Goal: Task Accomplishment & Management: Complete application form

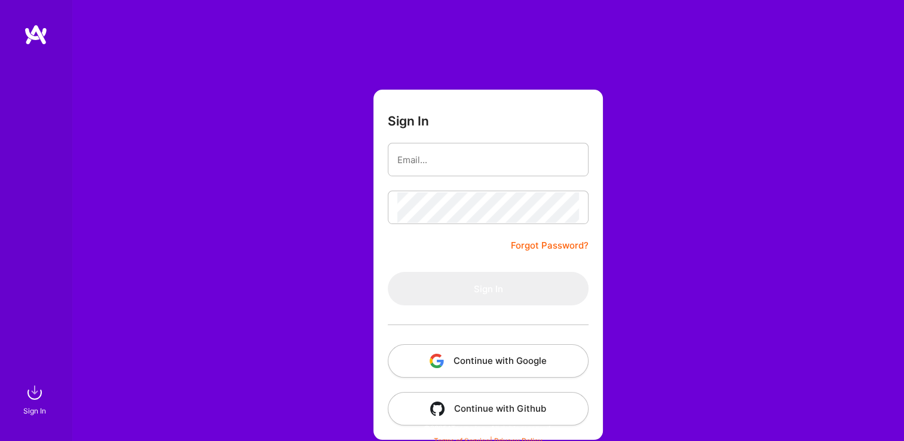
type input "[EMAIL_ADDRESS][DOMAIN_NAME]"
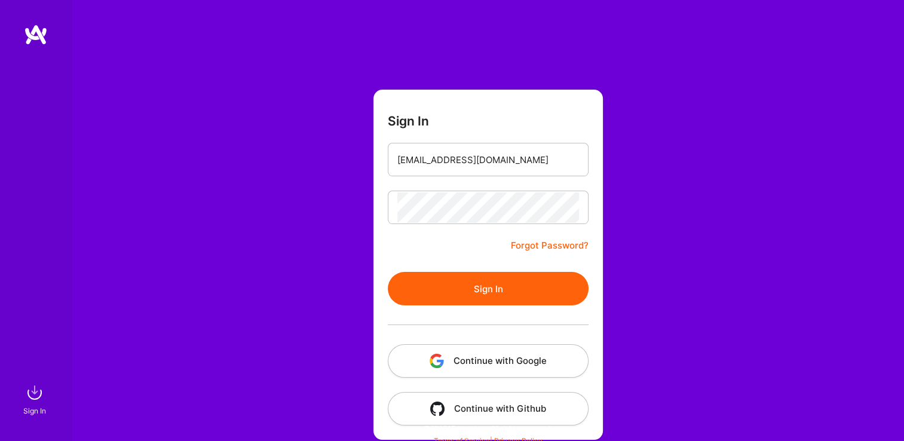
click at [351, 266] on div "Sign In [EMAIL_ADDRESS][DOMAIN_NAME] Forgot Password? Sign In Continue with Goo…" at bounding box center [488, 224] width 832 height 449
click at [497, 313] on div at bounding box center [488, 324] width 201 height 39
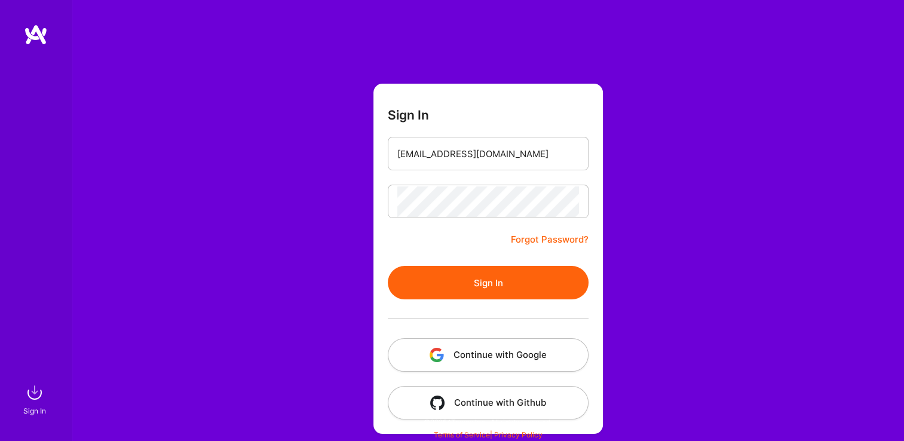
scroll to position [7, 0]
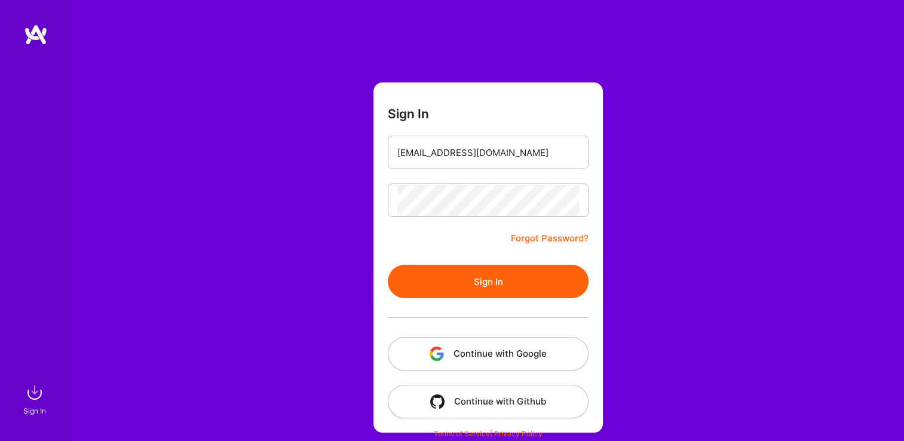
click at [528, 282] on button "Sign In" at bounding box center [488, 281] width 201 height 33
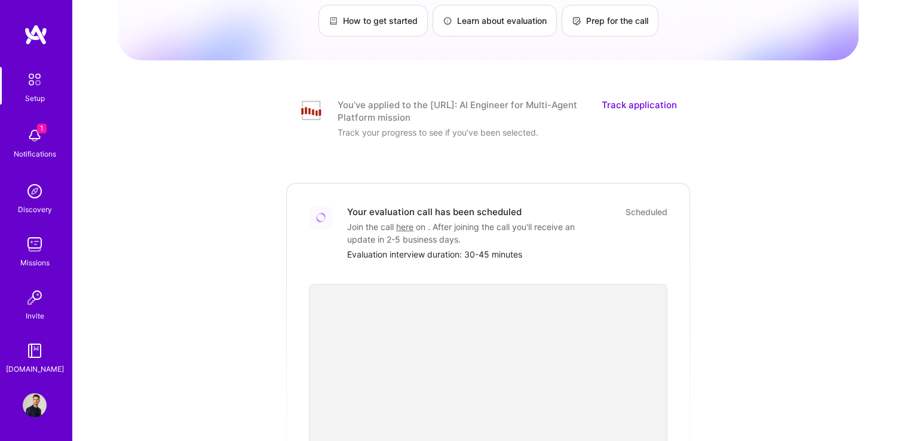
scroll to position [57, 0]
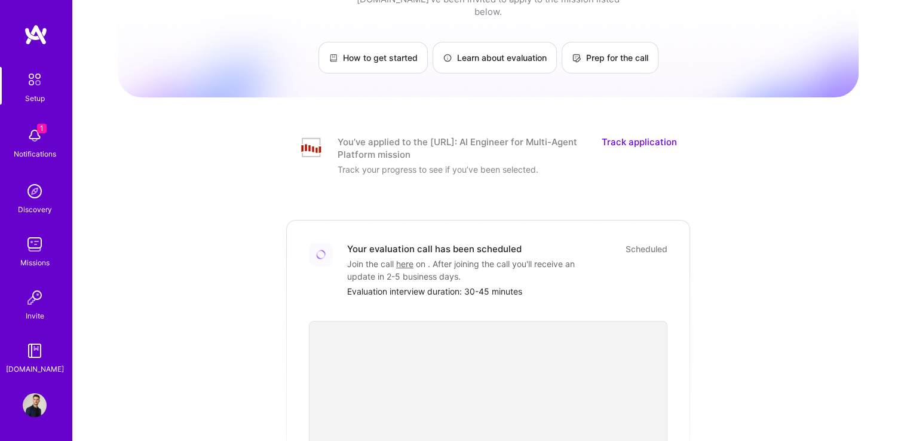
click at [26, 139] on img at bounding box center [35, 136] width 24 height 24
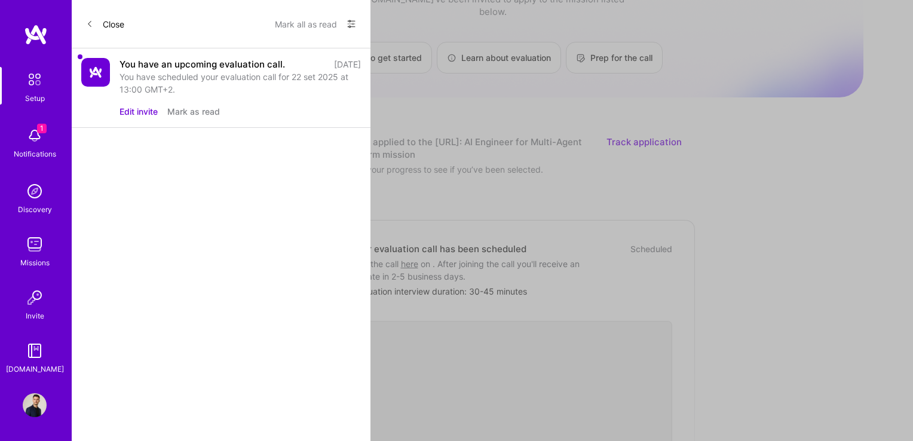
click at [284, 164] on div "Close Mark all as read Show all notifications Show unread notifications only Yo…" at bounding box center [221, 220] width 299 height 441
click at [99, 76] on img at bounding box center [95, 72] width 29 height 29
click at [163, 85] on div "You have scheduled your evaluation call for 22 set 2025 at 13:00 GMT+2." at bounding box center [239, 82] width 241 height 25
click at [240, 54] on div "You have an upcoming evaluation call. [DATE] You have scheduled your evaluation…" at bounding box center [221, 87] width 299 height 79
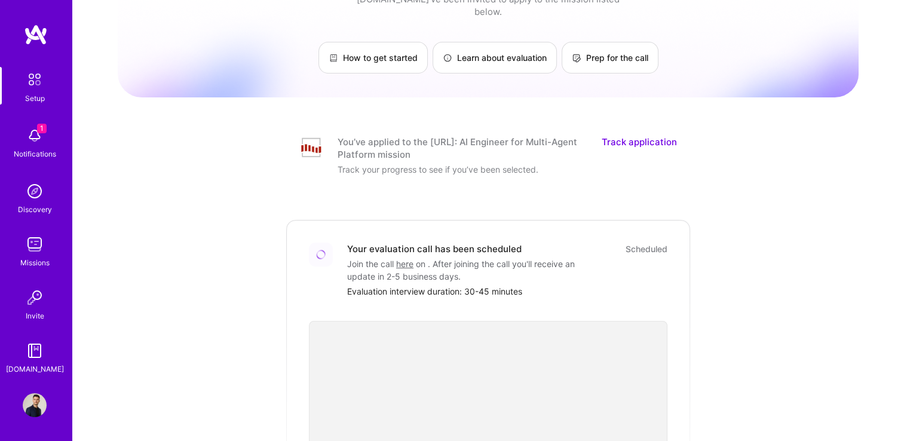
click at [29, 30] on img at bounding box center [36, 35] width 24 height 22
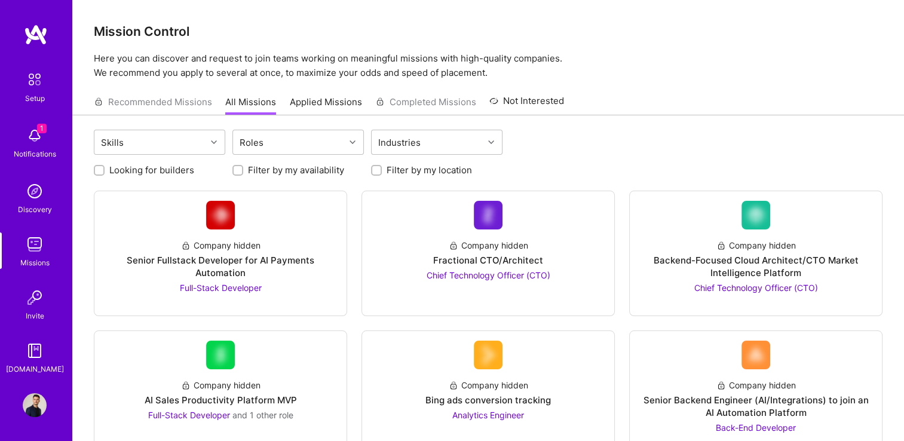
click at [172, 103] on div "Recommended Missions All Missions Applied Missions Completed Missions Not Inter…" at bounding box center [329, 102] width 470 height 26
click at [336, 101] on link "Applied Missions" at bounding box center [326, 106] width 72 height 20
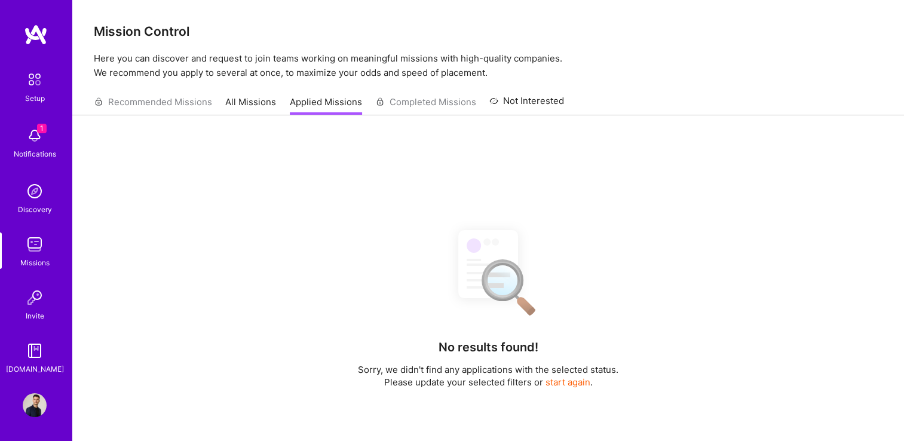
click at [262, 100] on link "All Missions" at bounding box center [250, 106] width 51 height 20
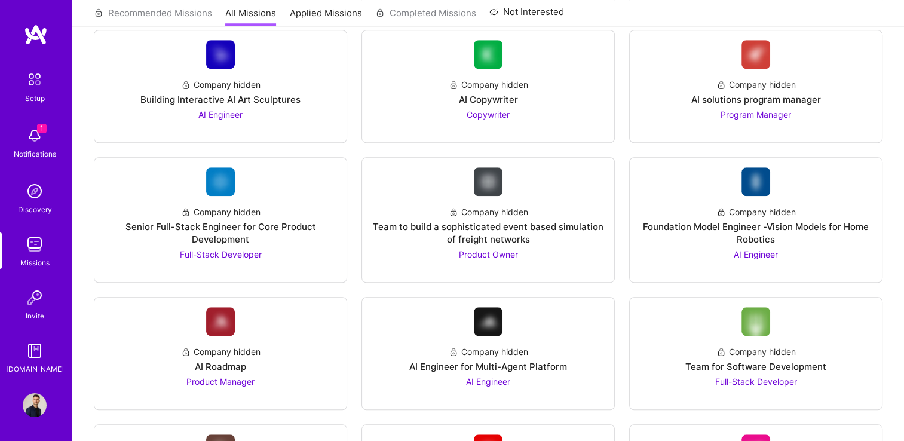
scroll to position [975, 0]
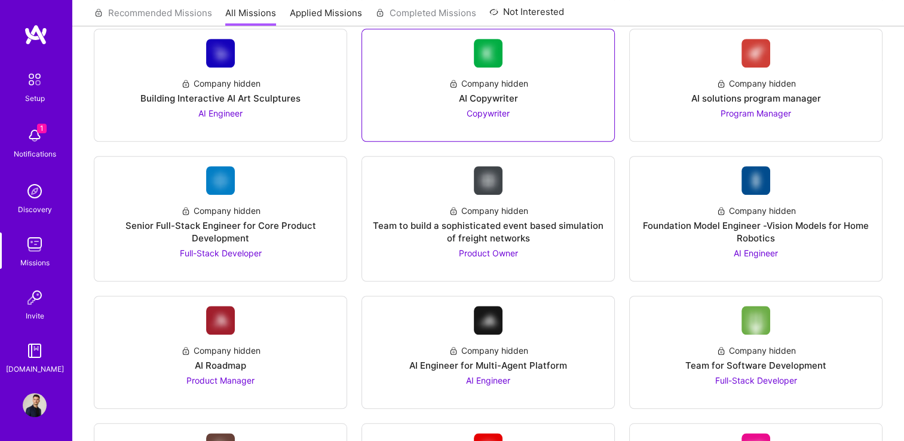
click at [473, 108] on span "Copywriter" at bounding box center [488, 113] width 43 height 10
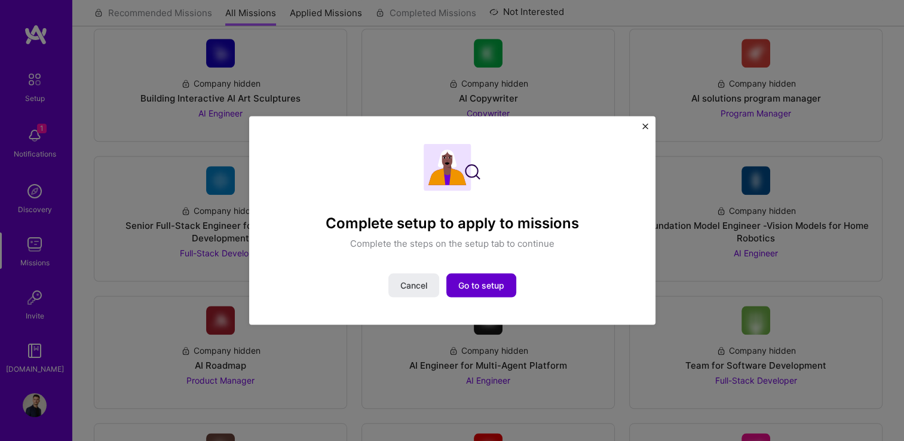
click at [465, 289] on span "Go to setup" at bounding box center [481, 285] width 46 height 12
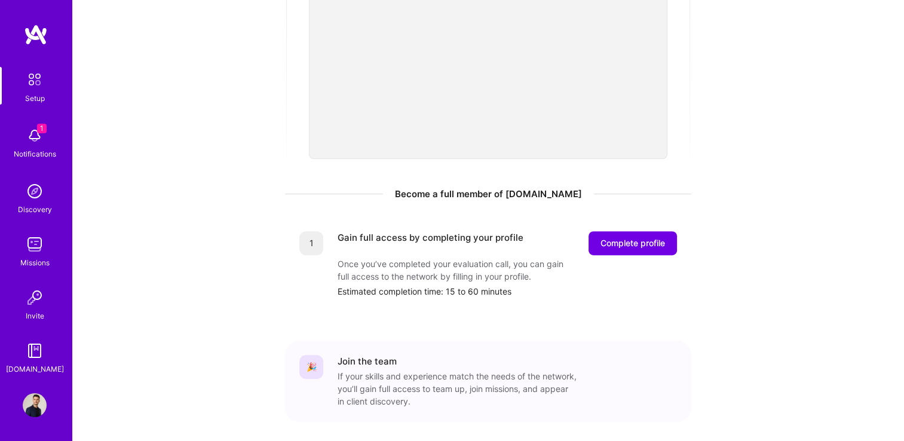
scroll to position [438, 0]
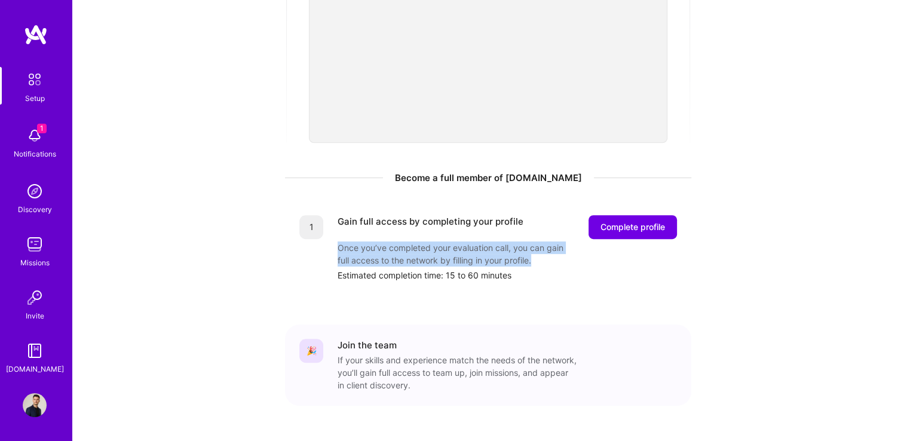
drag, startPoint x: 340, startPoint y: 226, endPoint x: 535, endPoint y: 252, distance: 197.1
click at [535, 252] on div "Gain full access by completing your profile Complete profile Once you’ve comple…" at bounding box center [506, 248] width 339 height 66
drag, startPoint x: 535, startPoint y: 252, endPoint x: 675, endPoint y: 219, distance: 143.7
click at [675, 219] on button "Complete profile" at bounding box center [632, 227] width 88 height 24
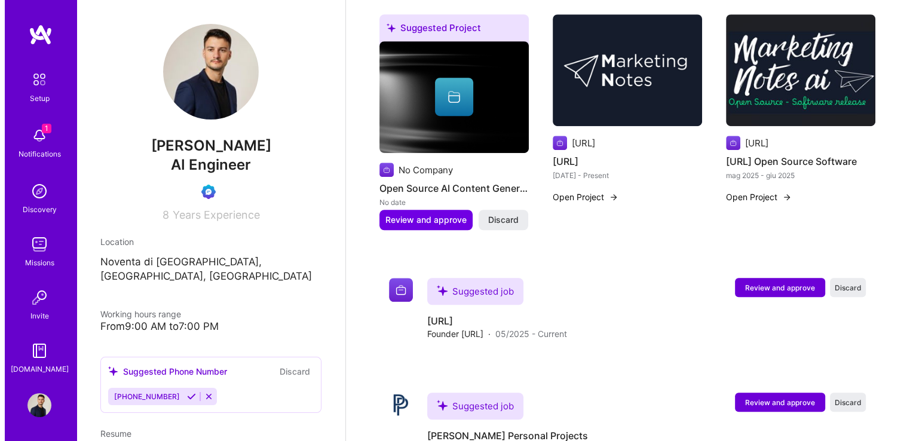
scroll to position [808, 0]
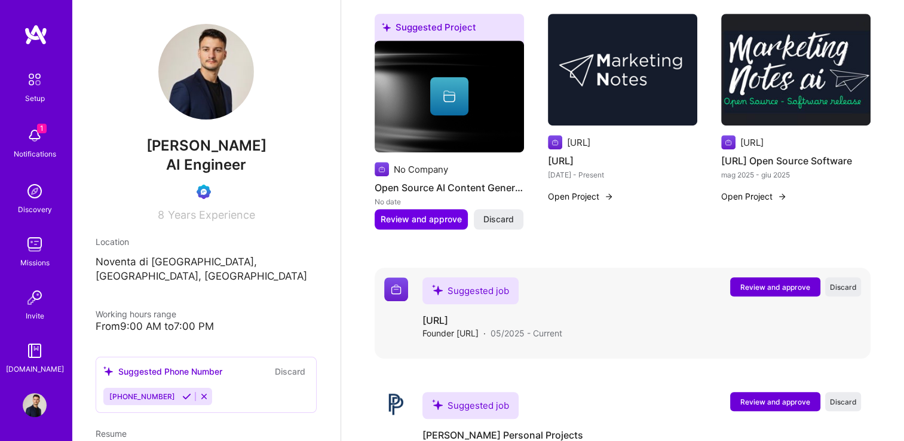
click at [757, 278] on button "Review and approve" at bounding box center [775, 286] width 90 height 19
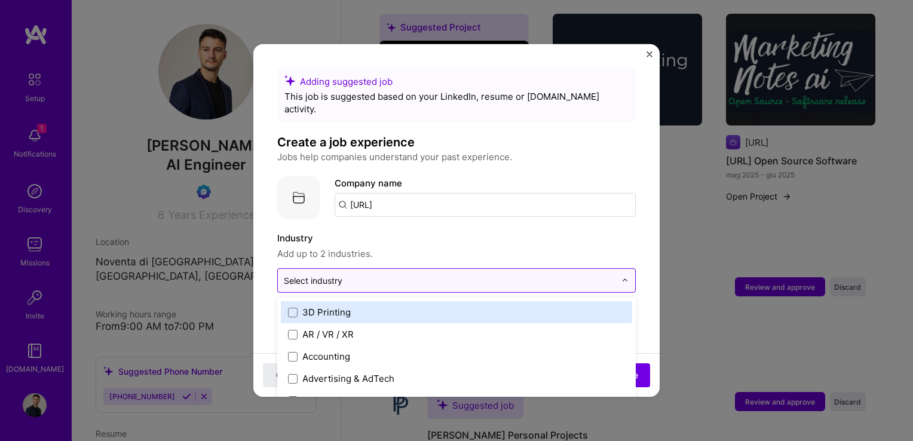
scroll to position [836, 0]
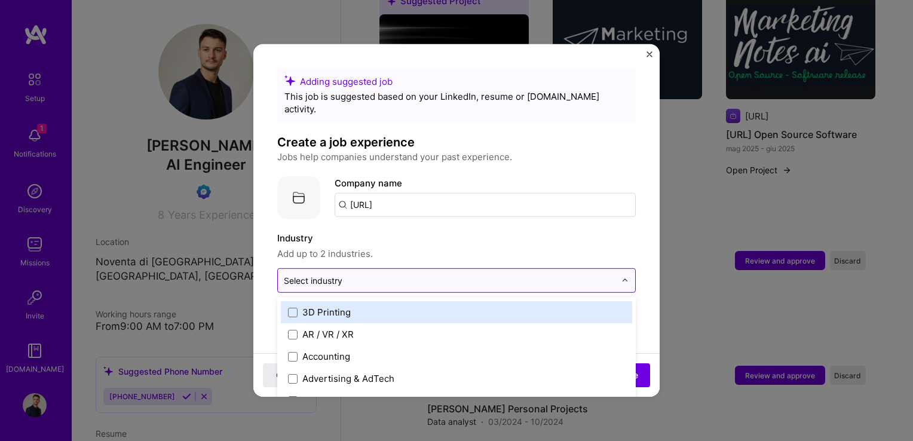
click at [568, 274] on input "text" at bounding box center [450, 280] width 332 height 13
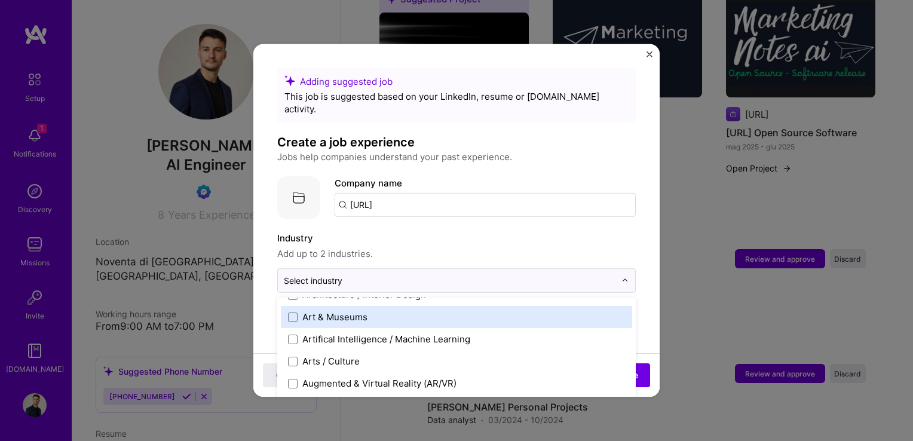
scroll to position [179, 0]
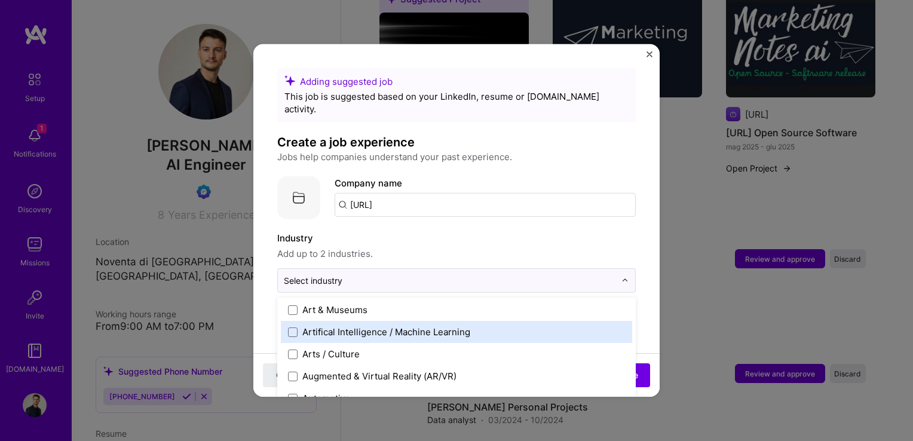
click at [387, 326] on div "Artifical Intelligence / Machine Learning" at bounding box center [386, 332] width 168 height 13
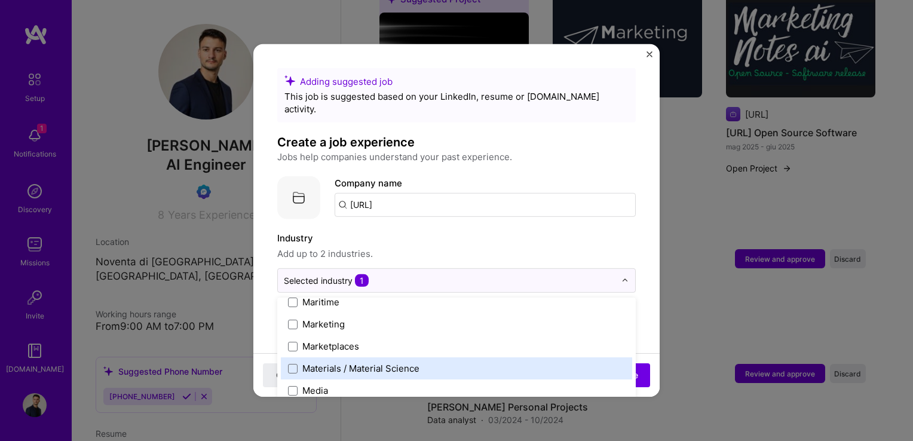
scroll to position [1772, 0]
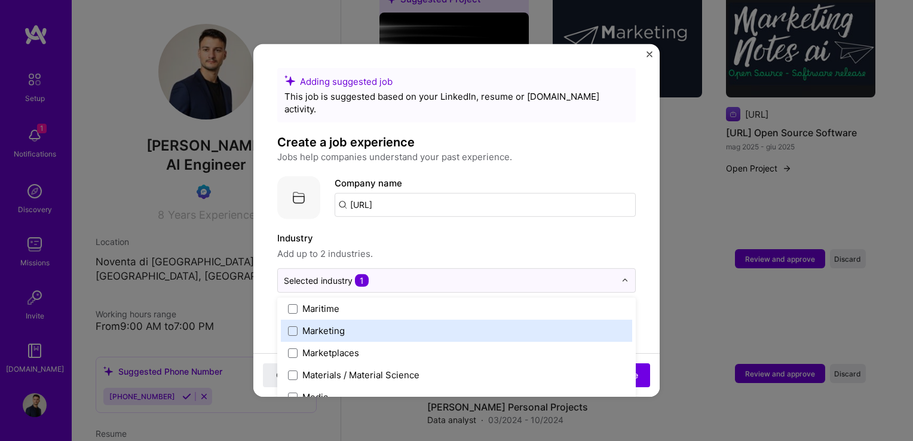
click at [331, 324] on div "Marketing" at bounding box center [323, 330] width 42 height 13
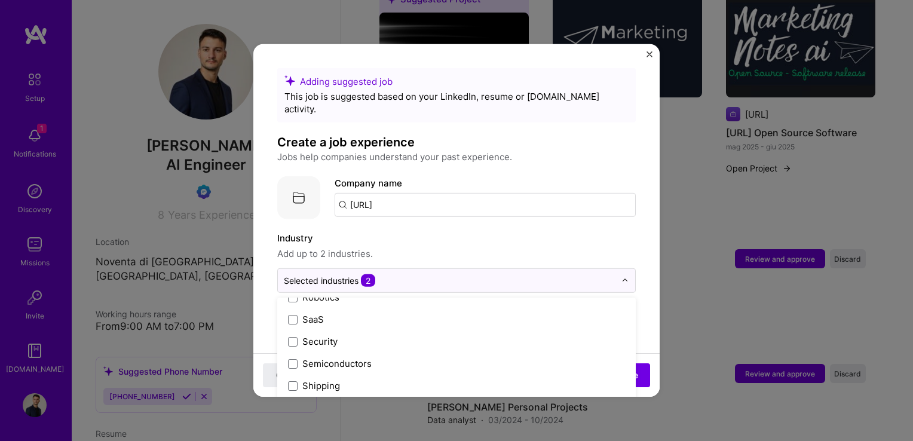
scroll to position [2389, 0]
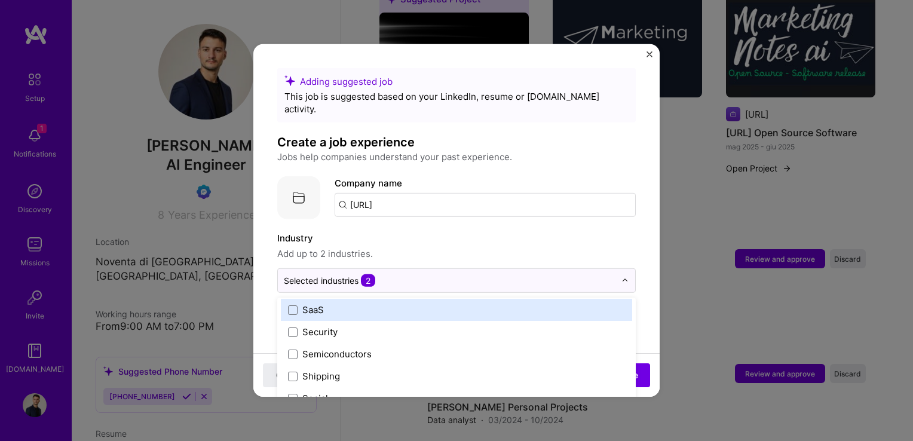
click at [466, 303] on label "SaaS" at bounding box center [456, 309] width 337 height 13
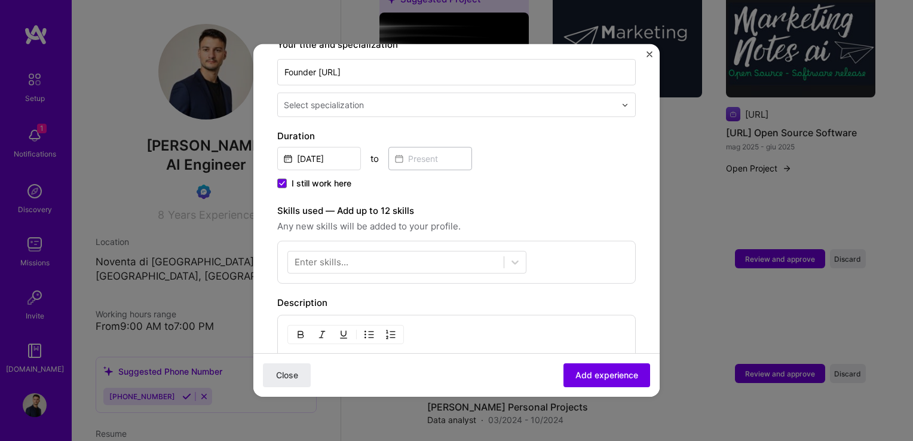
scroll to position [299, 0]
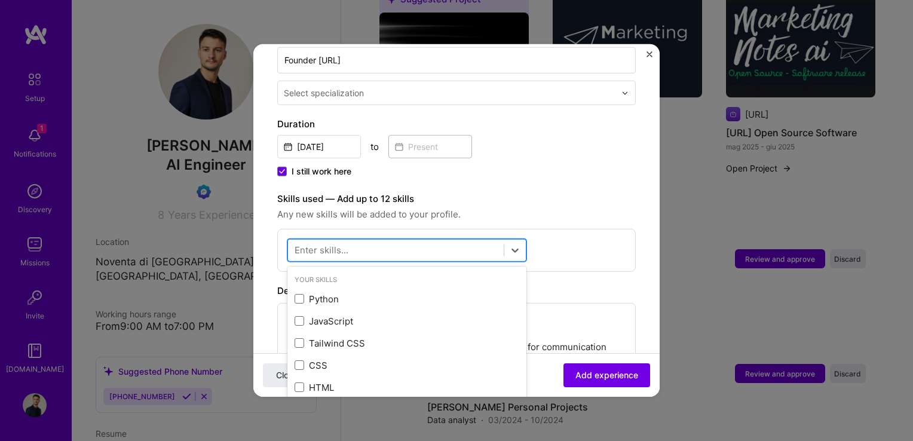
click at [475, 240] on div at bounding box center [396, 250] width 216 height 20
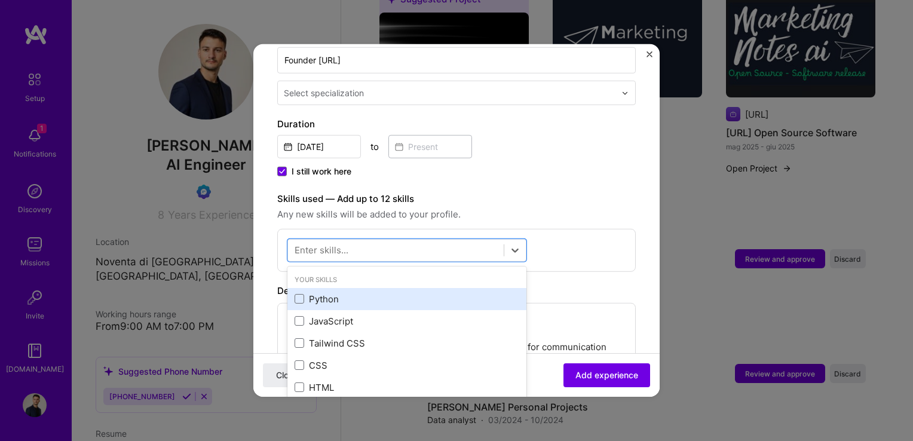
click at [305, 293] on div "Python" at bounding box center [406, 299] width 225 height 13
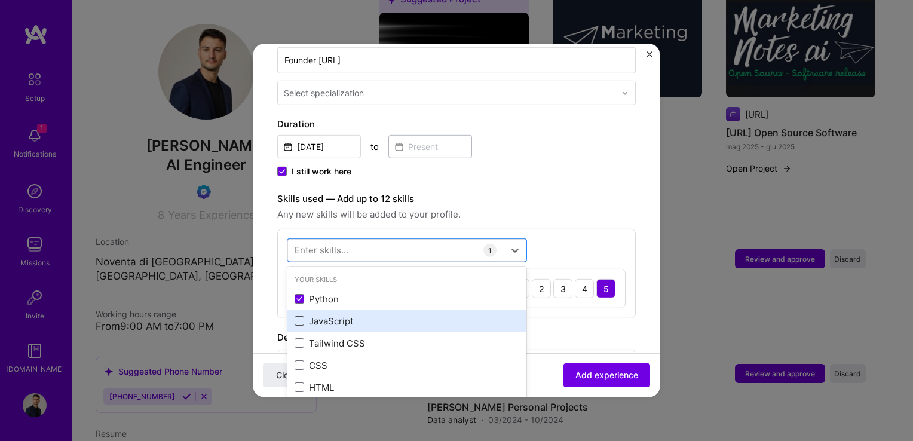
click at [302, 316] on span at bounding box center [299, 321] width 10 height 10
click at [0, 0] on input "checkbox" at bounding box center [0, 0] width 0 height 0
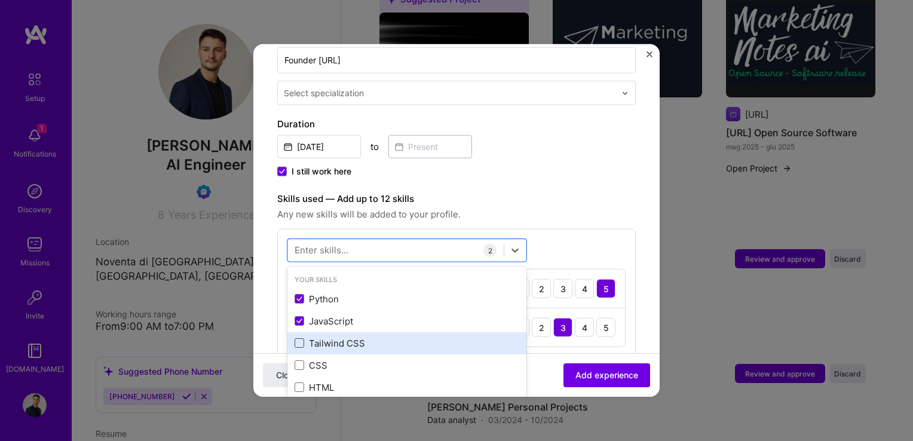
click at [303, 338] on span at bounding box center [299, 343] width 10 height 10
click at [0, 0] on input "checkbox" at bounding box center [0, 0] width 0 height 0
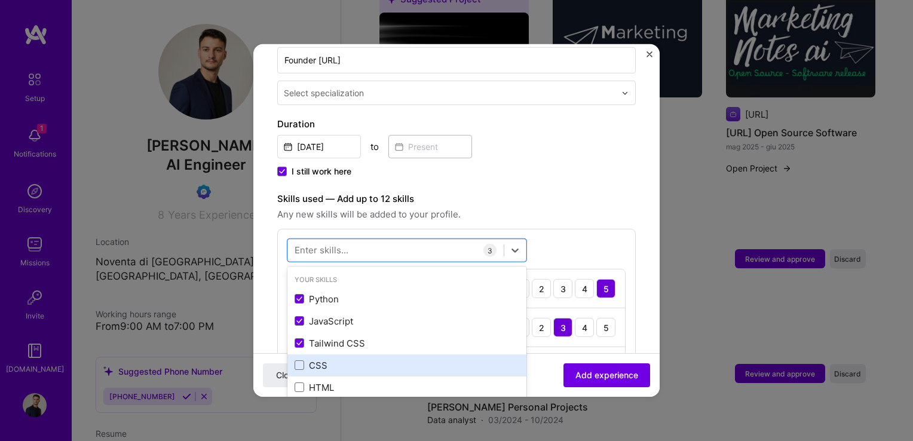
click at [296, 359] on div "CSS" at bounding box center [406, 365] width 225 height 13
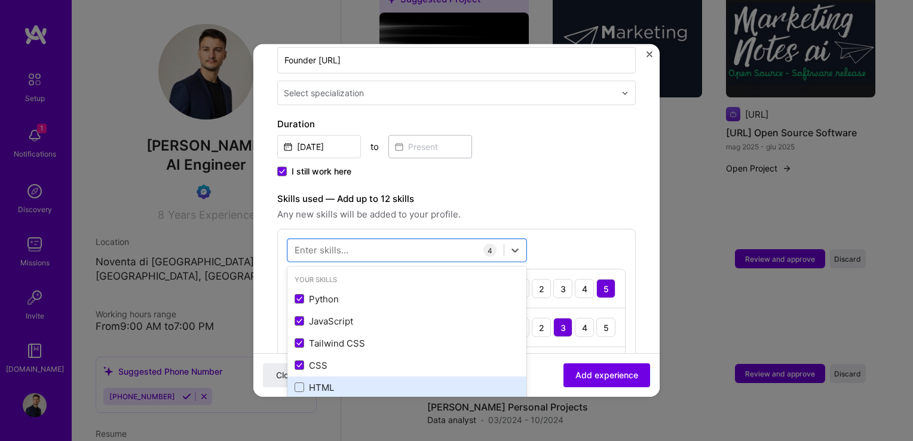
click at [305, 380] on div "HTML" at bounding box center [406, 387] width 239 height 22
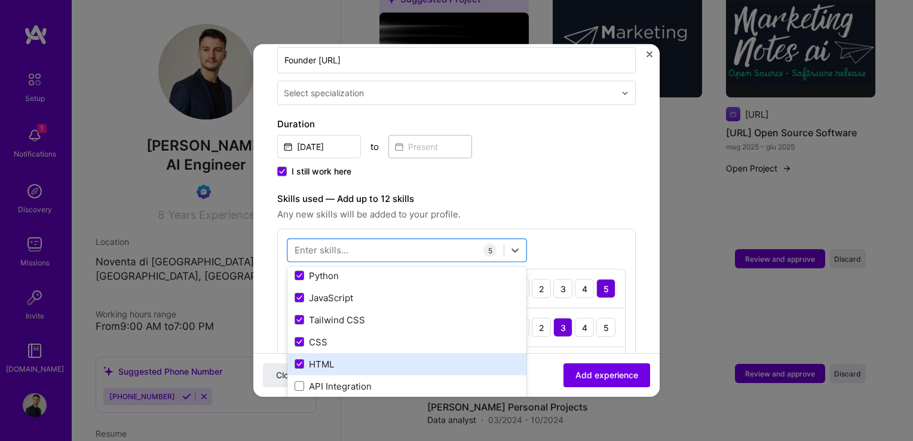
scroll to position [99, 0]
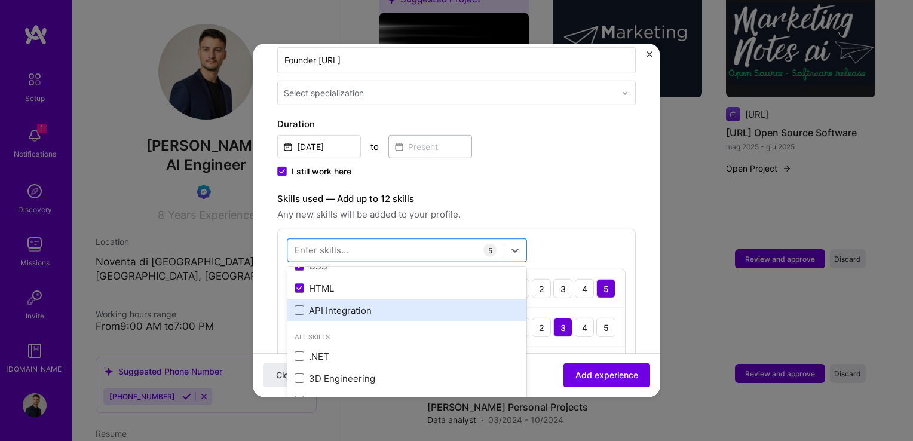
click at [332, 304] on div "API Integration" at bounding box center [406, 310] width 225 height 13
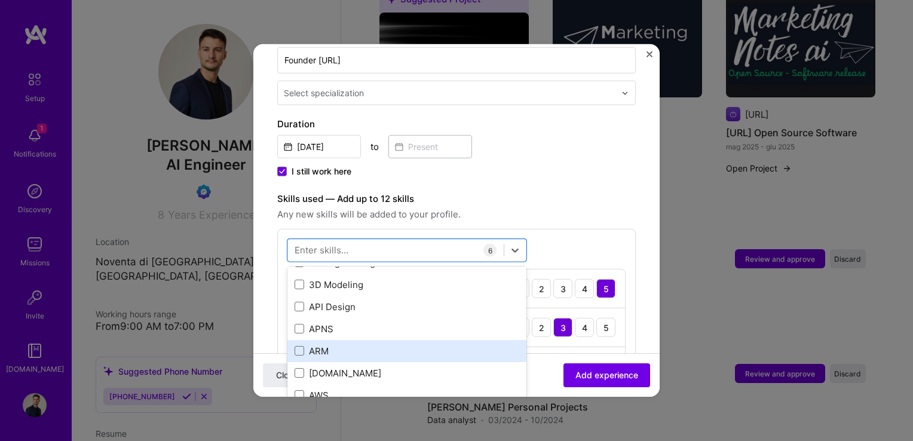
scroll to position [219, 0]
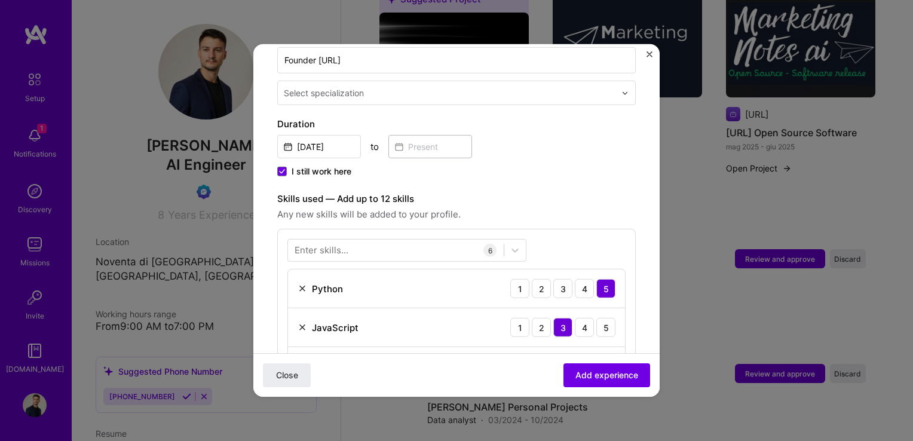
click at [622, 192] on label "Skills used — Add up to 12 skills" at bounding box center [456, 199] width 358 height 14
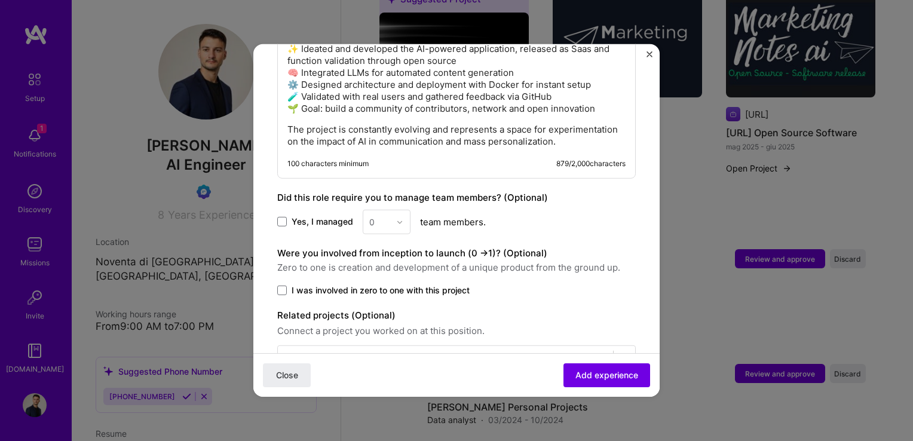
scroll to position [916, 0]
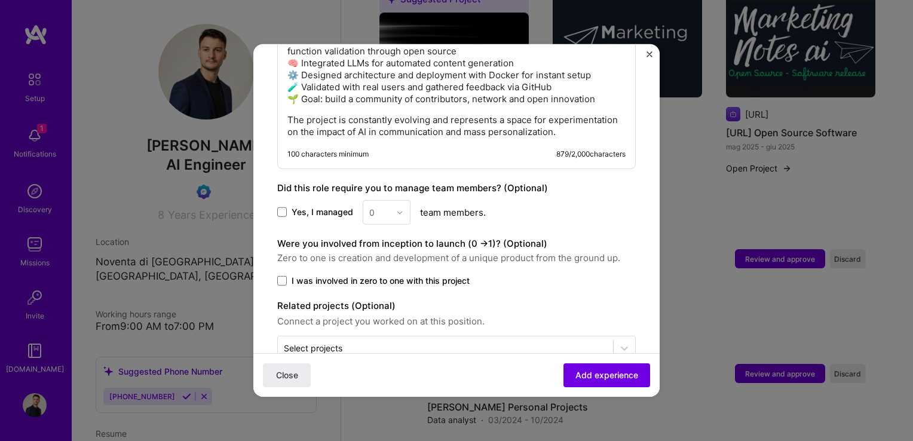
click at [357, 275] on span "I was involved in zero to one with this project" at bounding box center [380, 281] width 178 height 12
click at [0, 0] on input "I was involved in zero to one with this project" at bounding box center [0, 0] width 0 height 0
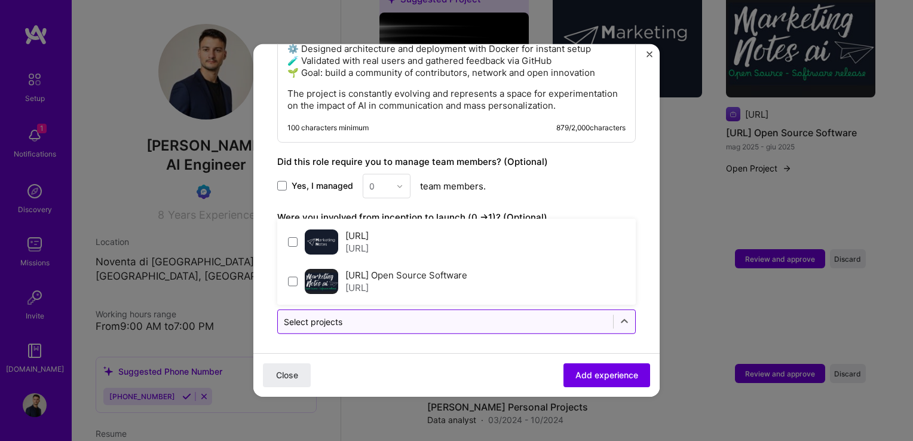
click at [446, 314] on div at bounding box center [445, 321] width 323 height 15
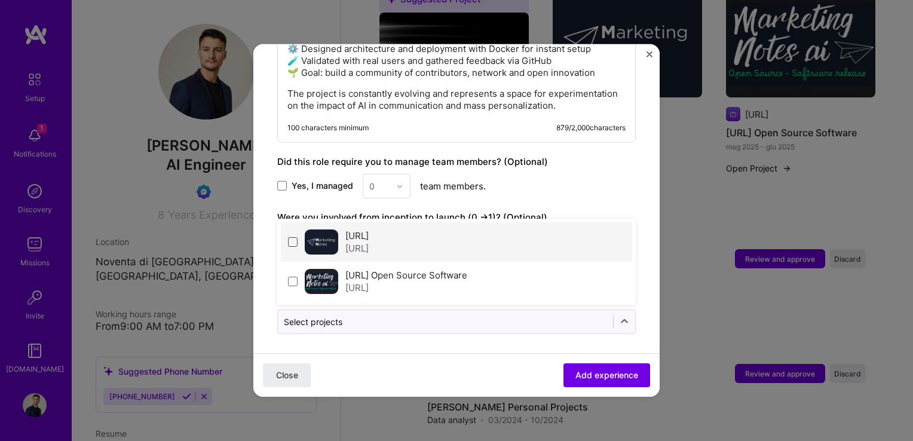
click at [293, 237] on span at bounding box center [293, 242] width 10 height 10
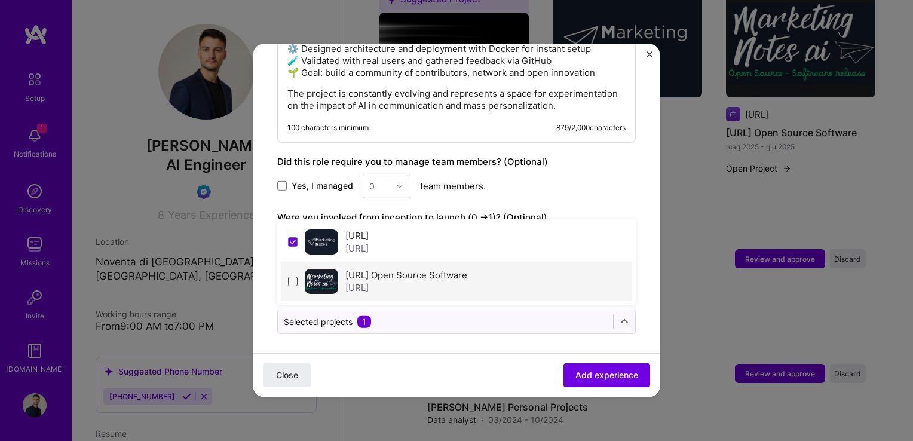
click at [294, 277] on span at bounding box center [293, 282] width 10 height 10
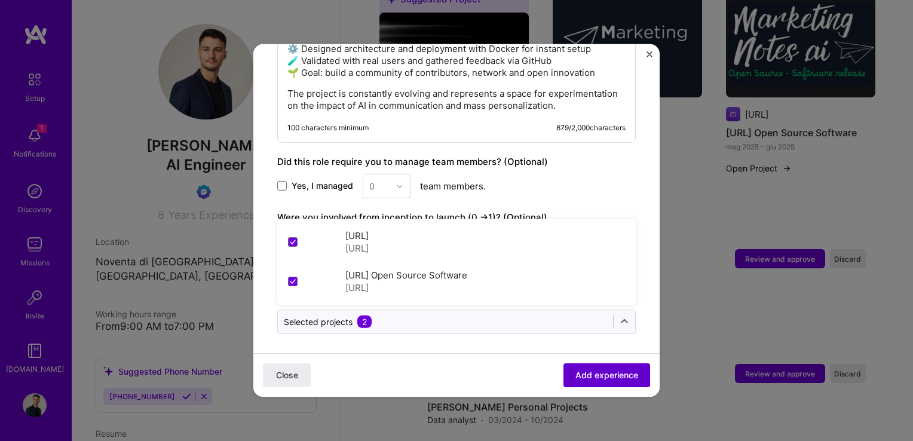
click at [584, 381] on button "Add experience" at bounding box center [606, 375] width 87 height 24
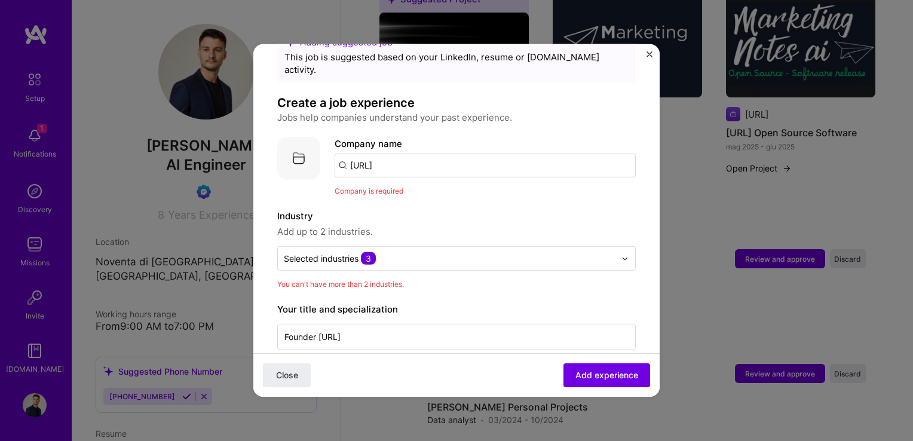
scroll to position [0, 0]
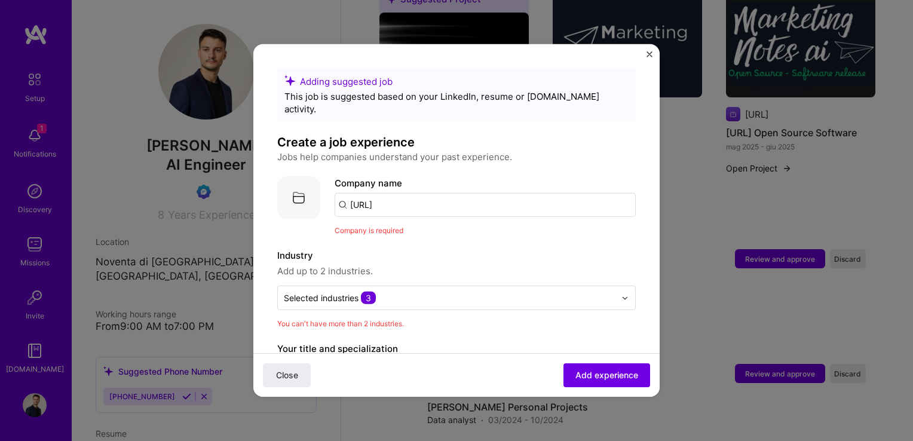
click at [446, 195] on input "[URL]" at bounding box center [485, 205] width 301 height 24
click at [442, 228] on div "MarketingNotes" at bounding box center [440, 238] width 79 height 21
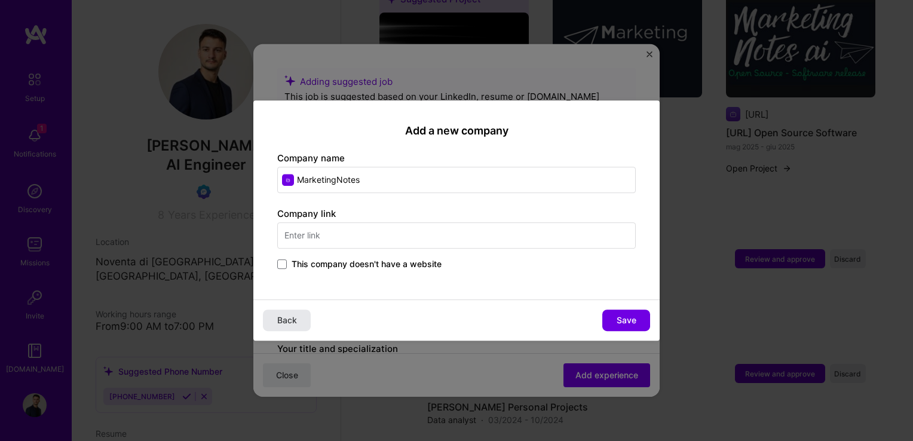
click at [294, 318] on span "Back" at bounding box center [287, 320] width 20 height 12
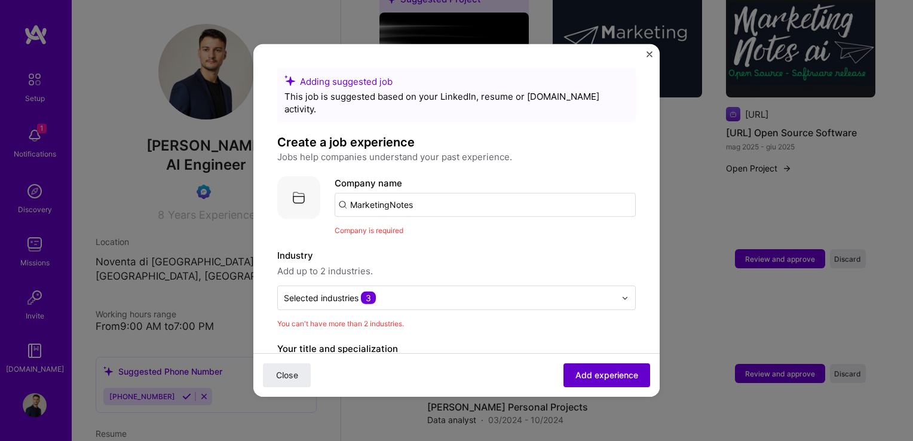
click at [587, 377] on span "Add experience" at bounding box center [606, 375] width 63 height 12
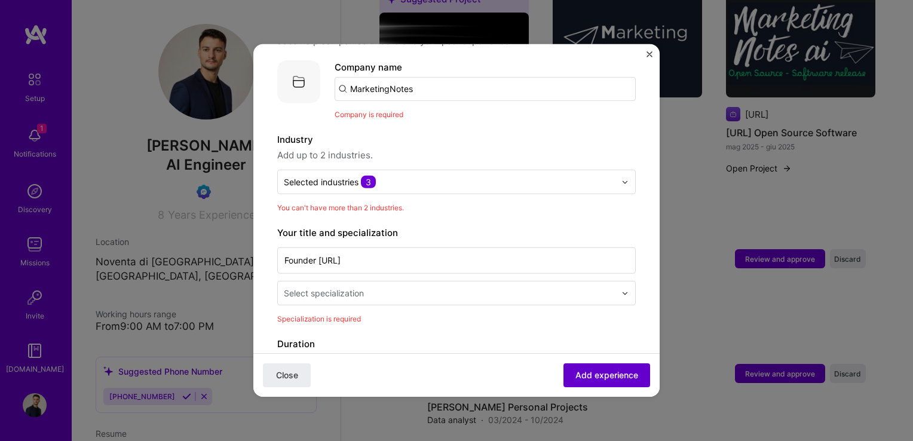
scroll to position [119, 0]
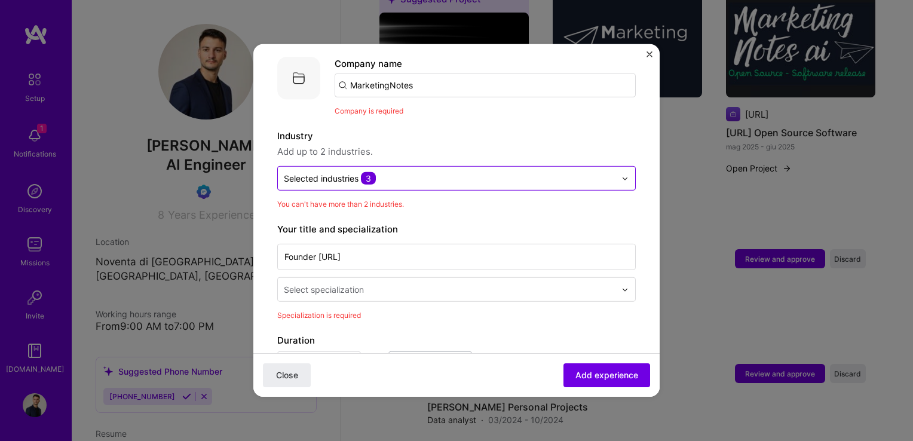
click at [437, 172] on input "text" at bounding box center [450, 178] width 332 height 13
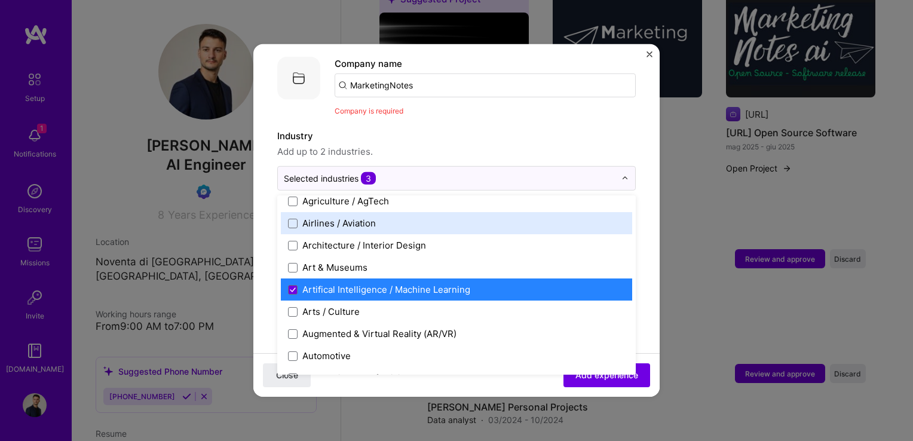
scroll to position [139, 0]
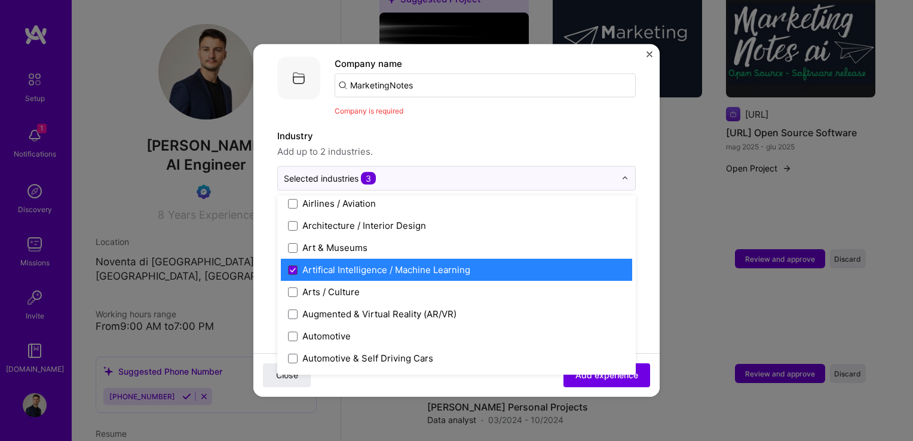
click at [293, 268] on icon at bounding box center [292, 270] width 5 height 4
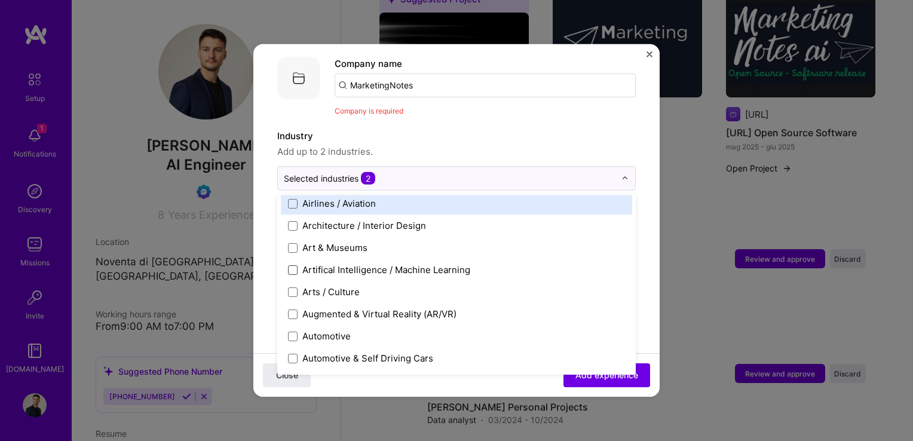
click at [452, 145] on span "Add up to 2 industries." at bounding box center [456, 152] width 358 height 14
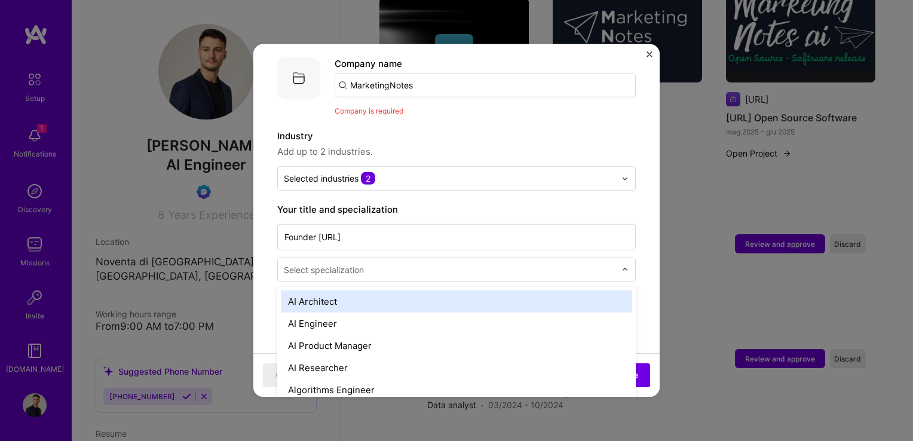
click at [395, 264] on div "Select specialization" at bounding box center [449, 269] width 343 height 23
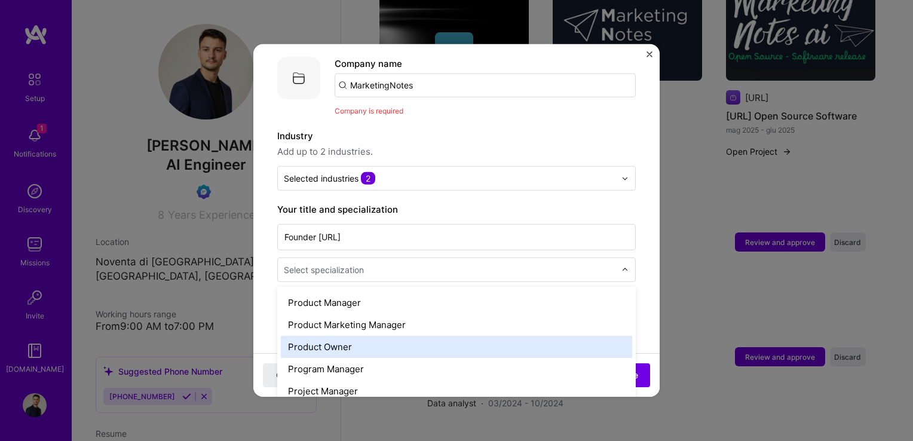
scroll to position [1095, 0]
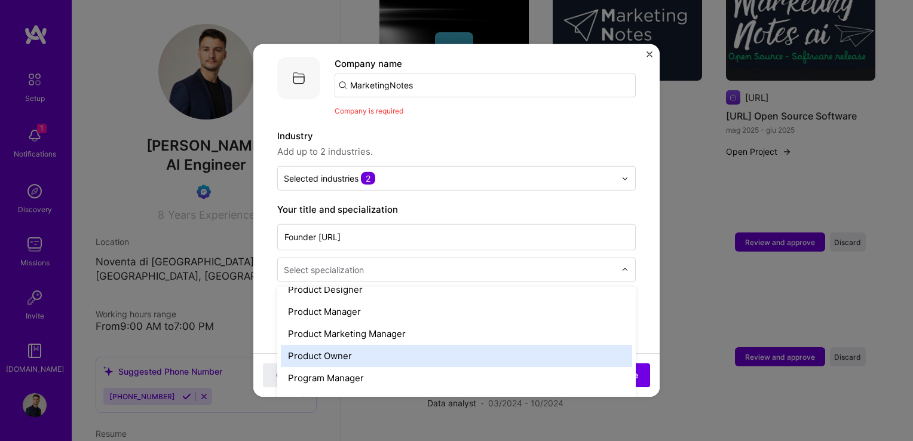
click at [363, 345] on div "Product Owner" at bounding box center [456, 356] width 351 height 22
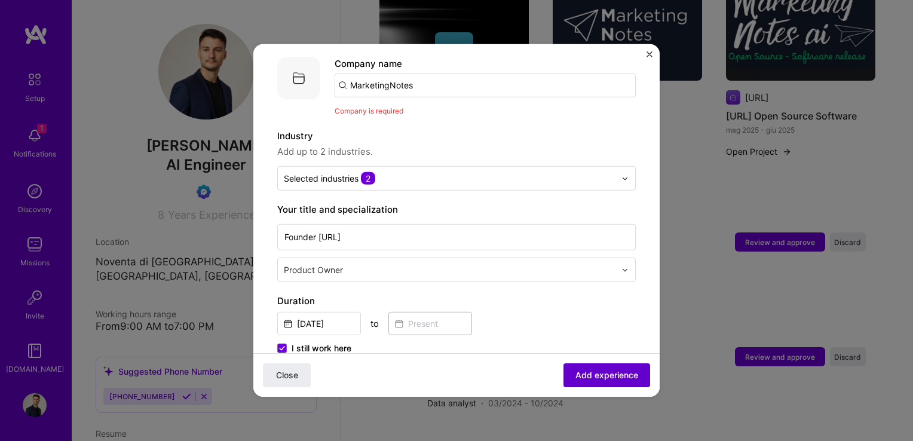
click at [575, 372] on span "Add experience" at bounding box center [606, 375] width 63 height 12
click at [447, 75] on input "MarketingNotes" at bounding box center [485, 85] width 301 height 24
click at [392, 73] on input "MarketingNotes" at bounding box center [485, 85] width 301 height 24
click at [435, 76] on input "MarketingNotes" at bounding box center [485, 85] width 301 height 24
click at [587, 374] on span "Add experience" at bounding box center [606, 375] width 63 height 12
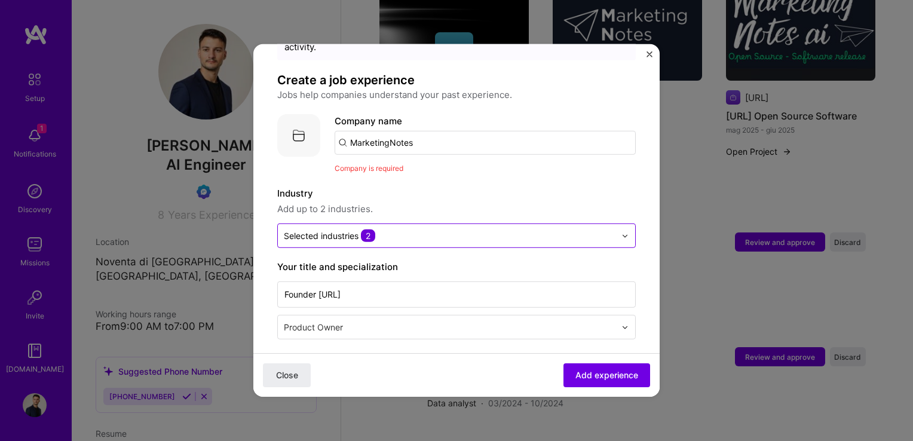
scroll to position [0, 0]
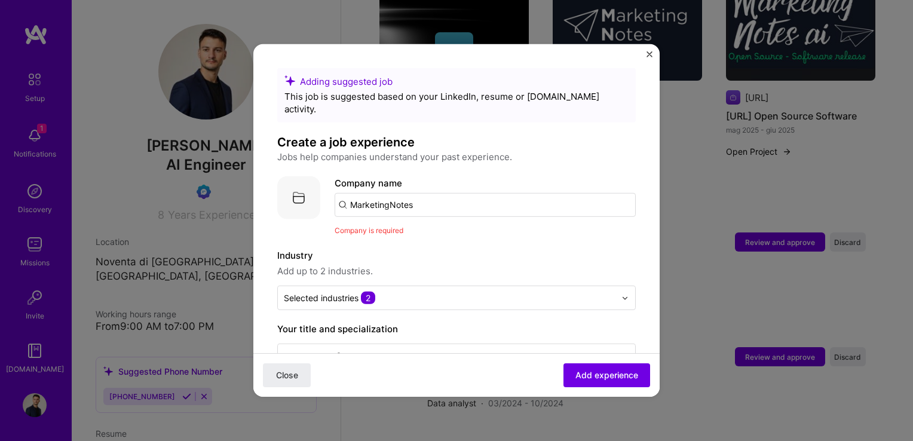
click at [424, 193] on input "MarketingNotes" at bounding box center [485, 205] width 301 height 24
type input "[URL]"
click at [435, 228] on div "[URL]" at bounding box center [418, 238] width 34 height 21
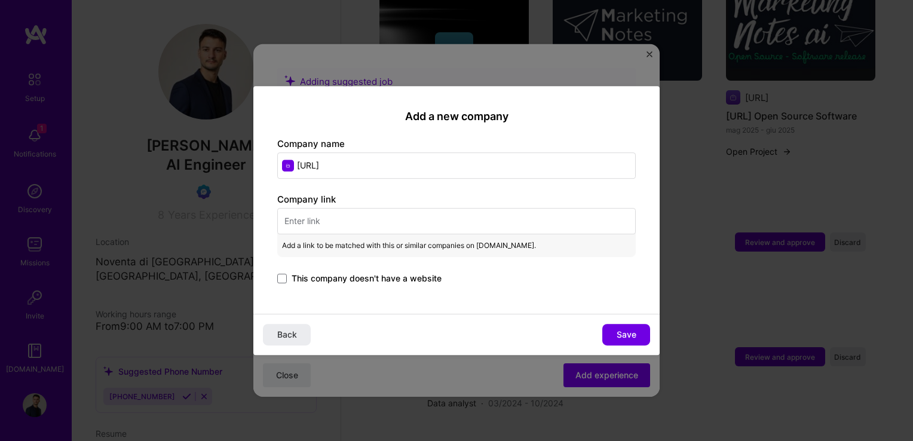
click at [375, 216] on input "text" at bounding box center [456, 221] width 358 height 26
paste input "[URL]"
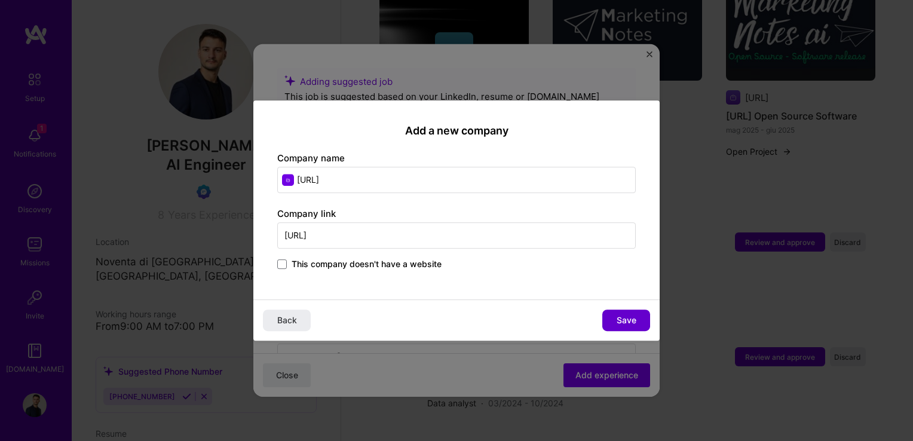
type input "[URL]"
click at [612, 317] on button "Save" at bounding box center [626, 320] width 48 height 22
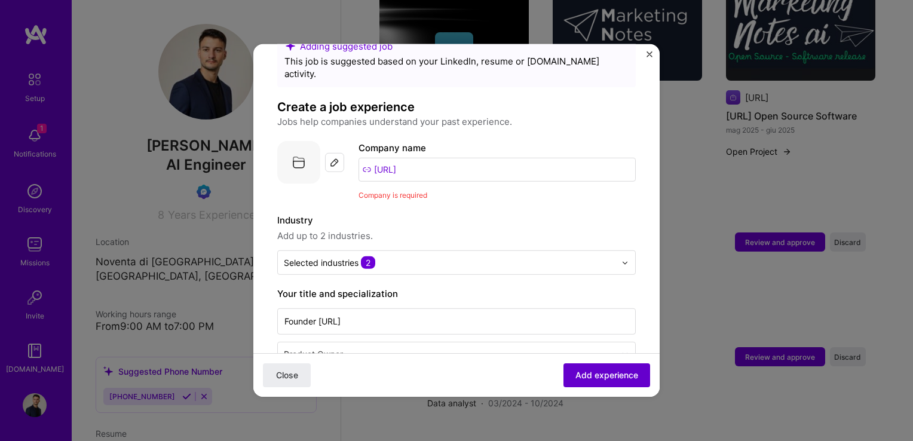
scroll to position [39, 0]
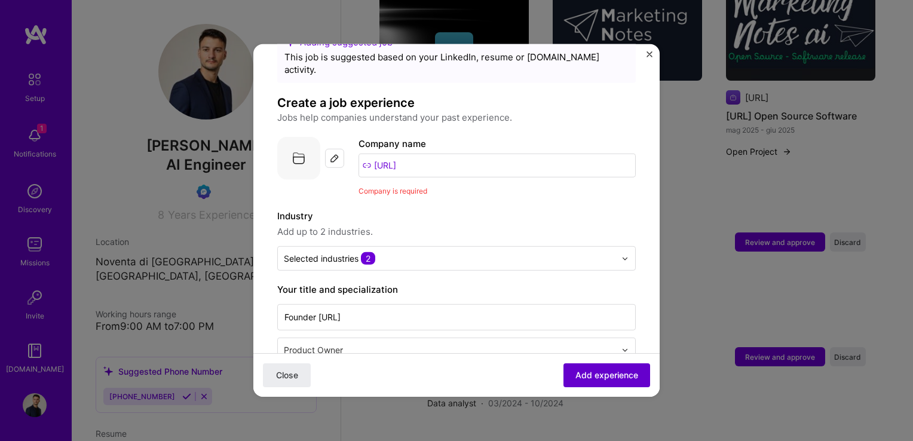
click at [603, 372] on span "Add experience" at bounding box center [606, 375] width 63 height 12
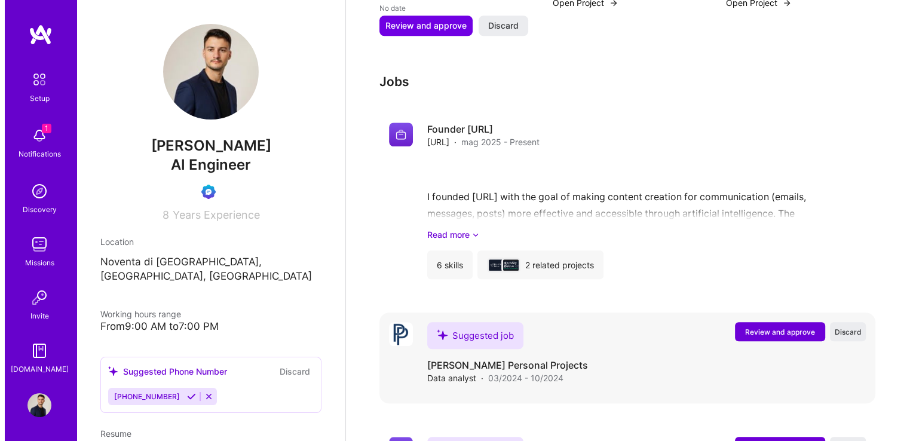
scroll to position [1011, 0]
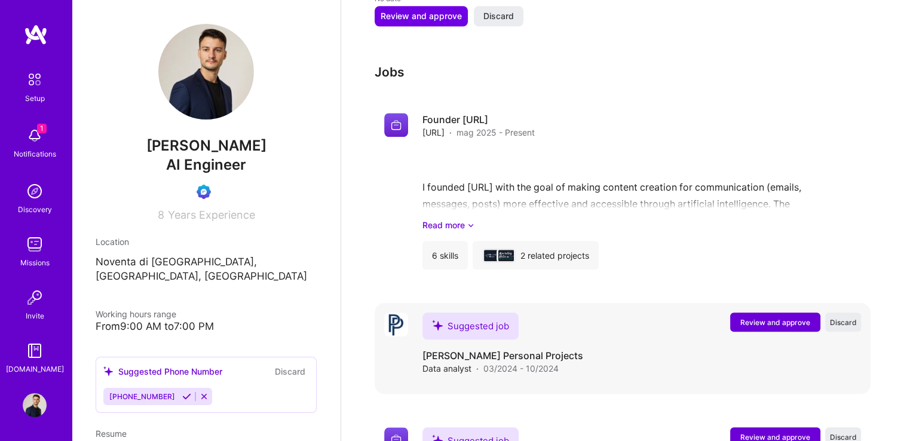
click at [772, 317] on span "Review and approve" at bounding box center [775, 322] width 70 height 10
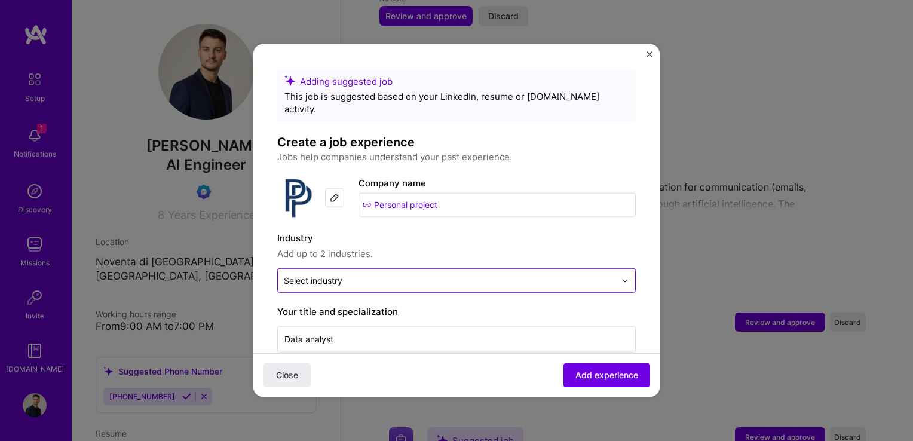
click at [471, 277] on div "Select industry 0" at bounding box center [449, 280] width 343 height 23
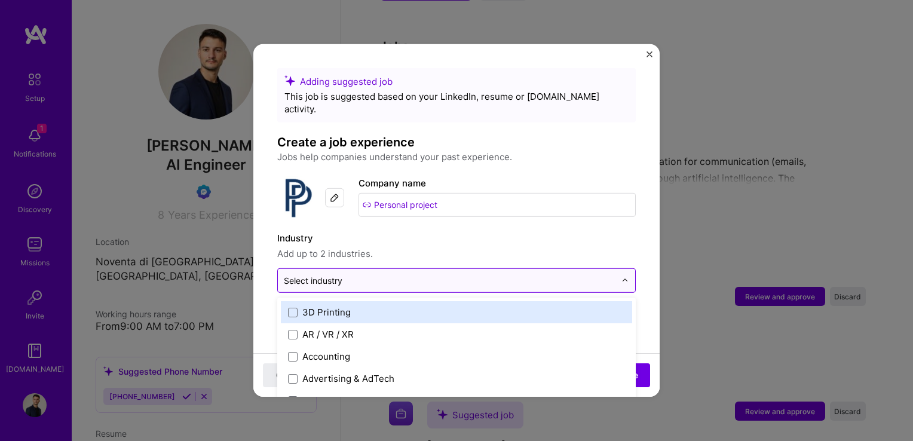
scroll to position [1039, 0]
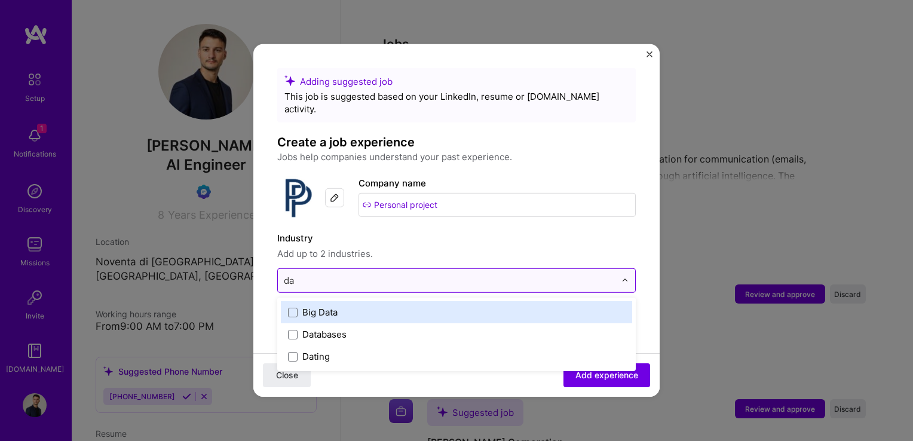
type input "dat"
click at [349, 274] on input "dat" at bounding box center [450, 280] width 332 height 13
click at [344, 274] on input "dat" at bounding box center [450, 280] width 332 height 13
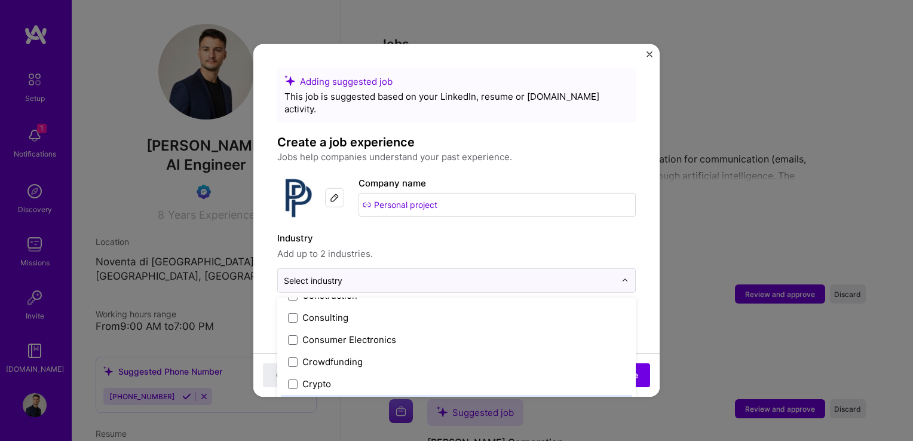
scroll to position [796, 0]
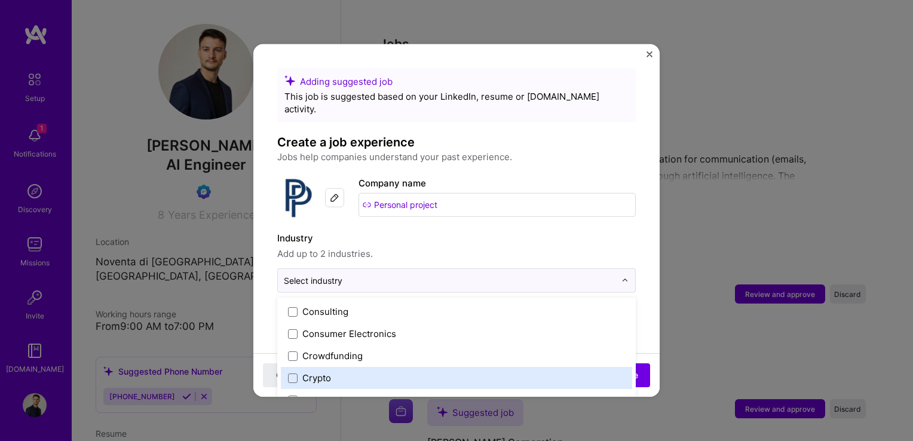
click at [287, 367] on div "Crypto" at bounding box center [456, 378] width 351 height 22
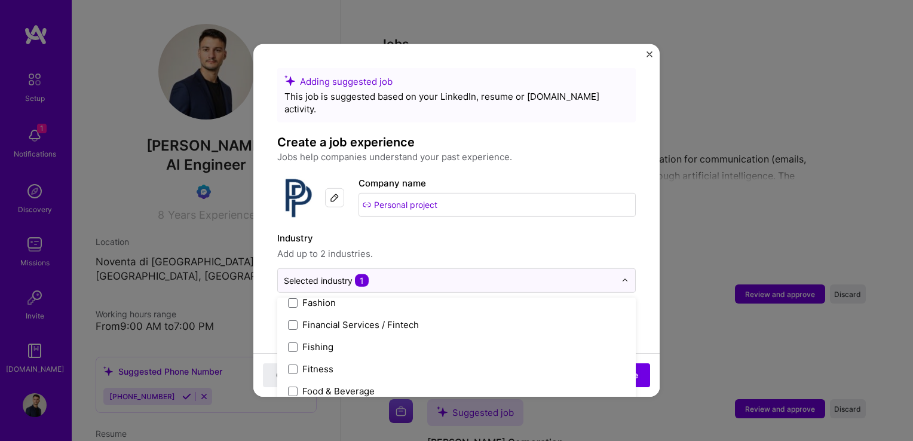
scroll to position [1234, 0]
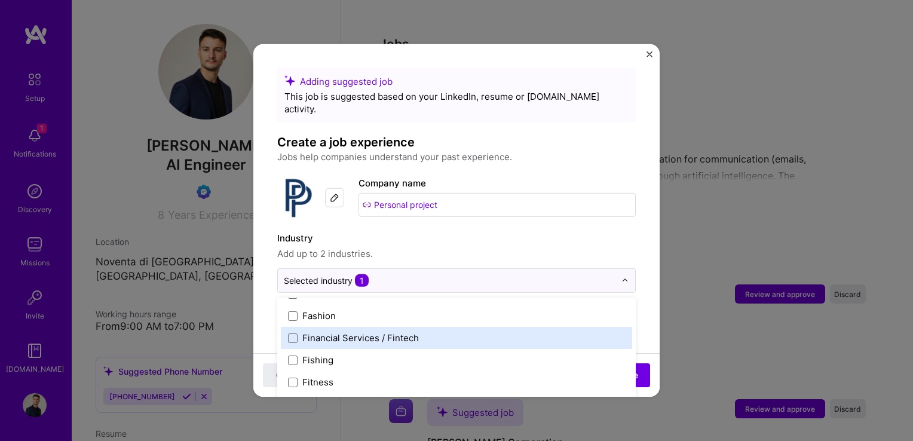
click at [358, 332] on div "Financial Services / Fintech" at bounding box center [360, 338] width 116 height 13
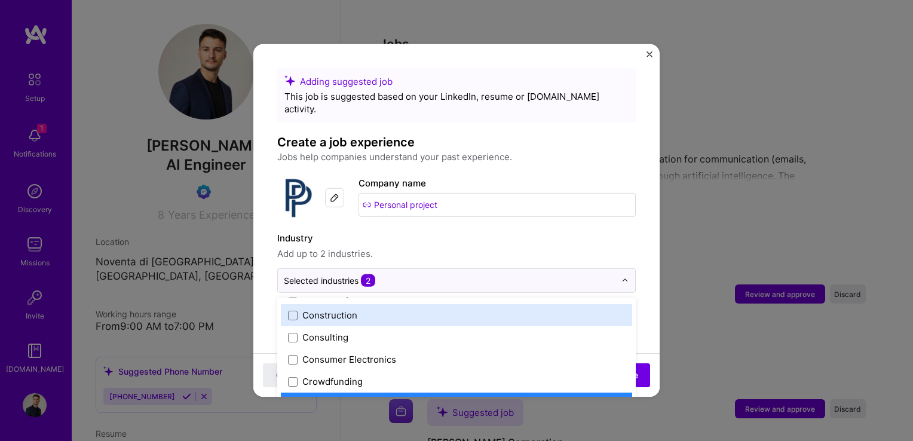
scroll to position [777, 0]
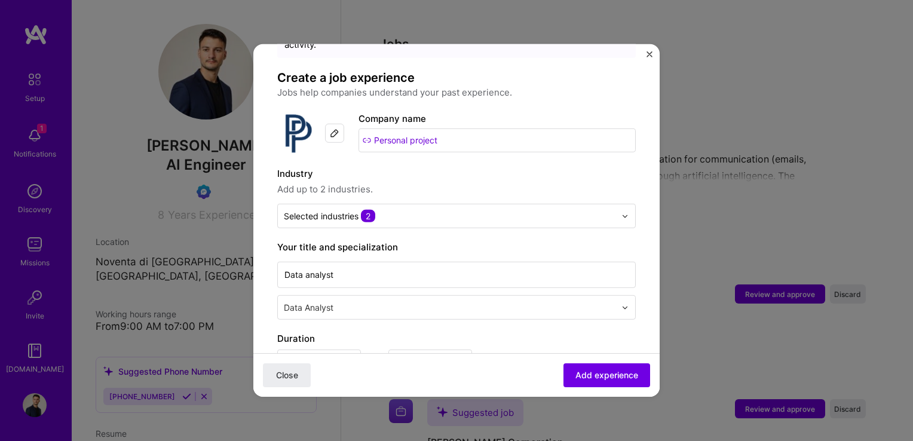
scroll to position [99, 0]
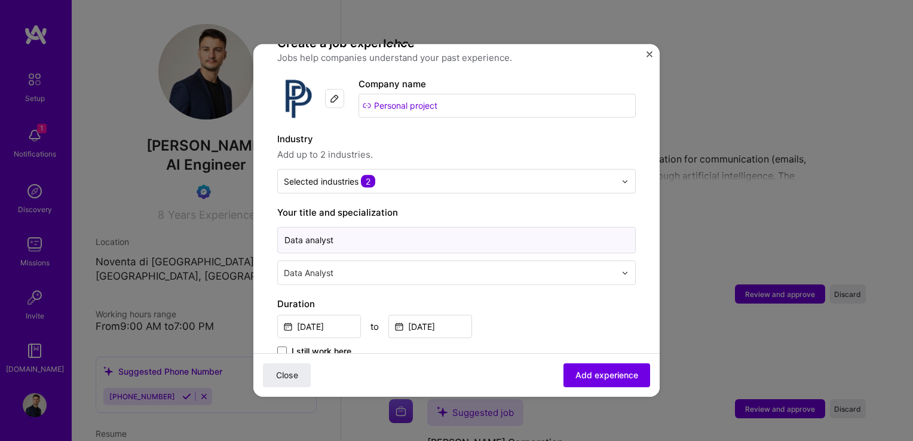
click at [460, 229] on input "Data analyst" at bounding box center [456, 240] width 358 height 26
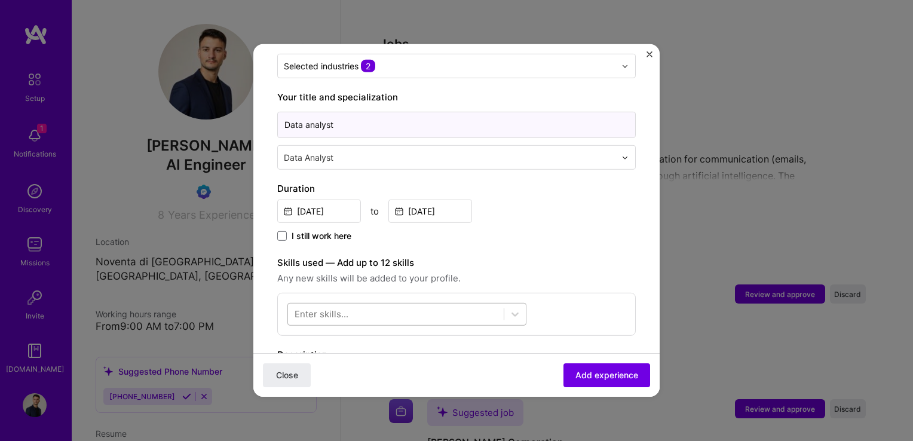
scroll to position [219, 0]
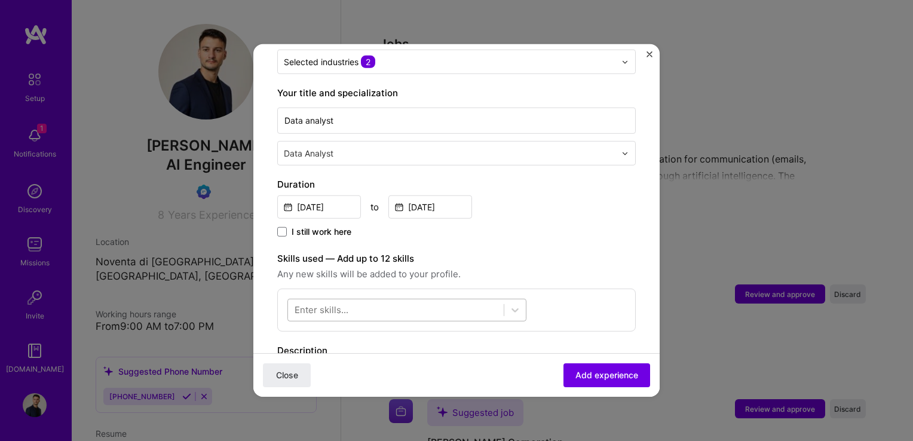
click at [418, 300] on div at bounding box center [396, 310] width 216 height 20
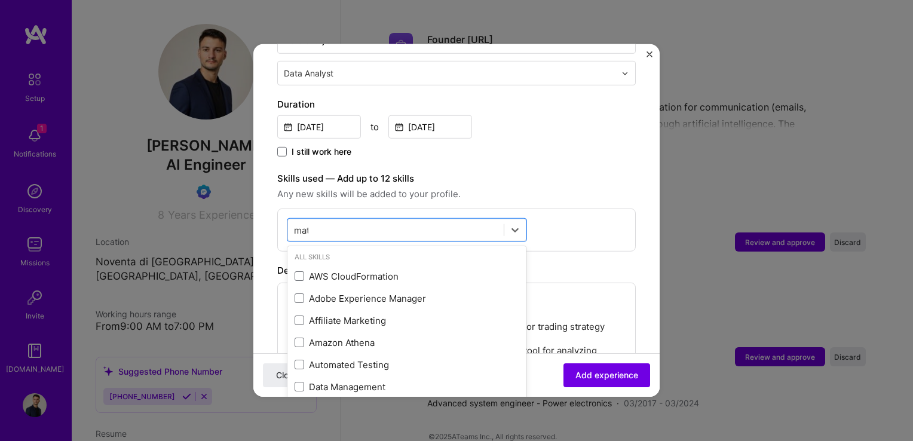
scroll to position [0, 0]
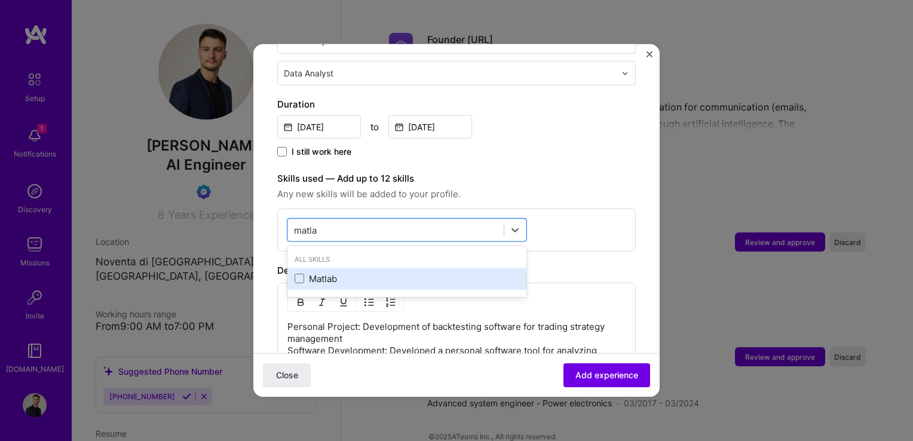
click at [318, 272] on div "Matlab" at bounding box center [406, 278] width 225 height 13
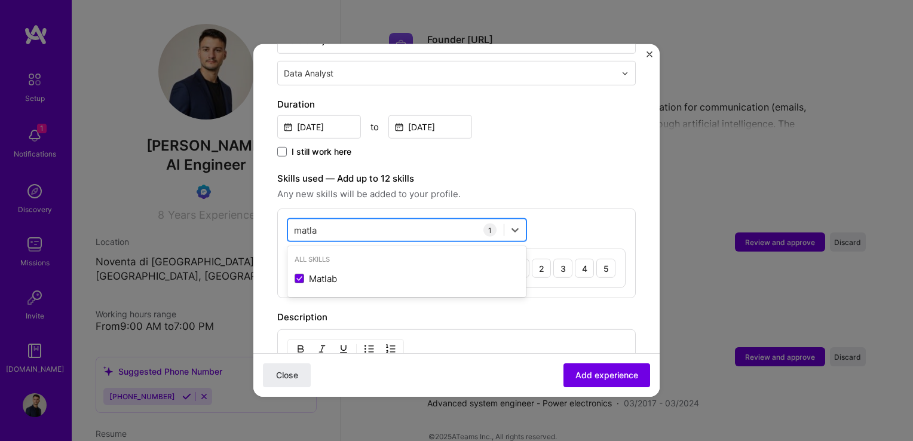
click at [373, 220] on div "[PERSON_NAME]" at bounding box center [396, 230] width 216 height 20
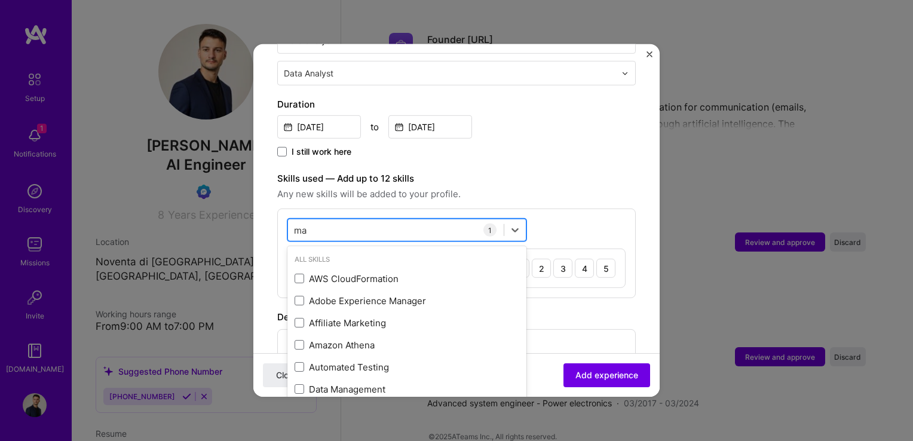
type input "m"
type input "f"
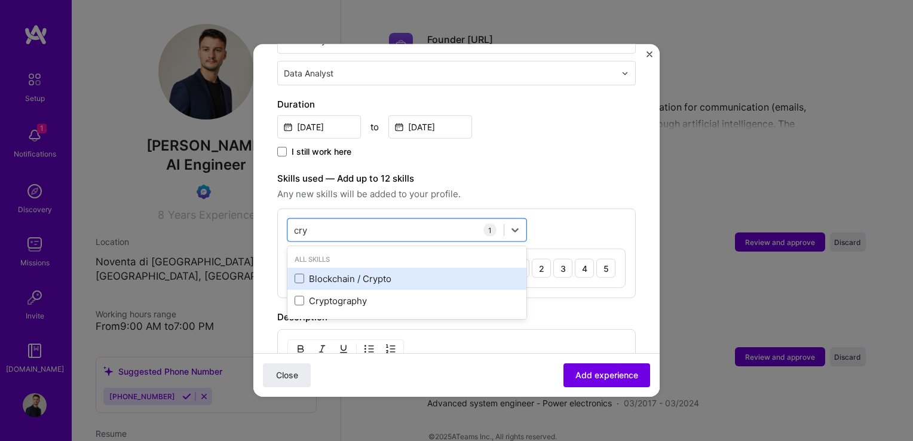
click at [314, 272] on div "Blockchain / Crypto" at bounding box center [406, 278] width 225 height 13
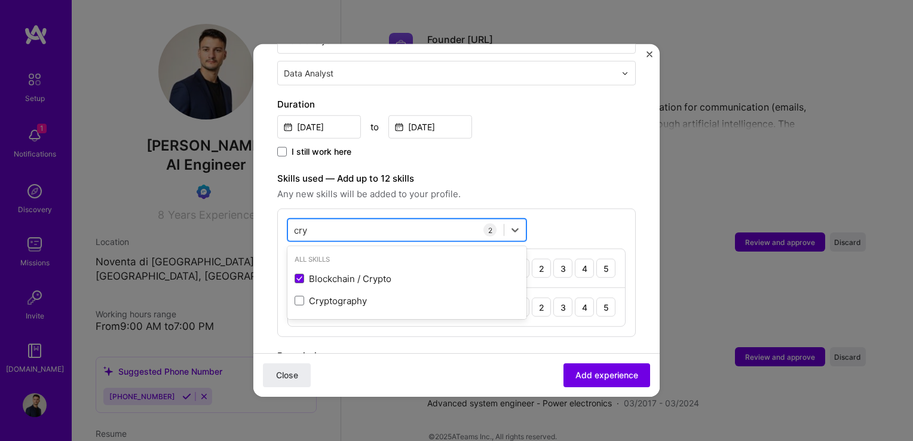
click at [364, 220] on div "cry cry" at bounding box center [396, 230] width 216 height 20
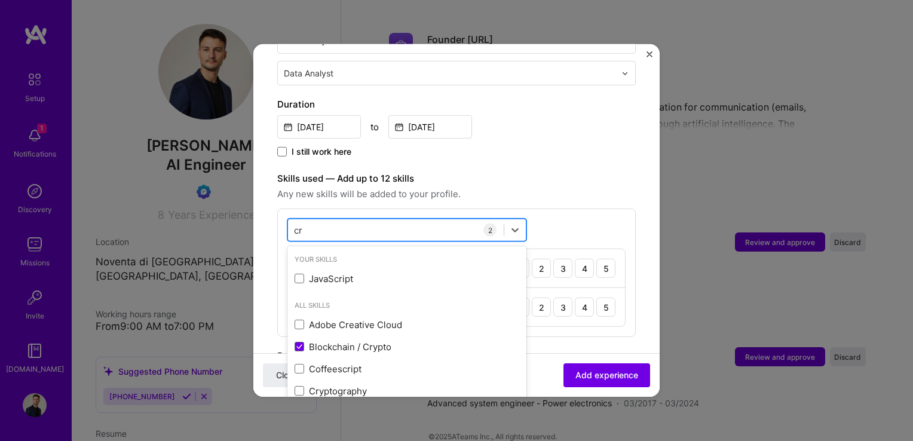
type input "c"
type input "t"
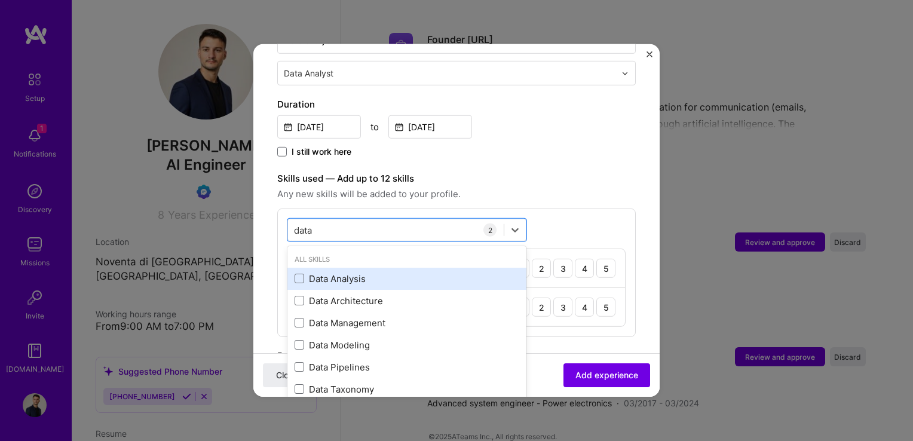
click at [306, 272] on div "Data Analysis" at bounding box center [406, 278] width 225 height 13
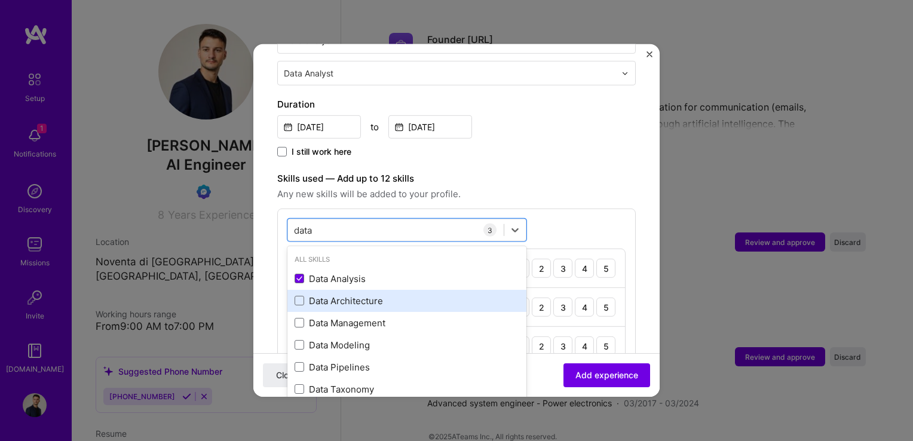
click at [309, 294] on div "Data Architecture" at bounding box center [406, 300] width 225 height 13
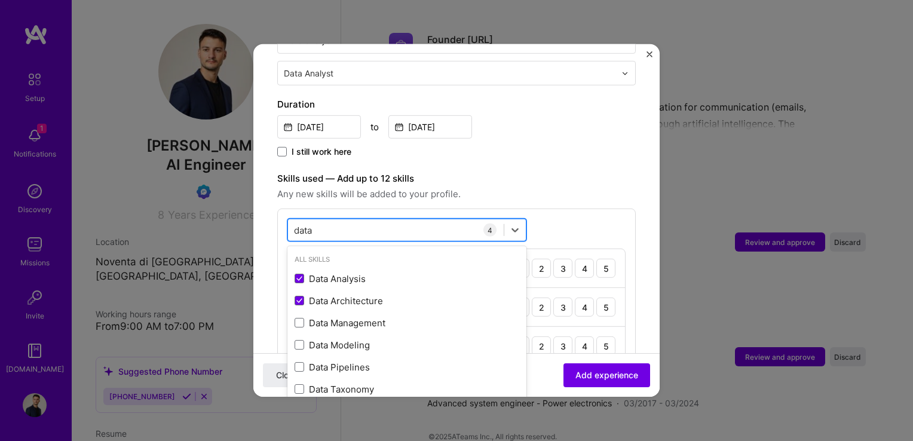
click at [357, 220] on div "data data" at bounding box center [396, 230] width 216 height 20
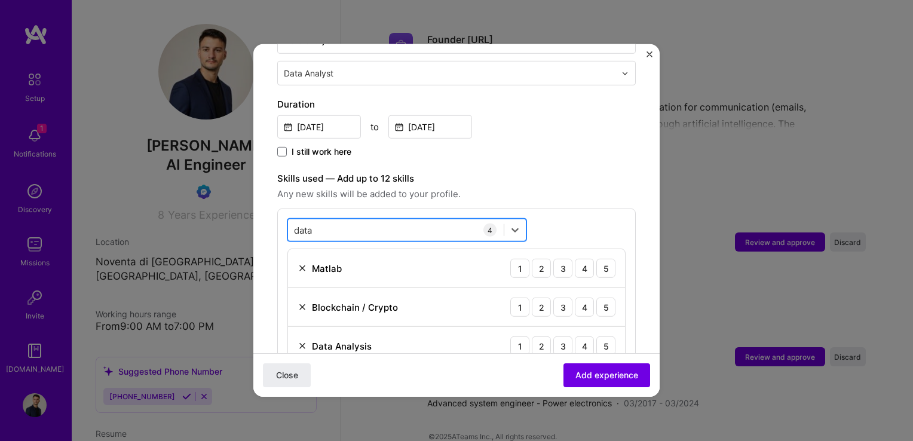
click at [357, 220] on div "data data" at bounding box center [396, 230] width 216 height 20
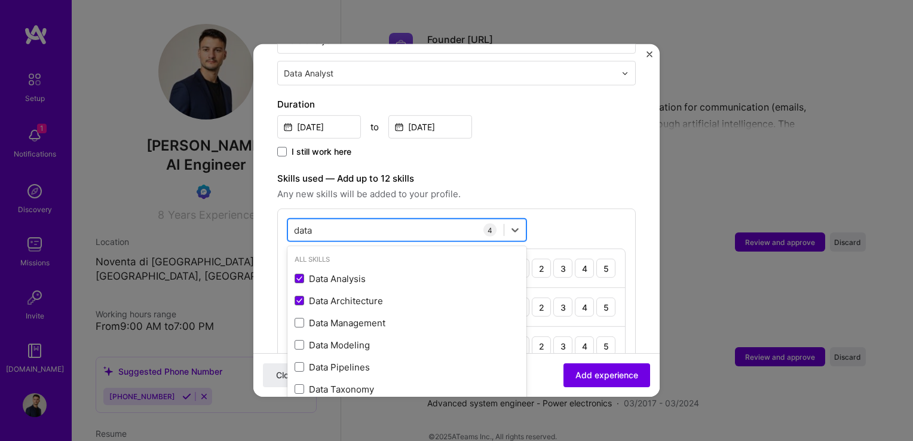
click at [357, 220] on div "data data" at bounding box center [396, 230] width 216 height 20
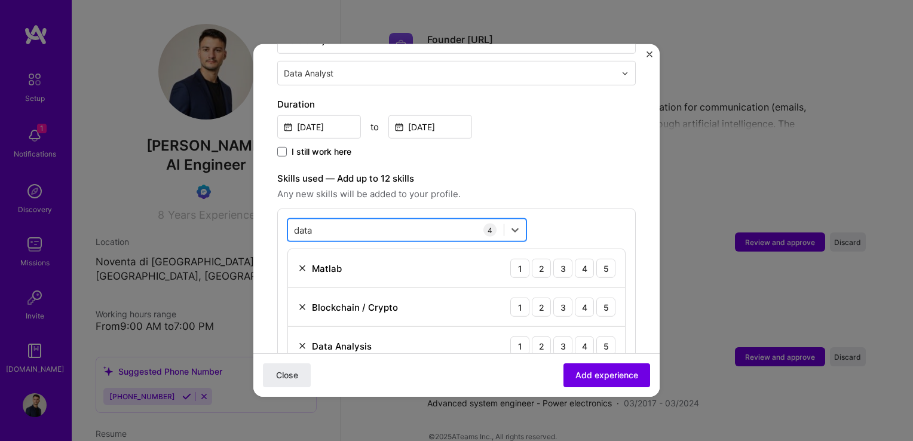
click at [357, 220] on div "data data" at bounding box center [396, 230] width 216 height 20
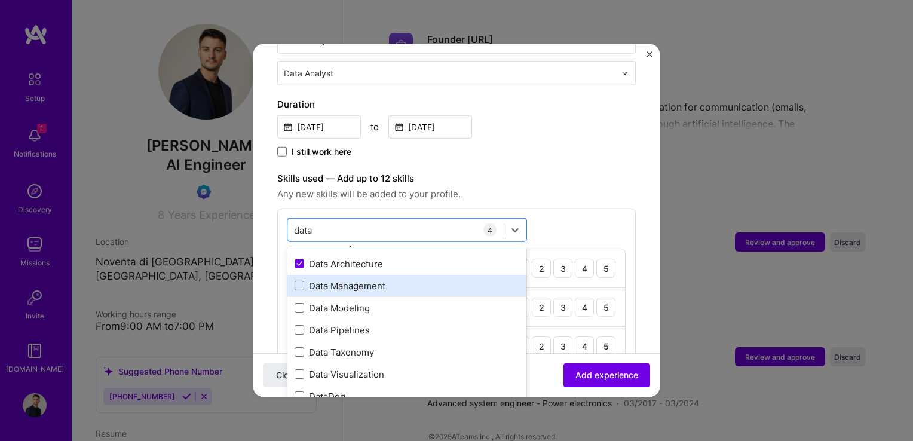
scroll to position [38, 0]
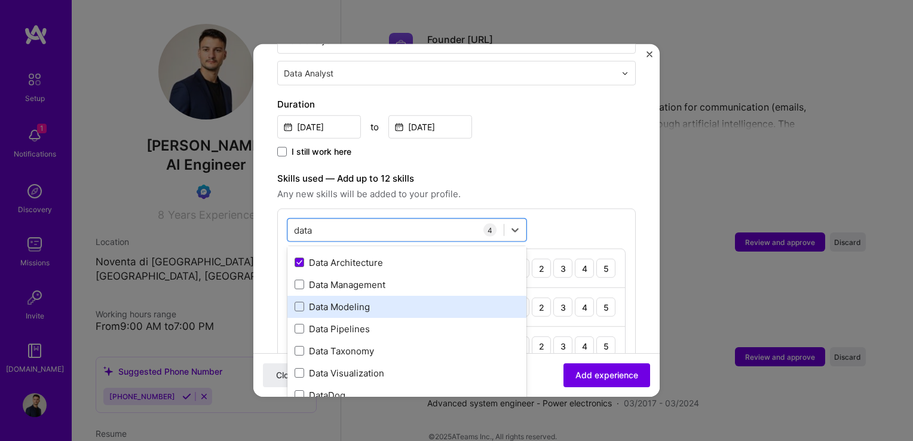
click at [361, 300] on div "Data Modeling" at bounding box center [406, 306] width 225 height 13
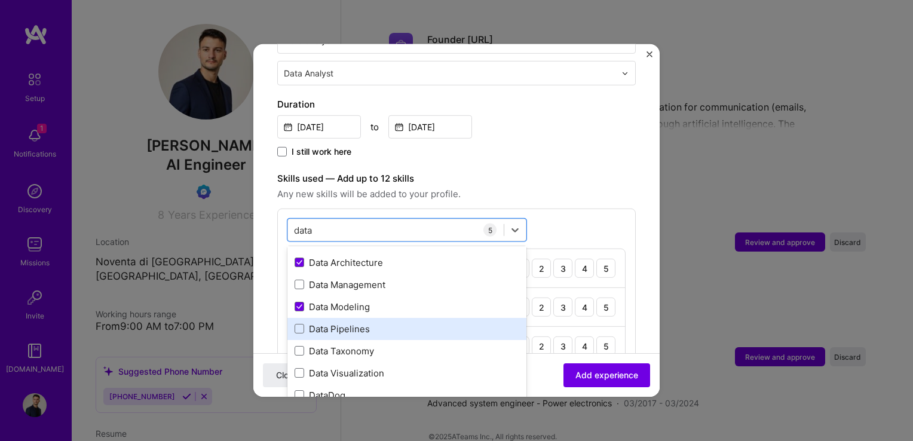
click at [361, 323] on div "Data Pipelines" at bounding box center [406, 329] width 225 height 13
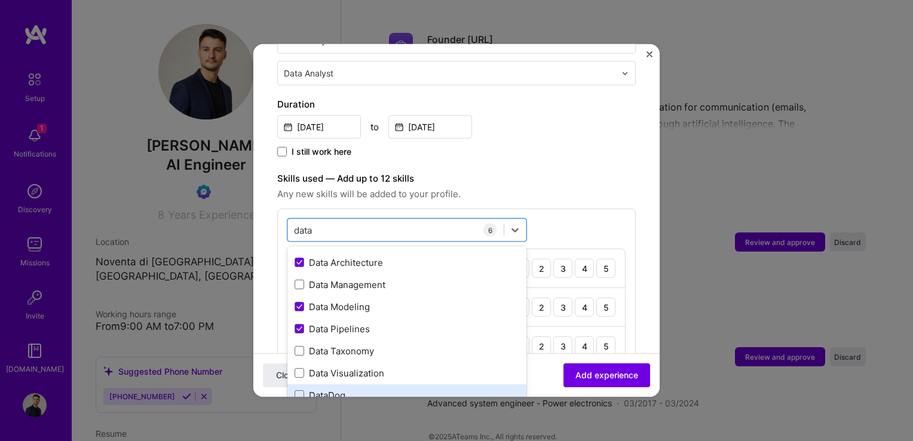
click at [358, 389] on div "DataDog" at bounding box center [406, 395] width 225 height 13
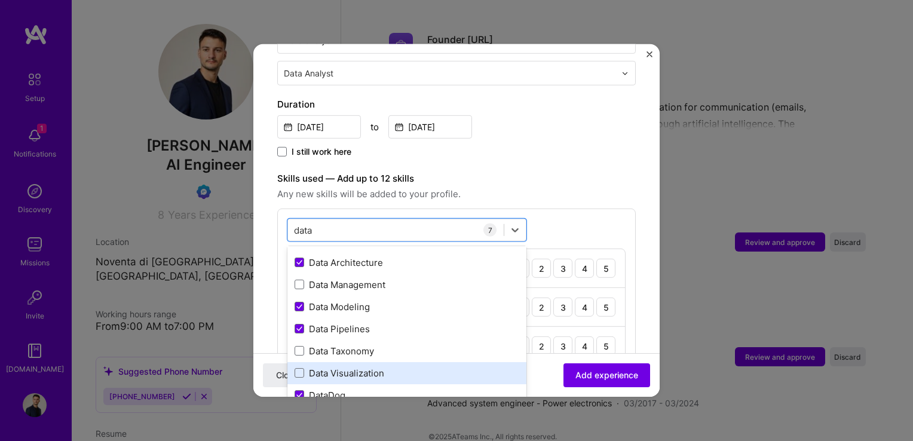
click at [367, 367] on div "Data Visualization" at bounding box center [406, 373] width 225 height 13
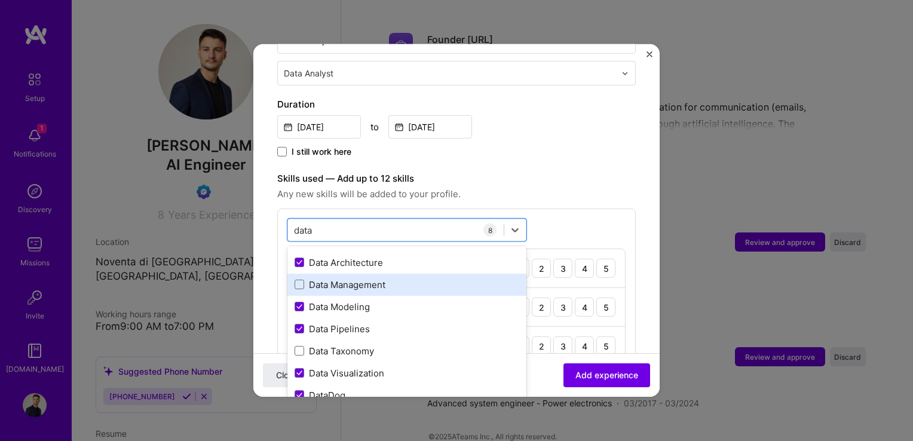
click at [378, 278] on div "Data Management" at bounding box center [406, 284] width 225 height 13
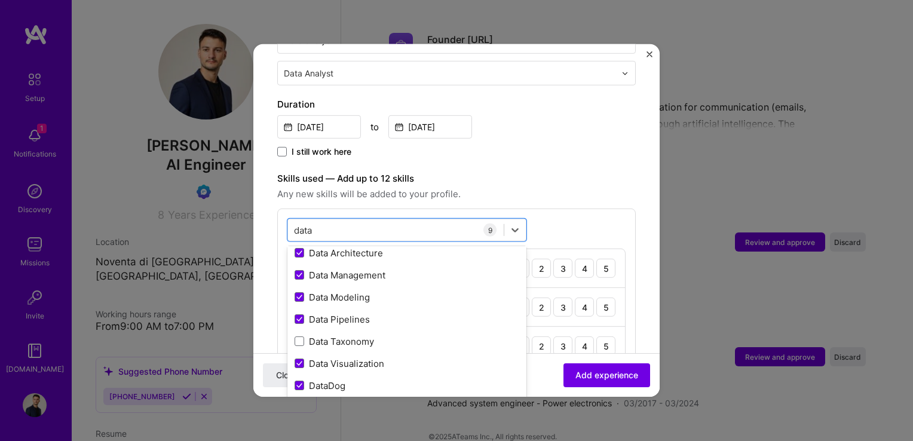
type input "data"
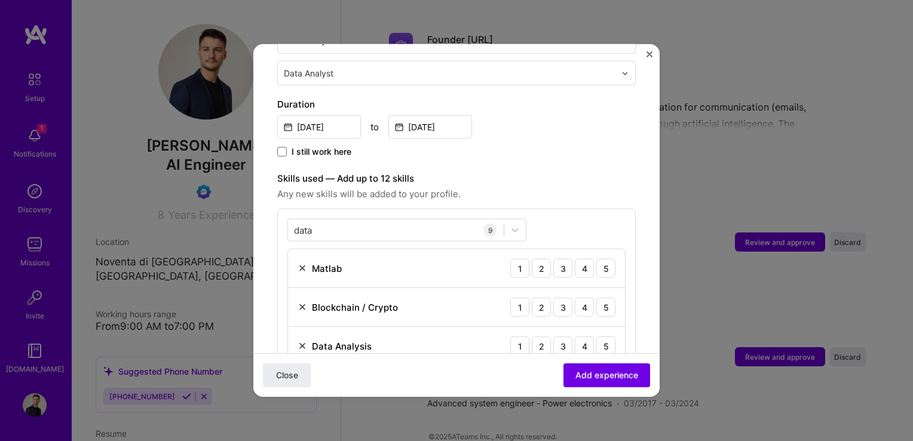
click at [556, 146] on div "I still work here" at bounding box center [456, 153] width 358 height 14
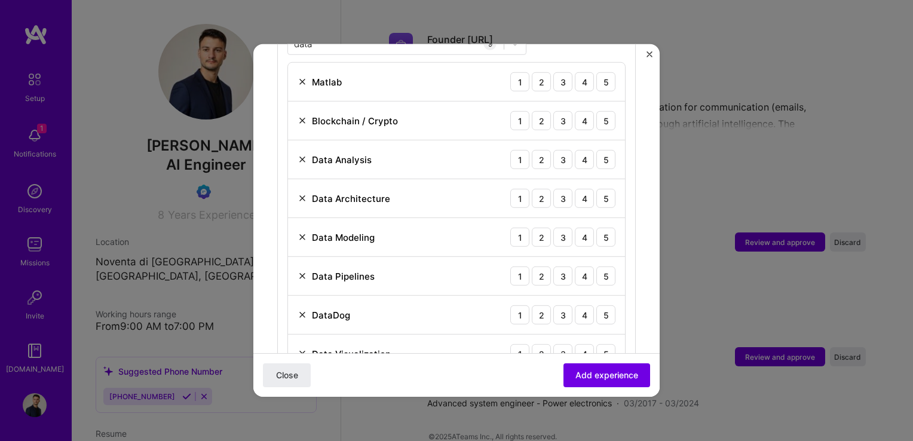
scroll to position [454, 0]
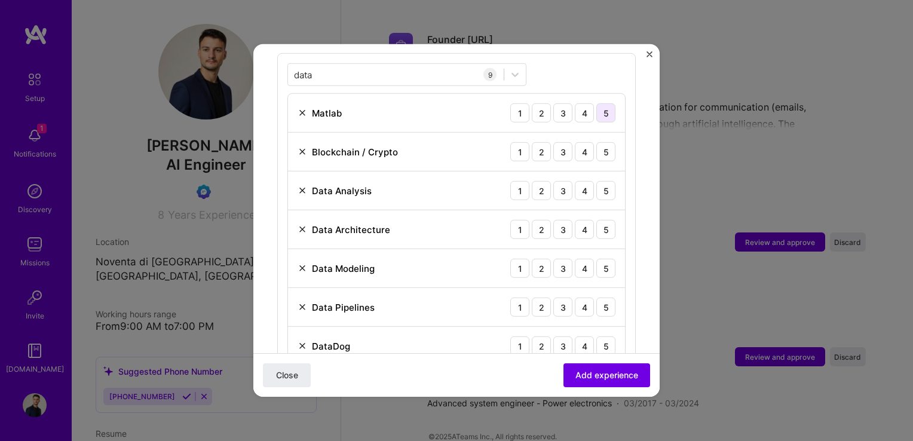
click at [599, 103] on div "5" at bounding box center [605, 112] width 19 height 19
click at [575, 142] on div "4" at bounding box center [584, 151] width 19 height 19
click at [599, 181] on div "5" at bounding box center [605, 190] width 19 height 19
click at [578, 220] on div "4" at bounding box center [584, 229] width 19 height 19
click at [575, 259] on div "4" at bounding box center [584, 268] width 19 height 19
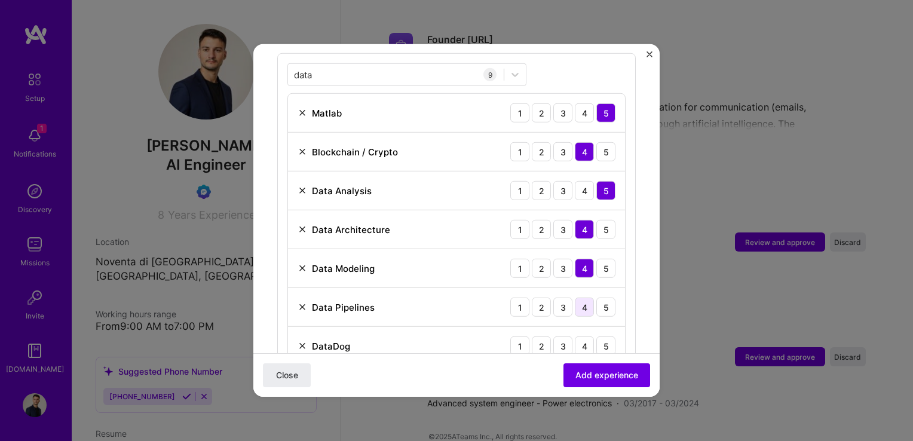
click at [576, 297] on div "4" at bounding box center [584, 306] width 19 height 19
drag, startPoint x: 308, startPoint y: 331, endPoint x: 301, endPoint y: 331, distance: 6.6
click at [308, 339] on div "DataDog" at bounding box center [323, 345] width 53 height 13
click at [300, 341] on img at bounding box center [302, 346] width 10 height 10
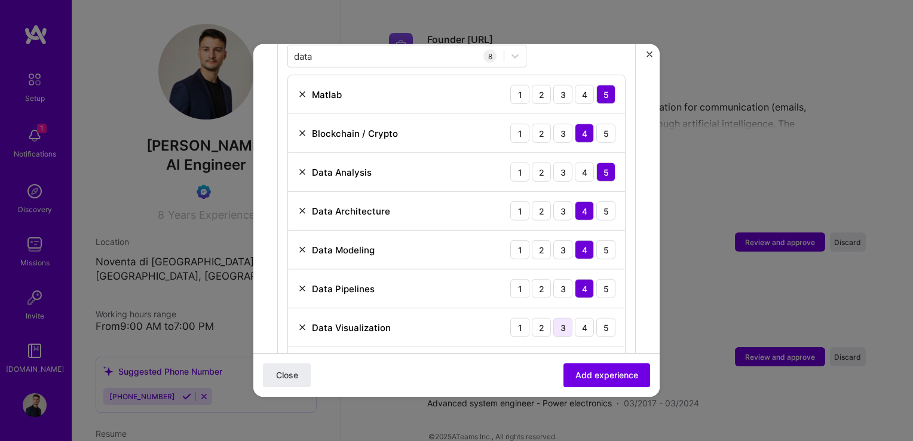
scroll to position [495, 0]
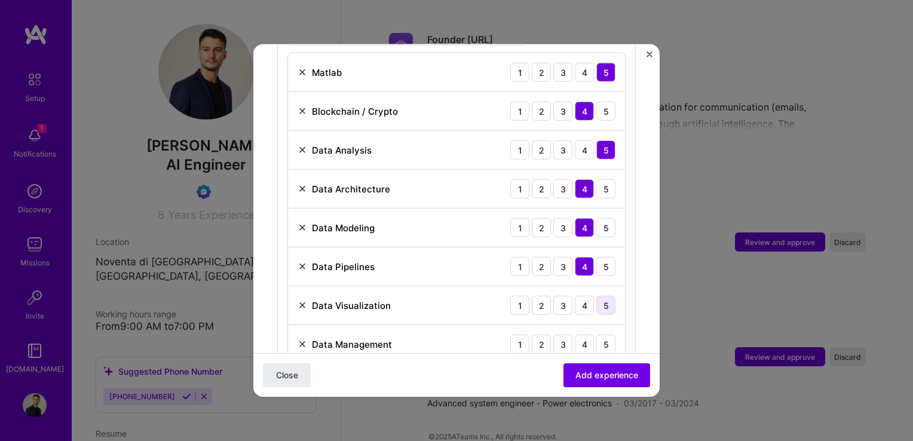
click at [596, 296] on div "5" at bounding box center [605, 305] width 19 height 19
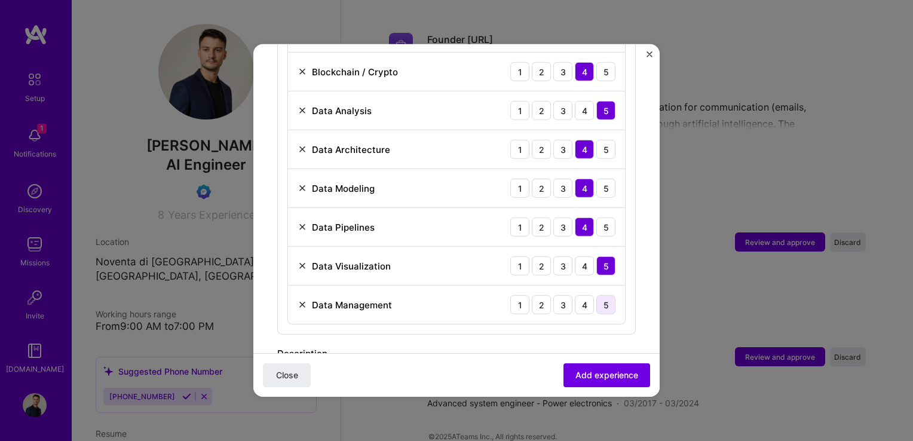
click at [596, 295] on div "5" at bounding box center [605, 304] width 19 height 19
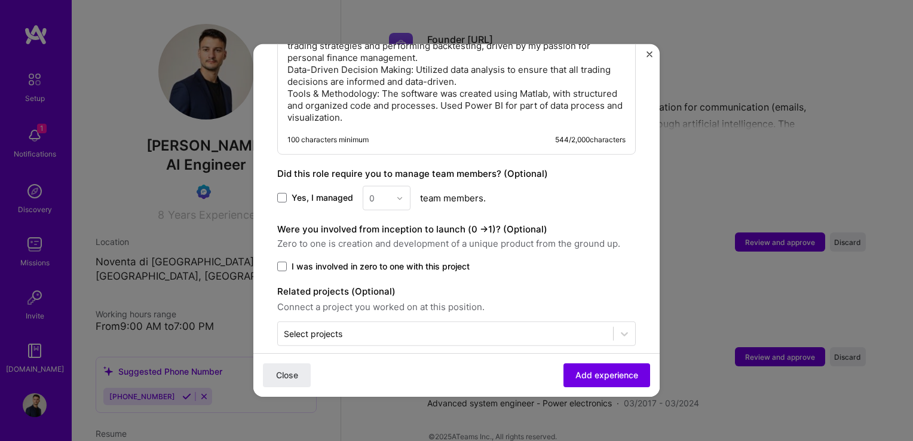
scroll to position [934, 0]
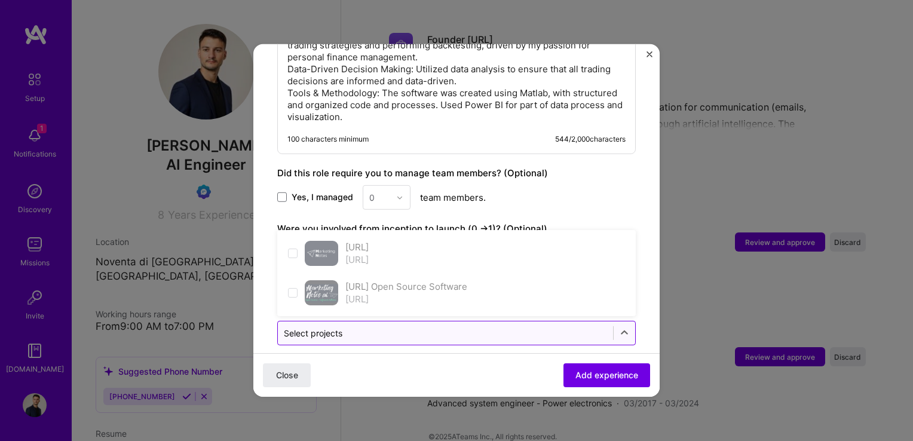
click at [596, 327] on input "text" at bounding box center [445, 333] width 323 height 13
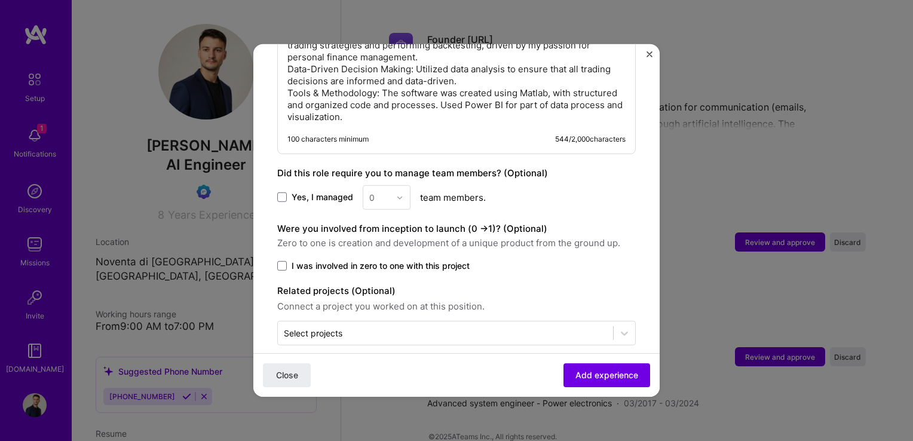
scroll to position [934, 0]
click at [625, 378] on span "Add experience" at bounding box center [606, 375] width 63 height 12
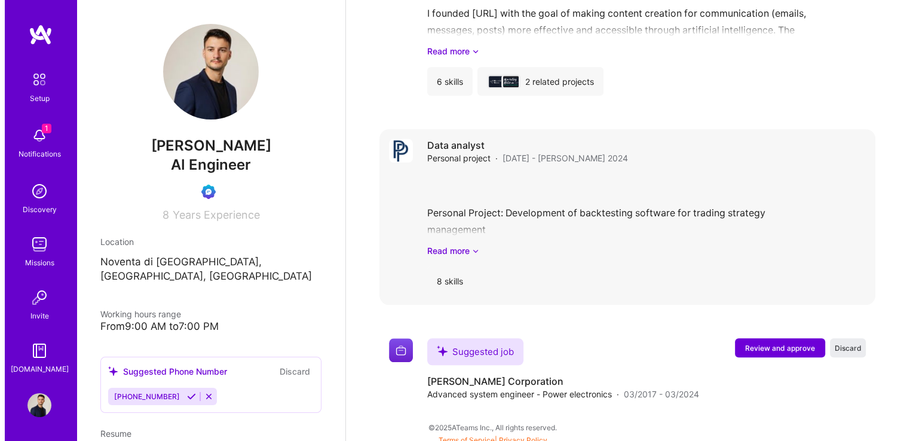
scroll to position [1176, 0]
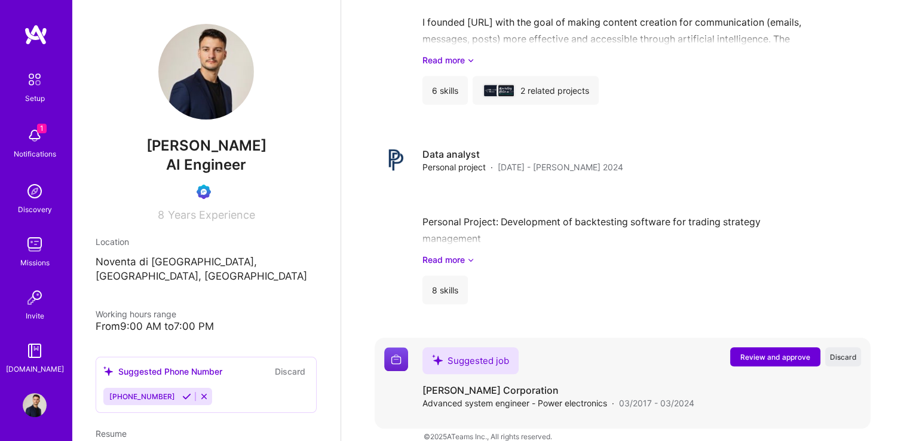
click at [772, 352] on span "Review and approve" at bounding box center [775, 357] width 70 height 10
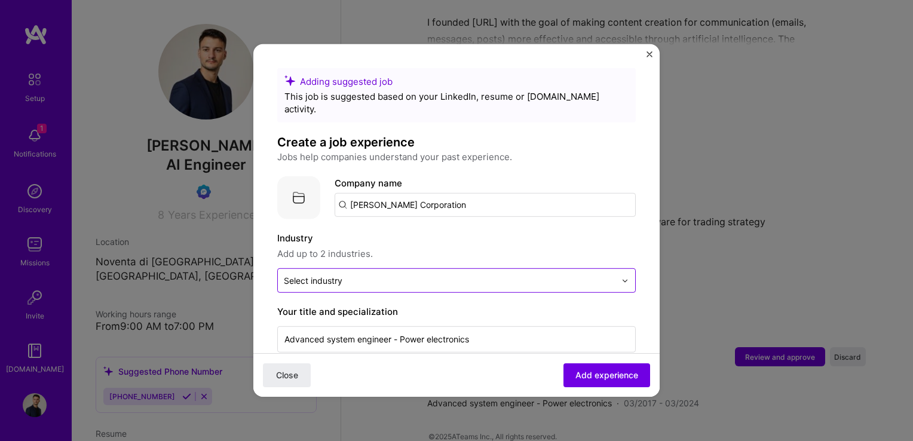
click at [426, 274] on input "text" at bounding box center [450, 280] width 332 height 13
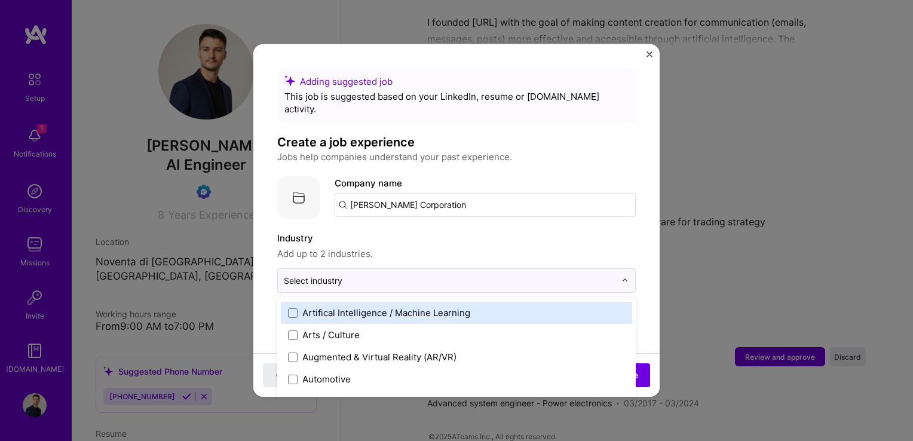
scroll to position [199, 0]
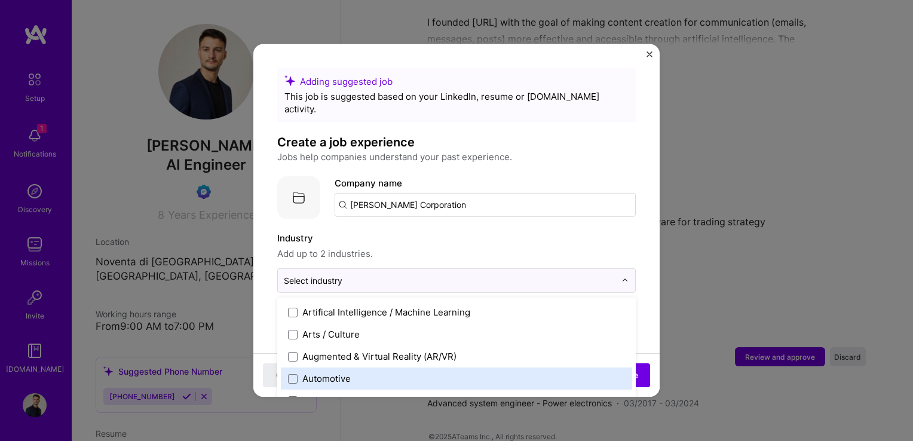
click at [323, 372] on div "Automotive" at bounding box center [326, 378] width 48 height 13
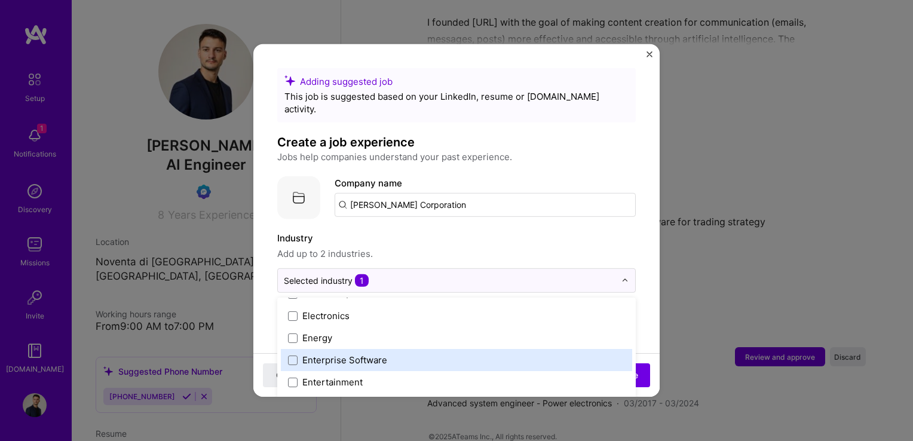
scroll to position [1095, 0]
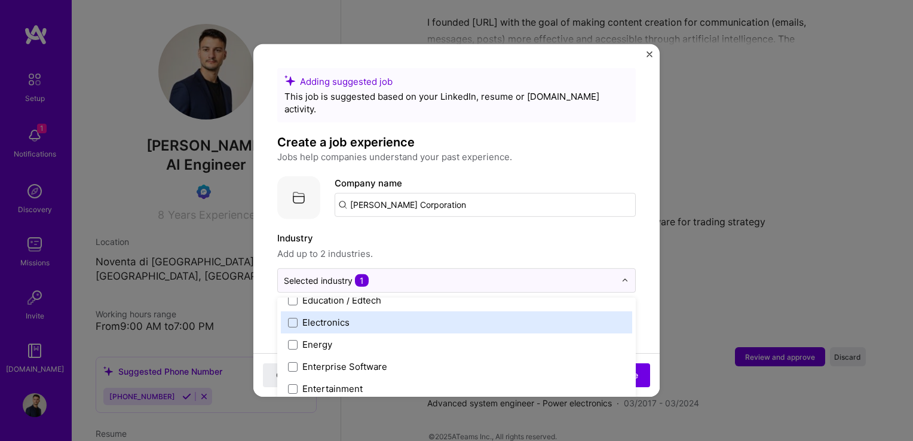
click at [374, 316] on label "Electronics" at bounding box center [456, 322] width 337 height 13
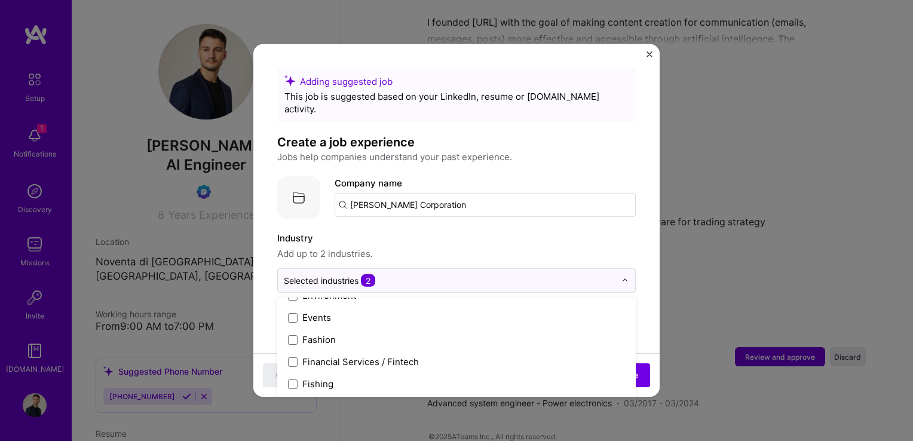
scroll to position [1214, 0]
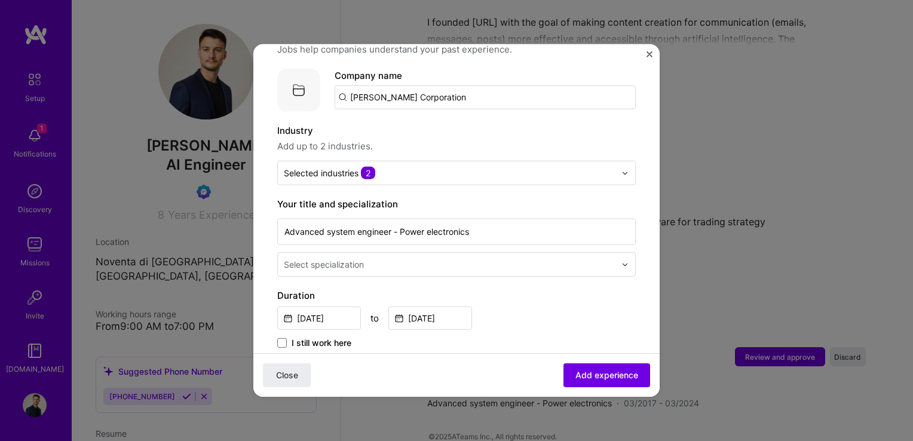
scroll to position [119, 0]
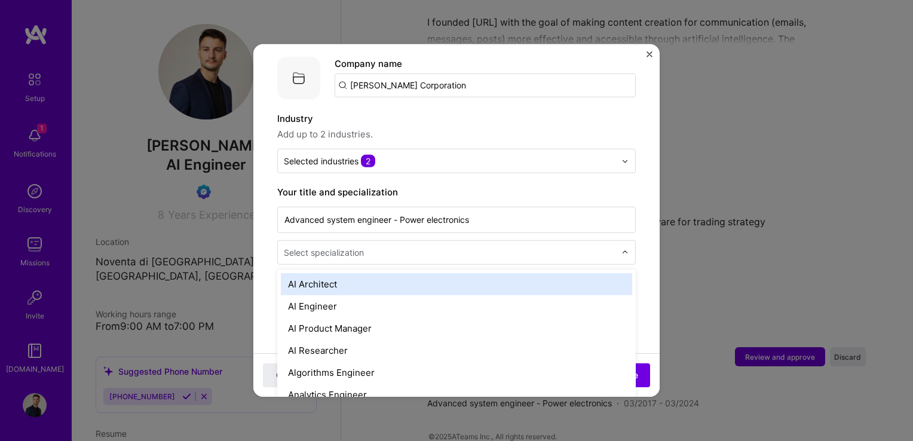
click at [422, 246] on input "text" at bounding box center [451, 252] width 334 height 13
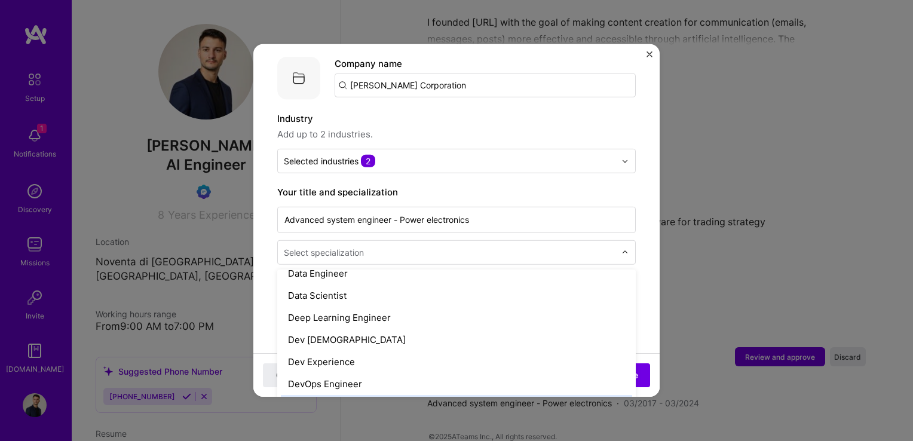
scroll to position [478, 0]
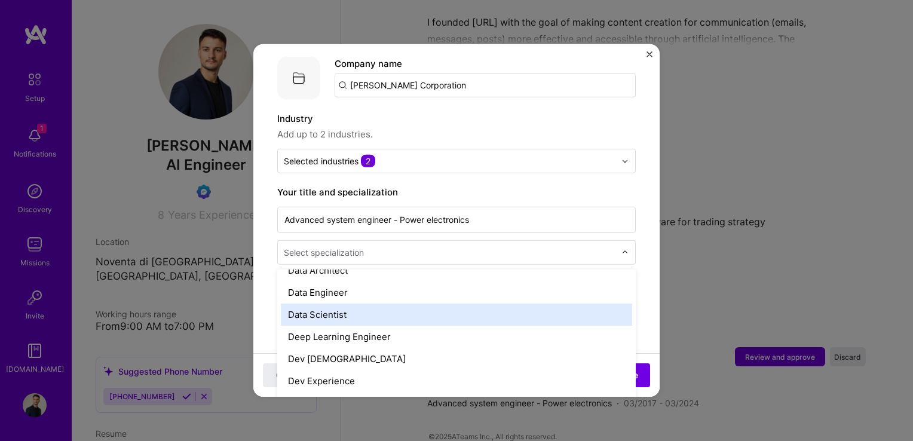
click at [430, 303] on div "Data Scientist" at bounding box center [456, 314] width 351 height 22
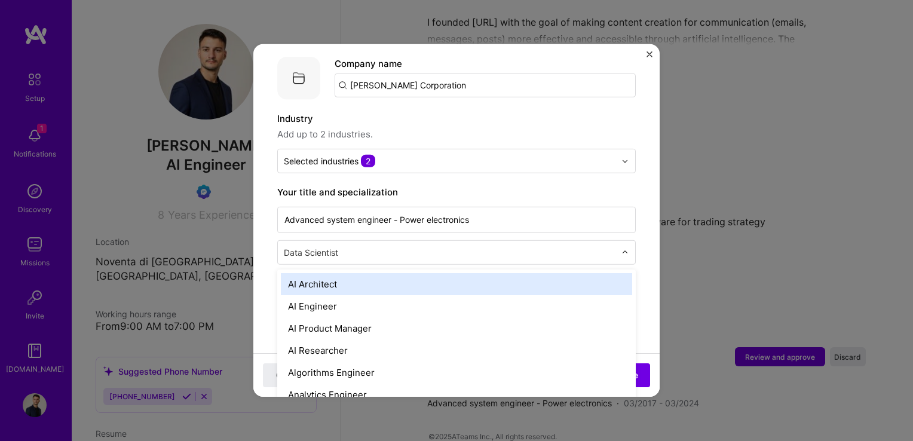
click at [435, 246] on input "text" at bounding box center [451, 252] width 334 height 13
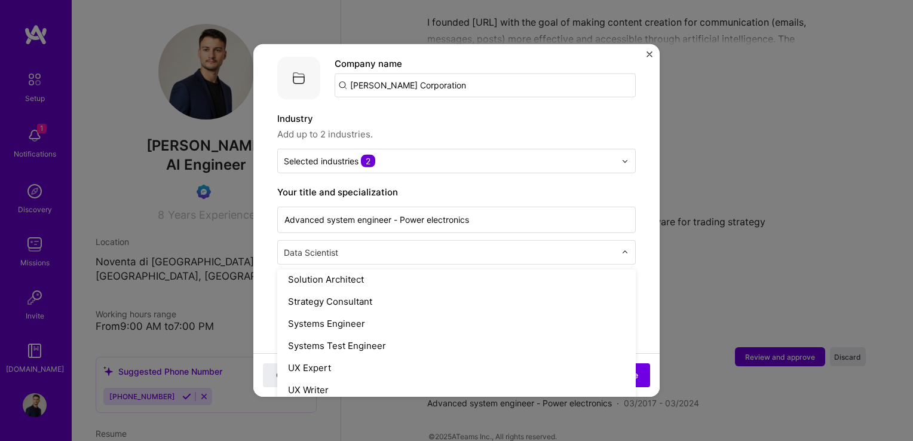
scroll to position [1352, 0]
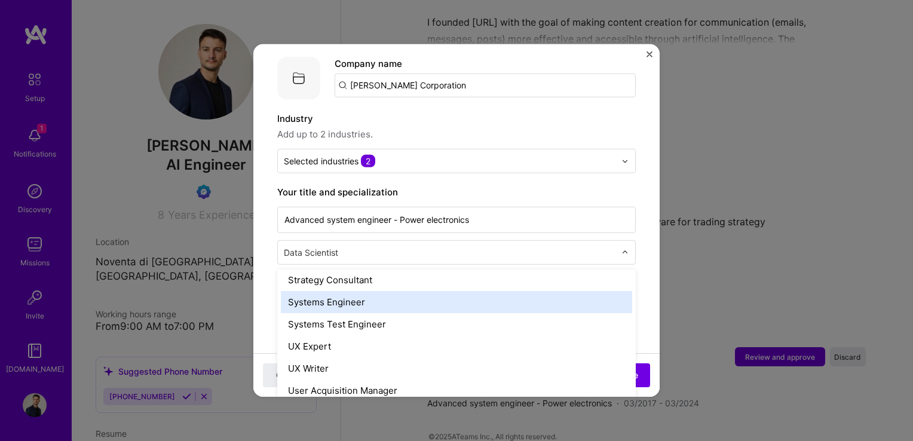
click at [391, 292] on div "Systems Engineer" at bounding box center [456, 302] width 351 height 22
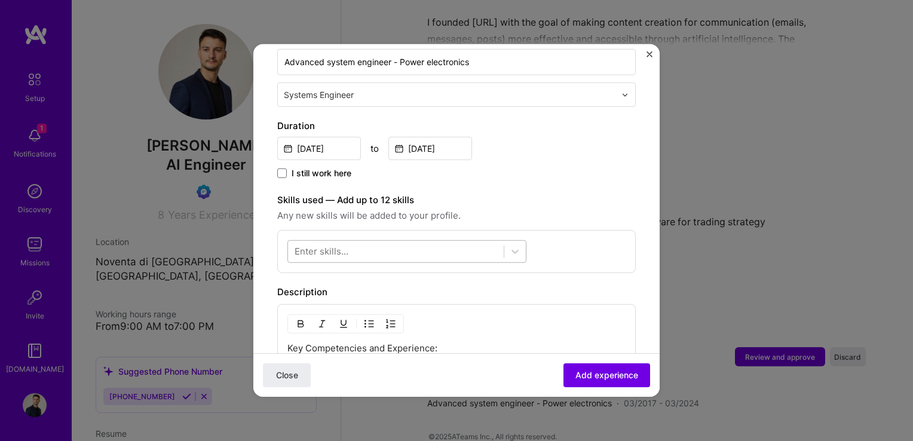
scroll to position [278, 0]
click at [441, 240] on div at bounding box center [396, 250] width 216 height 20
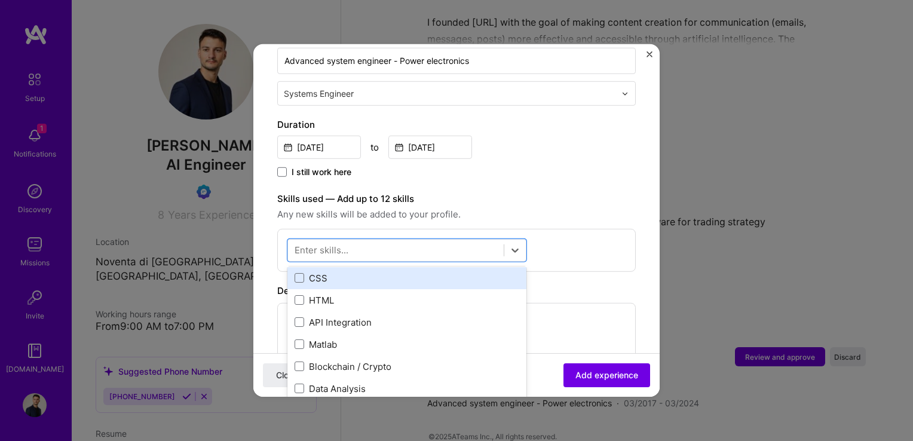
scroll to position [99, 0]
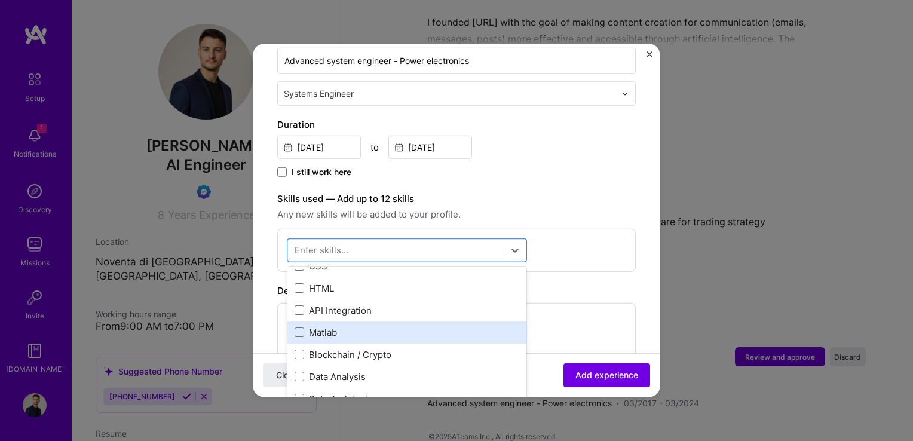
click at [310, 326] on div "Matlab" at bounding box center [406, 332] width 225 height 13
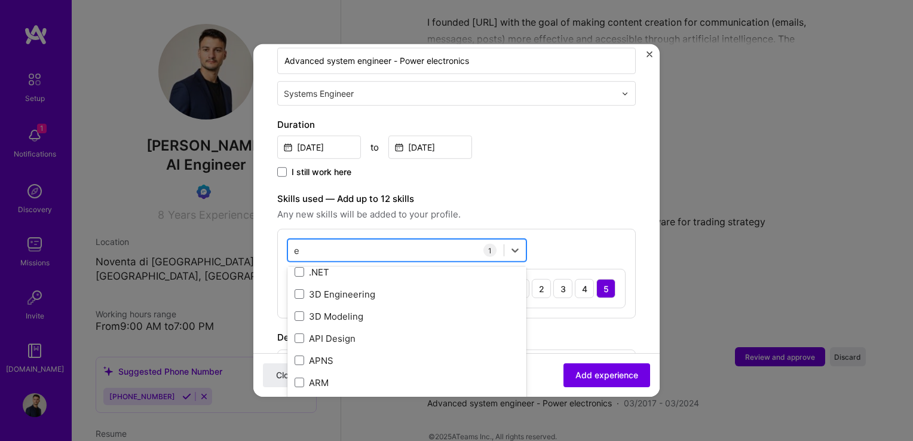
scroll to position [0, 0]
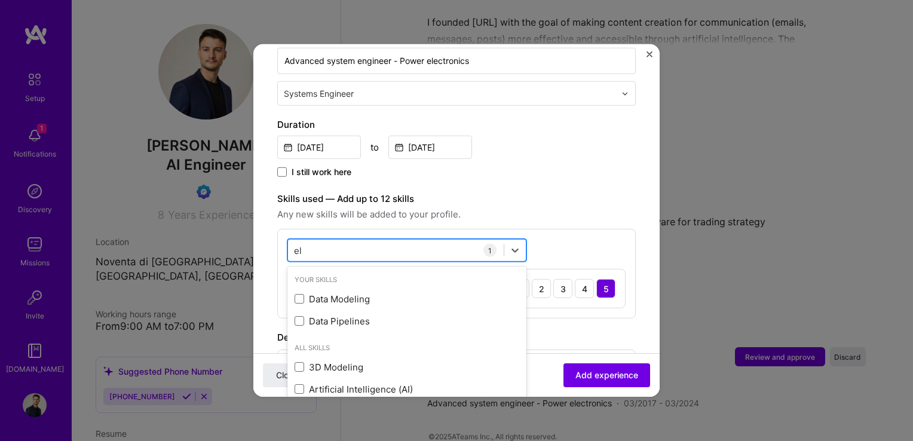
type input "e"
type input "s"
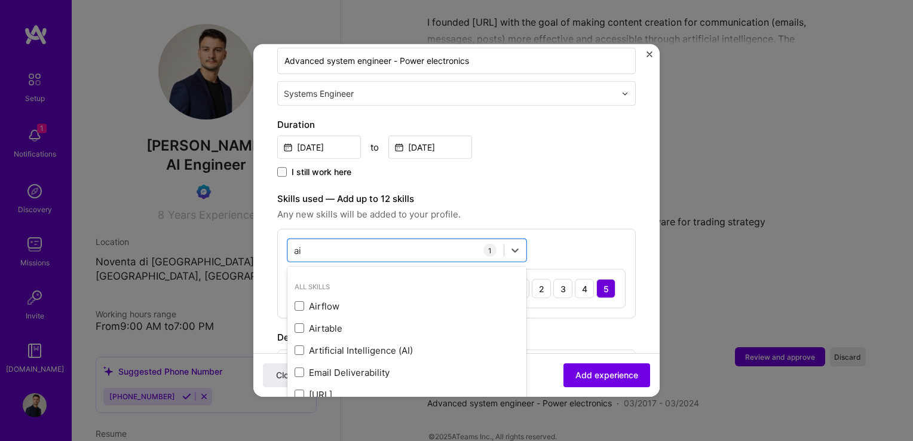
scroll to position [62, 0]
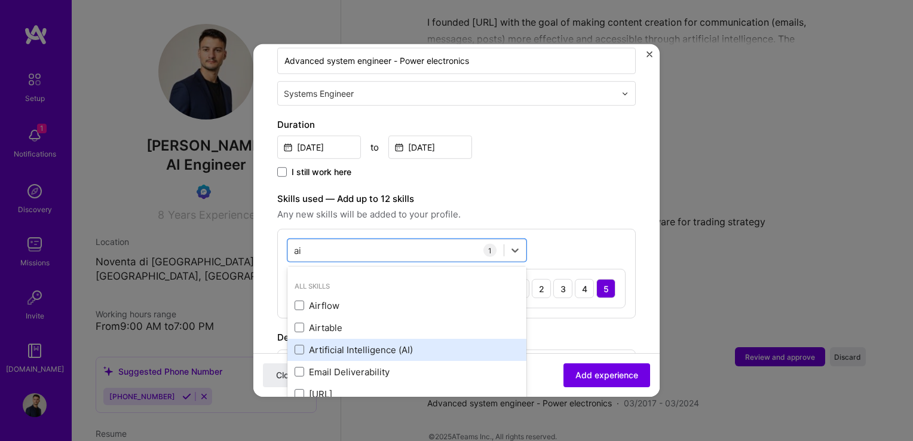
click at [370, 343] on div "Artificial Intelligence (AI)" at bounding box center [406, 349] width 239 height 22
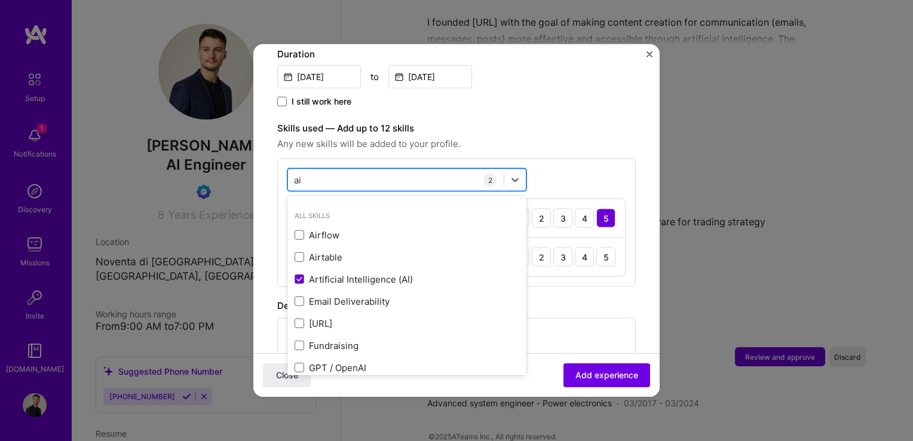
scroll to position [349, 0]
click at [358, 170] on div "ai ai" at bounding box center [396, 180] width 216 height 20
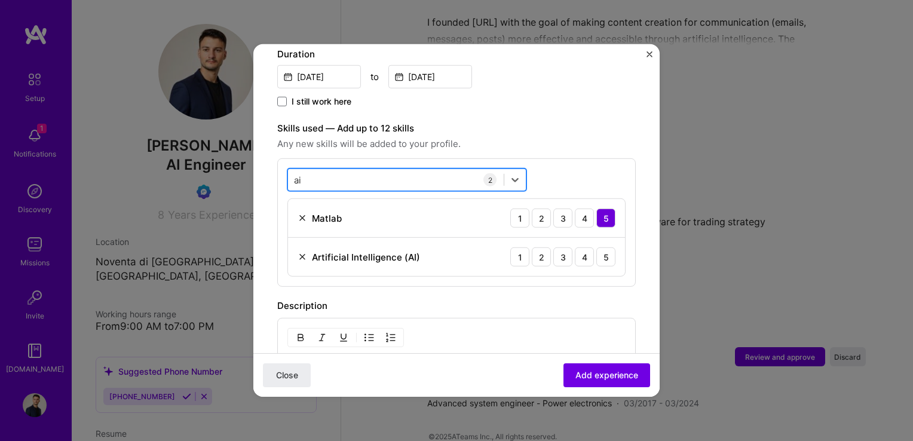
type input "a"
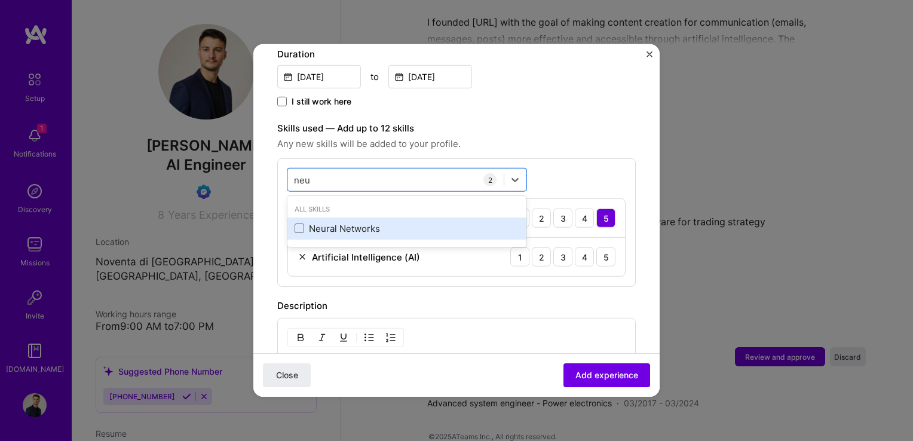
click at [344, 222] on div "Neural Networks" at bounding box center [406, 228] width 225 height 13
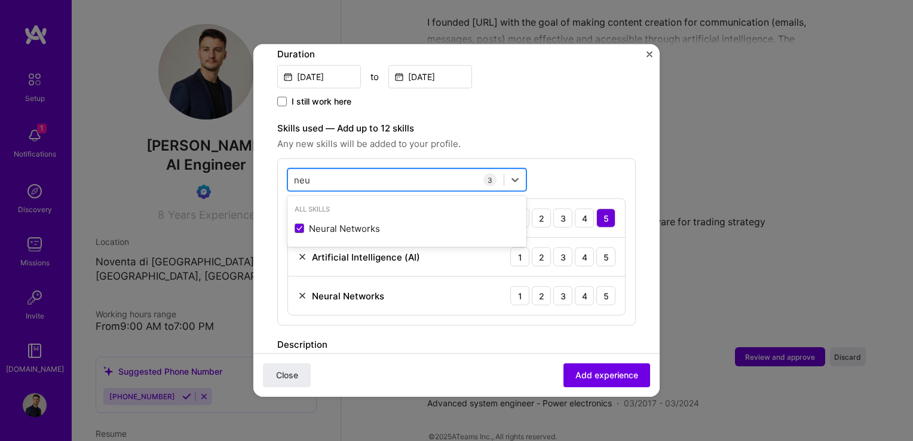
click at [375, 170] on div "neu neu" at bounding box center [396, 180] width 216 height 20
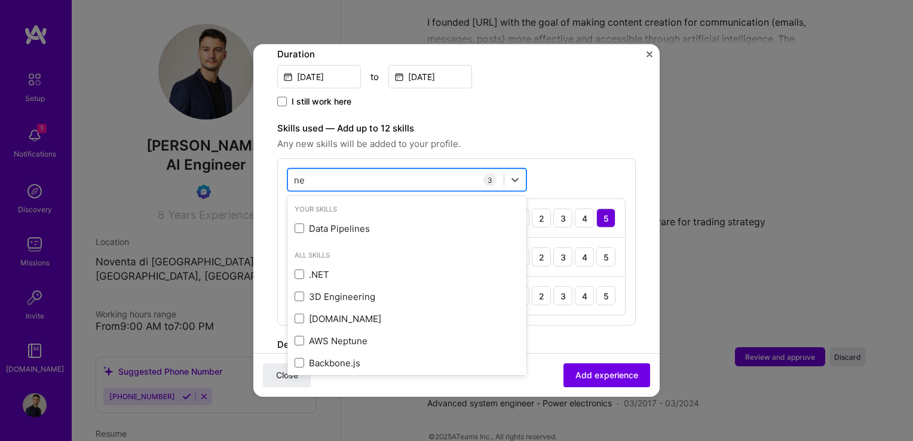
type input "n"
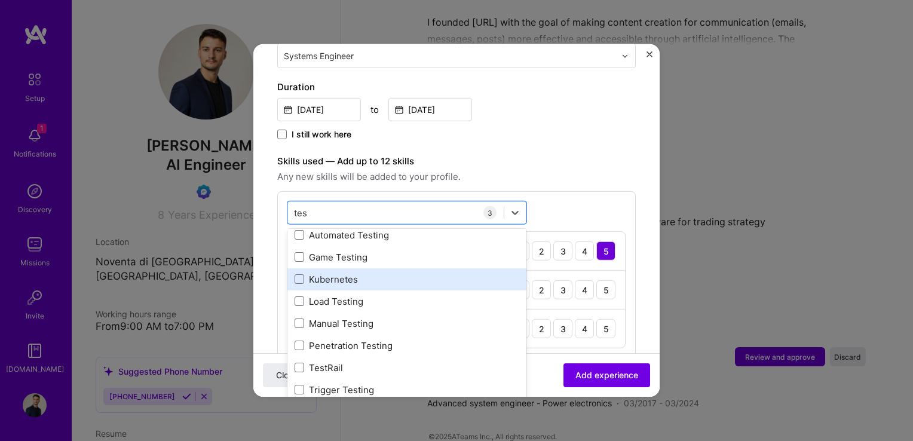
scroll to position [0, 0]
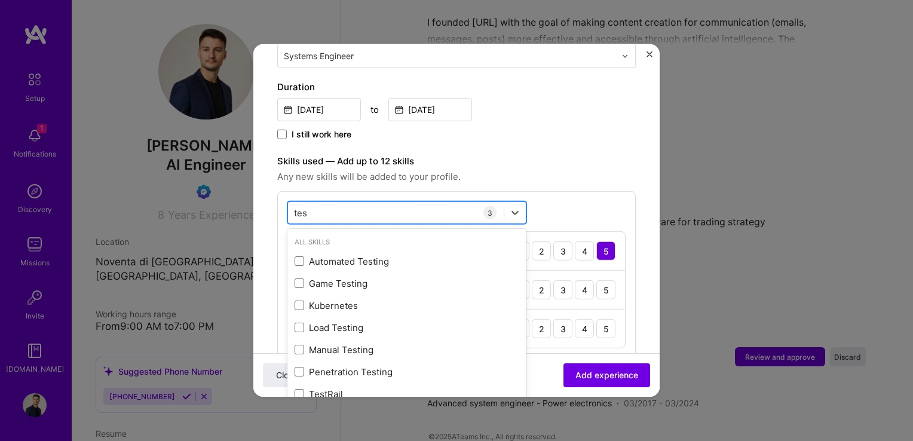
click at [367, 204] on div "[PERSON_NAME]" at bounding box center [396, 212] width 216 height 20
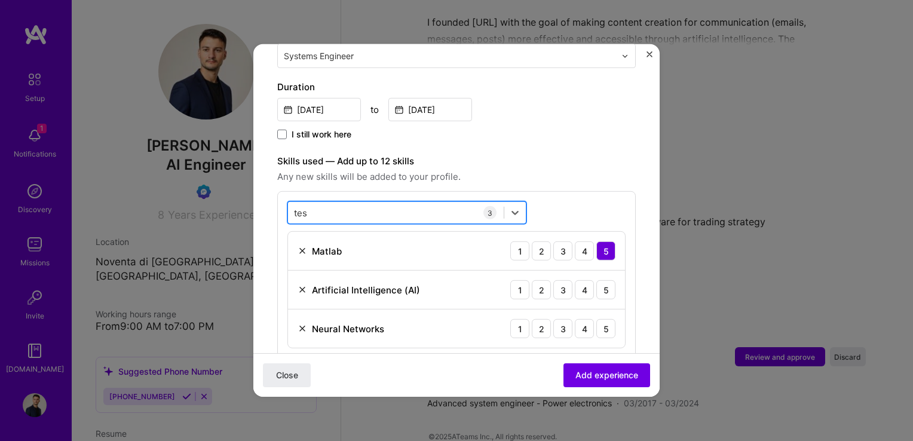
click at [367, 204] on div "[PERSON_NAME]" at bounding box center [396, 212] width 216 height 20
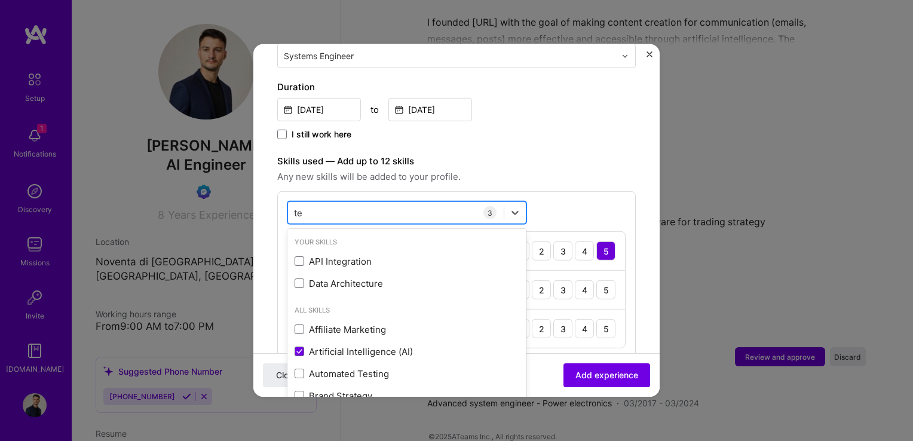
type input "t"
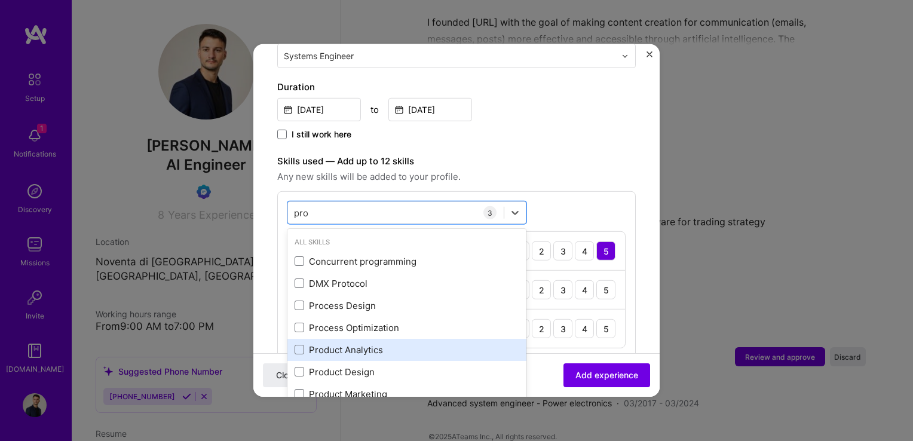
click at [332, 343] on div "Product Analytics" at bounding box center [406, 349] width 225 height 13
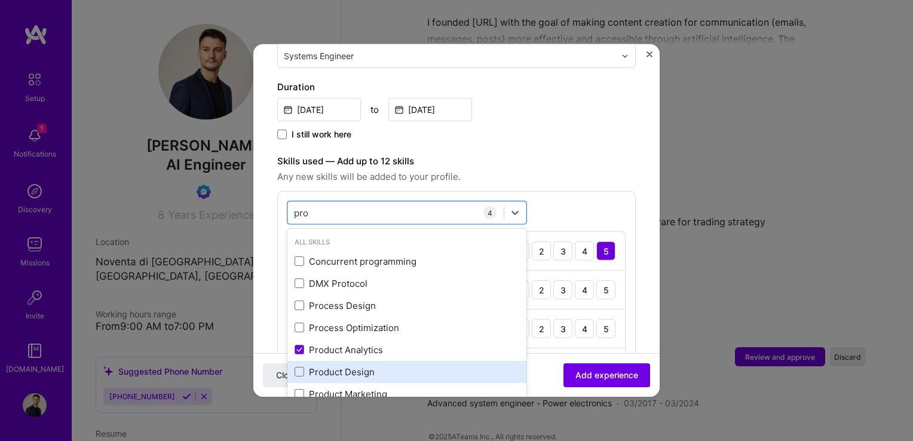
click at [330, 366] on div "Product Design" at bounding box center [406, 372] width 225 height 13
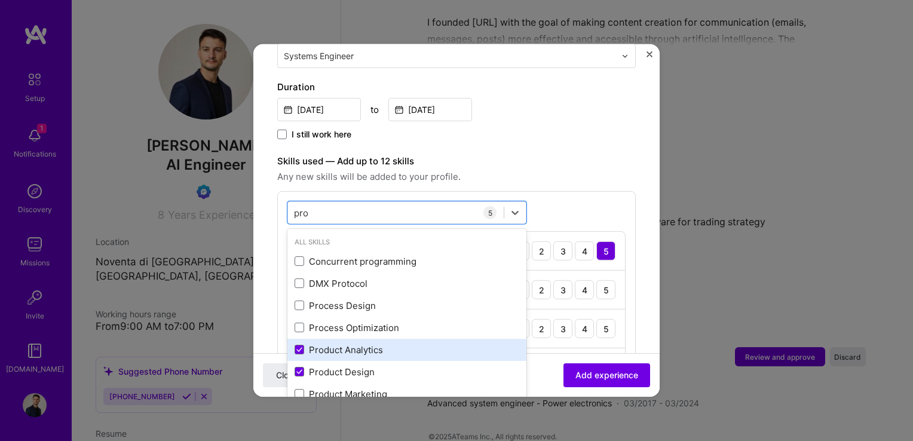
scroll to position [4, 0]
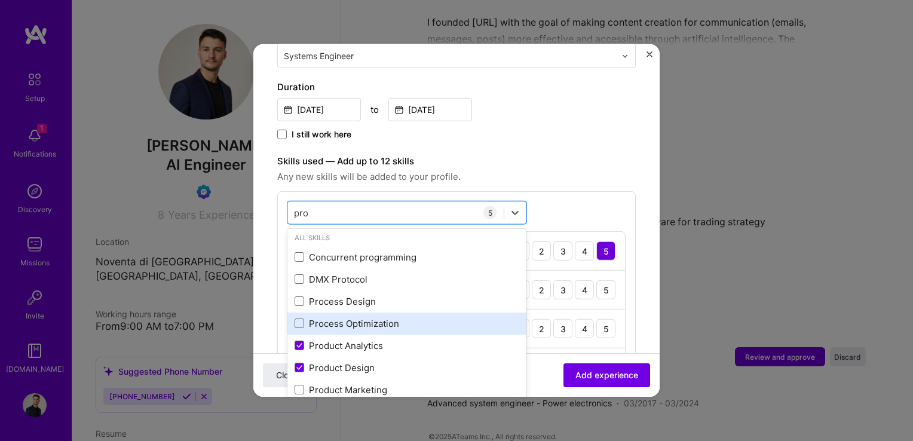
click at [351, 317] on div "Process Optimization" at bounding box center [406, 323] width 225 height 13
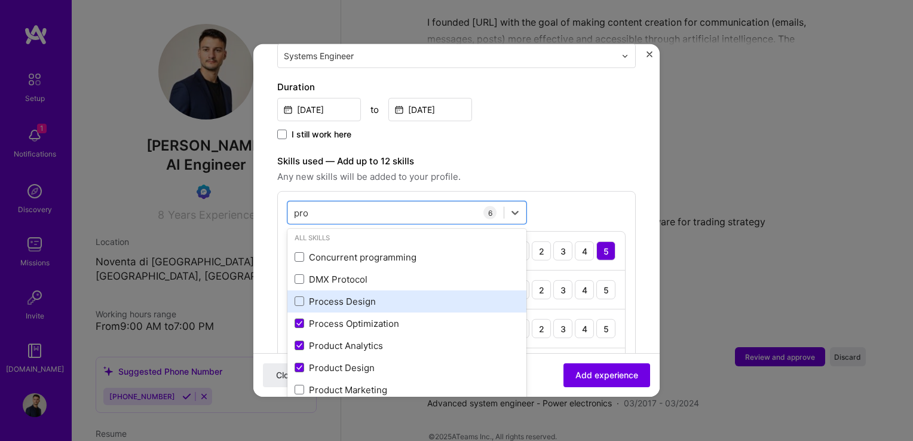
click at [354, 295] on div "Process Design" at bounding box center [406, 301] width 225 height 13
click at [372, 295] on div "Process Design" at bounding box center [406, 301] width 225 height 13
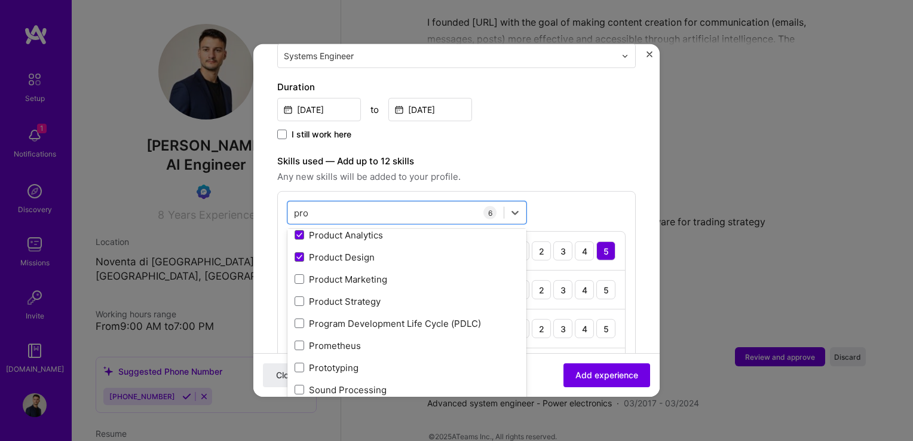
scroll to position [114, 0]
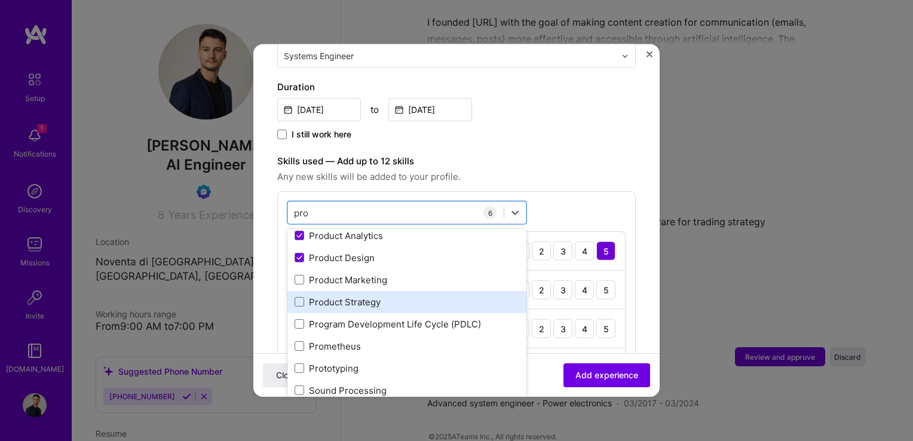
click at [372, 296] on div "Product Strategy" at bounding box center [406, 302] width 225 height 13
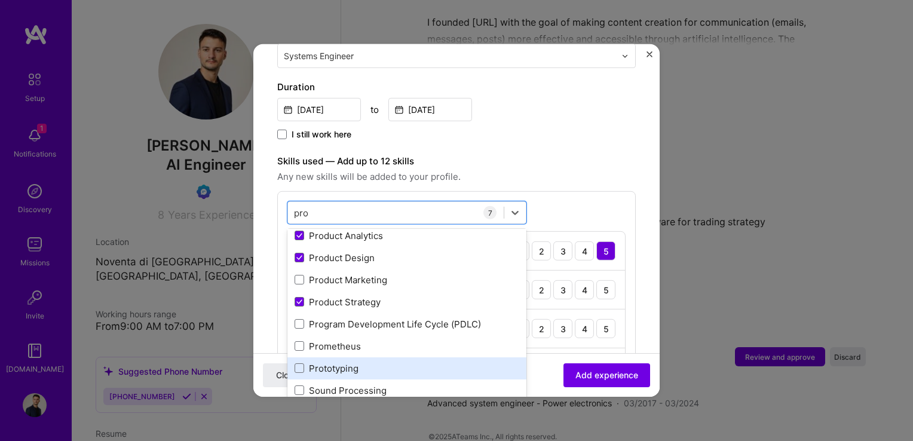
click at [361, 362] on div "Prototyping" at bounding box center [406, 368] width 225 height 13
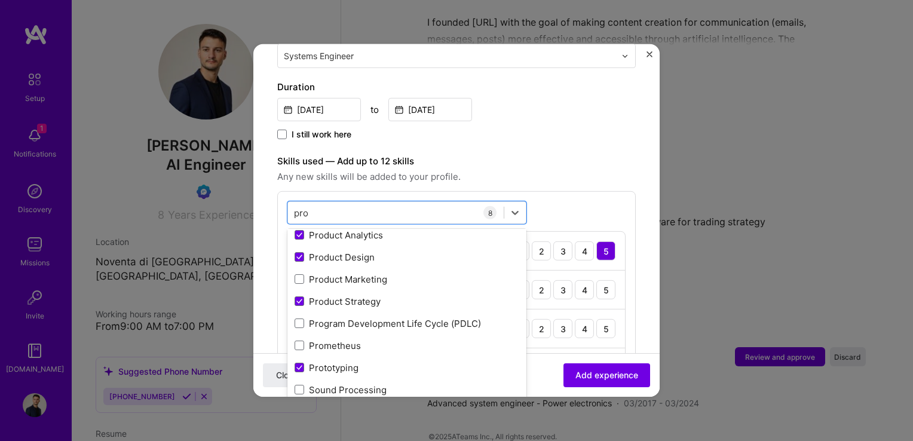
type input "pro"
click at [588, 154] on label "Skills used — Add up to 12 skills" at bounding box center [456, 161] width 358 height 14
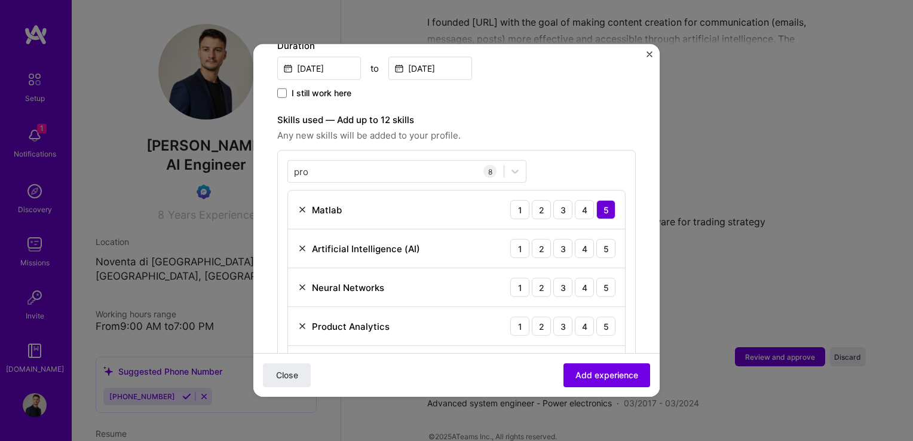
scroll to position [358, 0]
click at [598, 238] on div "5" at bounding box center [605, 247] width 19 height 19
click at [577, 277] on div "4" at bounding box center [584, 286] width 19 height 19
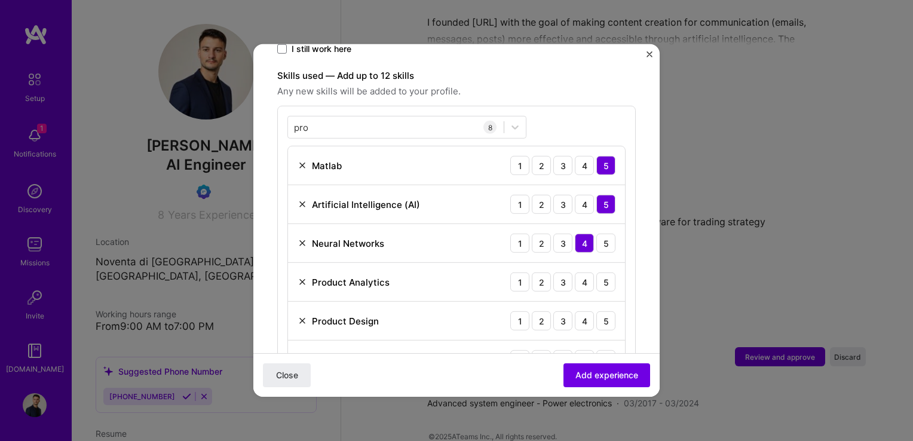
scroll to position [402, 0]
click at [596, 272] on div "5" at bounding box center [605, 281] width 19 height 19
click at [576, 311] on div "4" at bounding box center [584, 320] width 19 height 19
click at [596, 311] on div "5" at bounding box center [605, 320] width 19 height 19
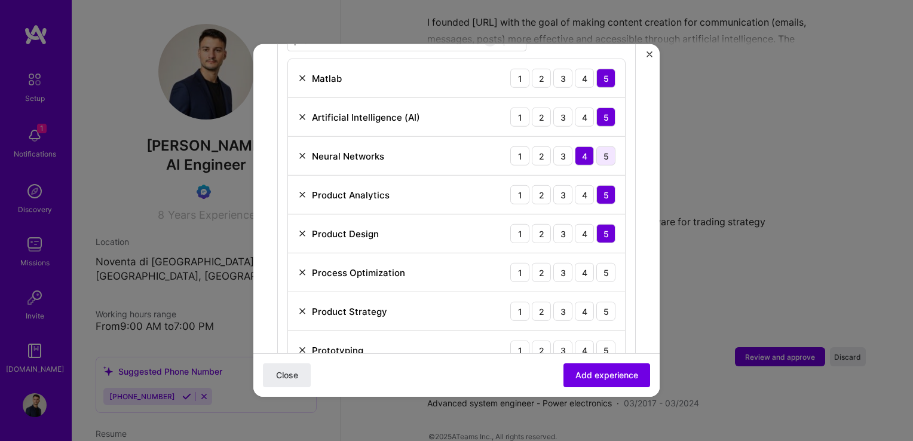
scroll to position [492, 0]
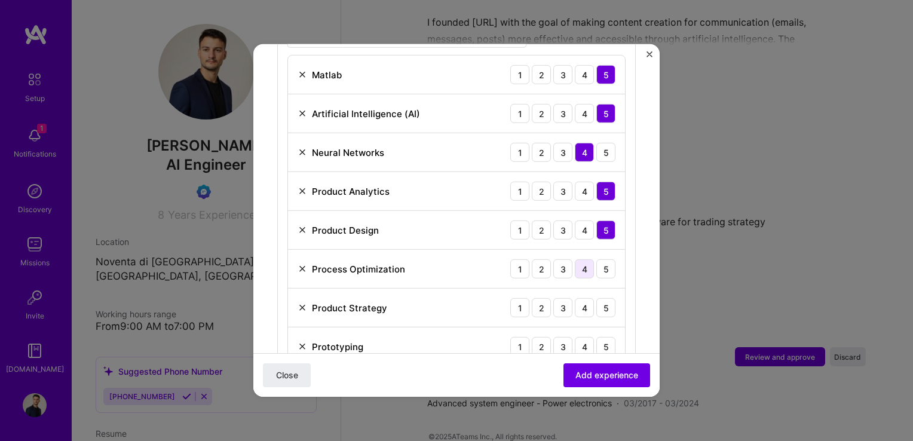
click at [578, 259] on div "4" at bounding box center [584, 268] width 19 height 19
click at [582, 298] on div "4" at bounding box center [584, 307] width 19 height 19
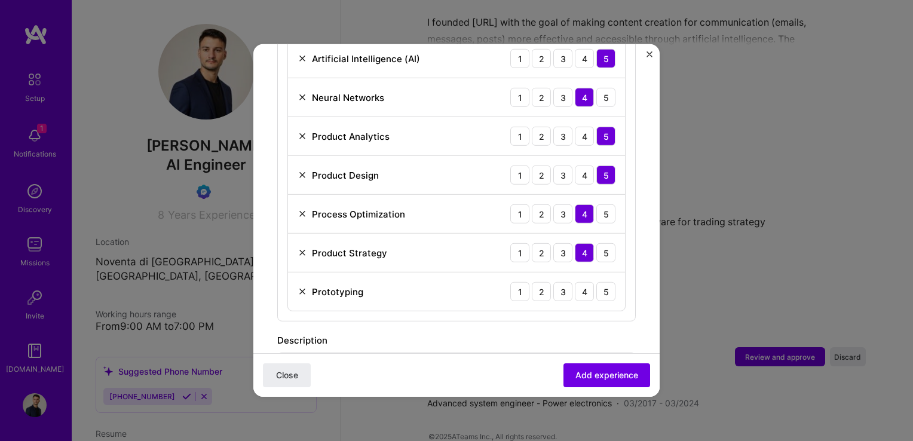
scroll to position [547, 0]
click at [575, 282] on div "4" at bounding box center [584, 291] width 19 height 19
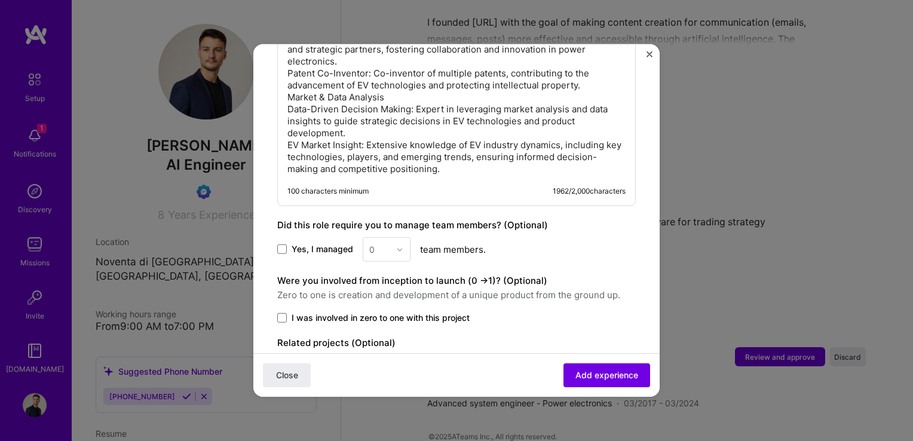
scroll to position [1209, 0]
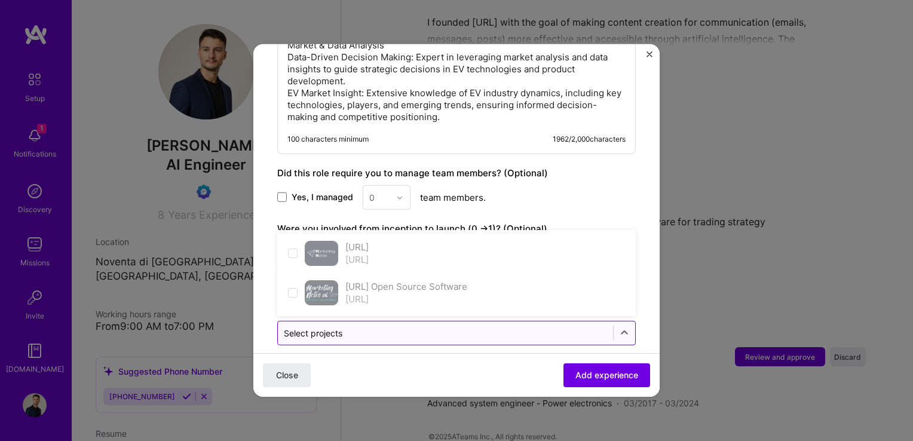
click at [599, 321] on div "Select projects" at bounding box center [445, 332] width 335 height 23
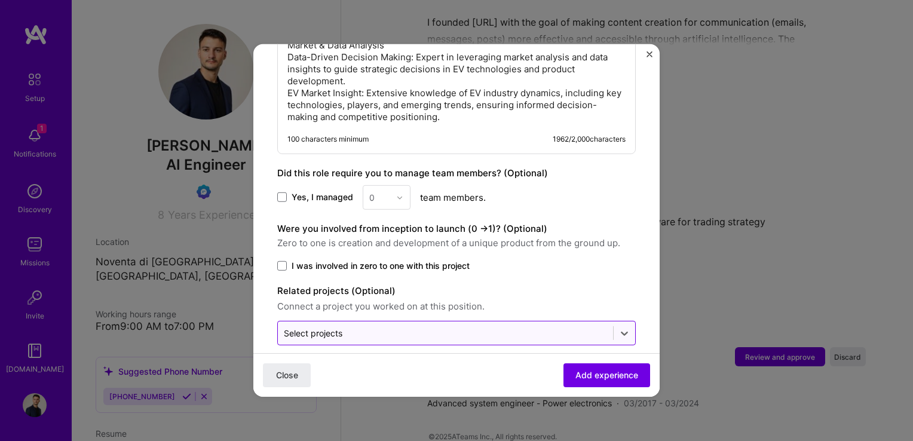
click at [599, 321] on div "Select projects" at bounding box center [445, 332] width 335 height 23
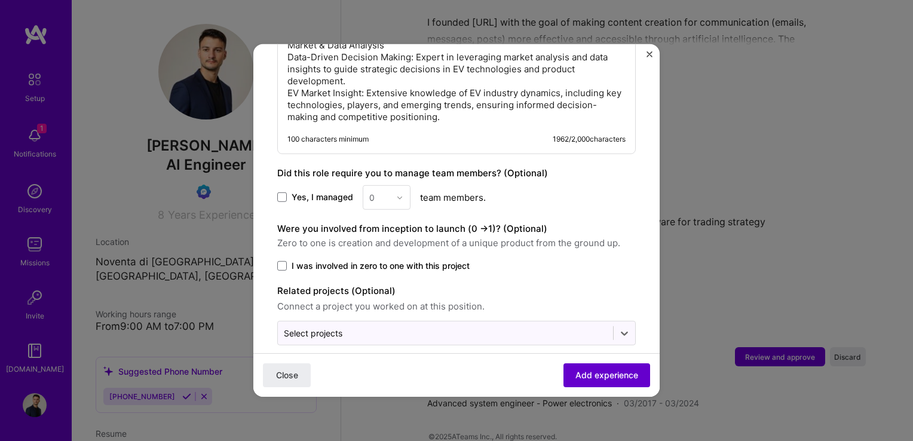
click at [606, 375] on span "Add experience" at bounding box center [606, 375] width 63 height 12
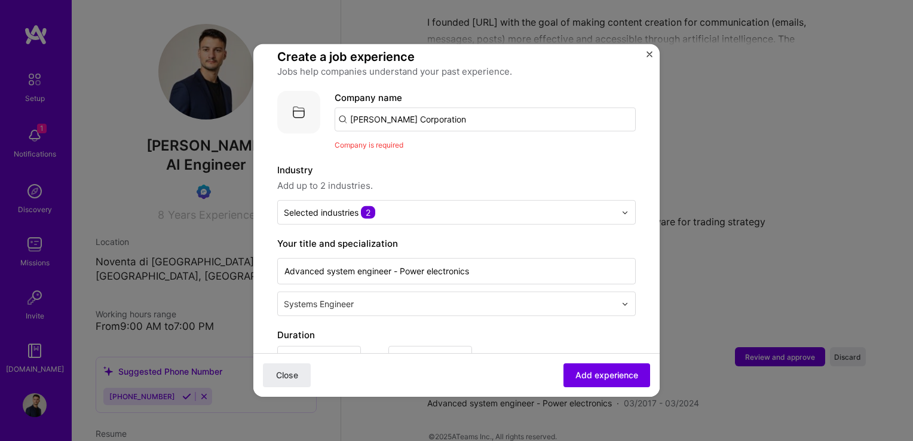
scroll to position [82, 0]
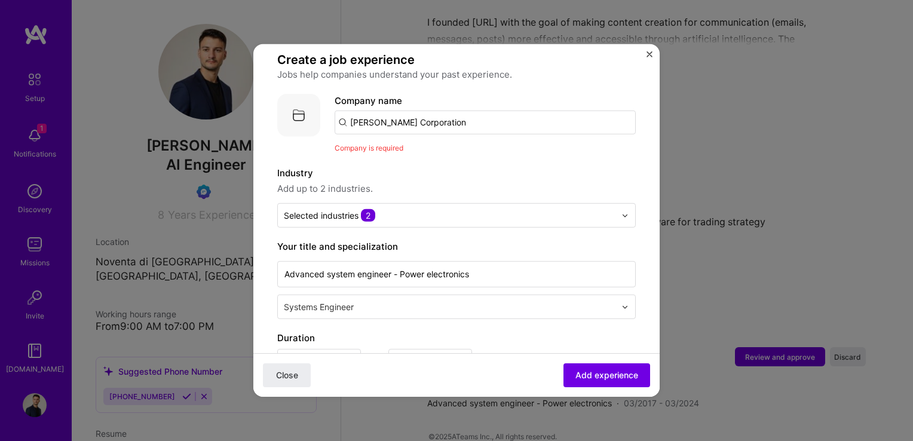
click at [468, 111] on input "[PERSON_NAME] Corporation" at bounding box center [485, 123] width 301 height 24
type input "[PERSON_NAME] Corporation"
click at [366, 149] on span "Add company" at bounding box center [367, 155] width 57 height 13
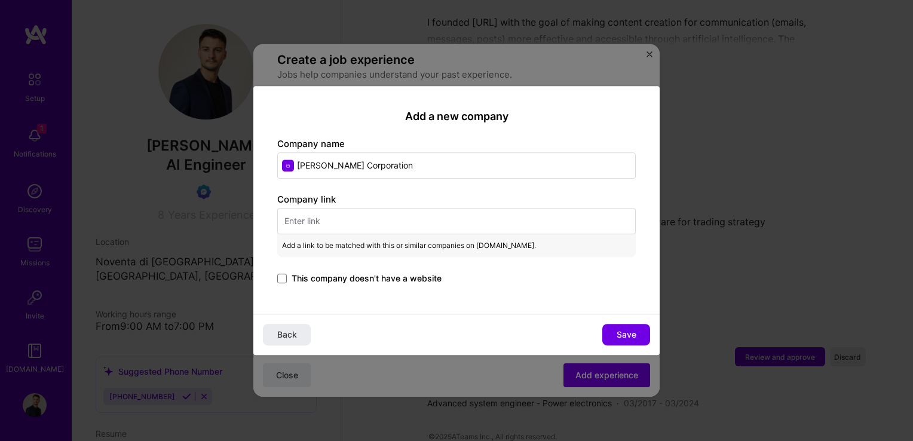
click at [375, 221] on input "text" at bounding box center [456, 221] width 358 height 26
paste input "[URL][DOMAIN_NAME]"
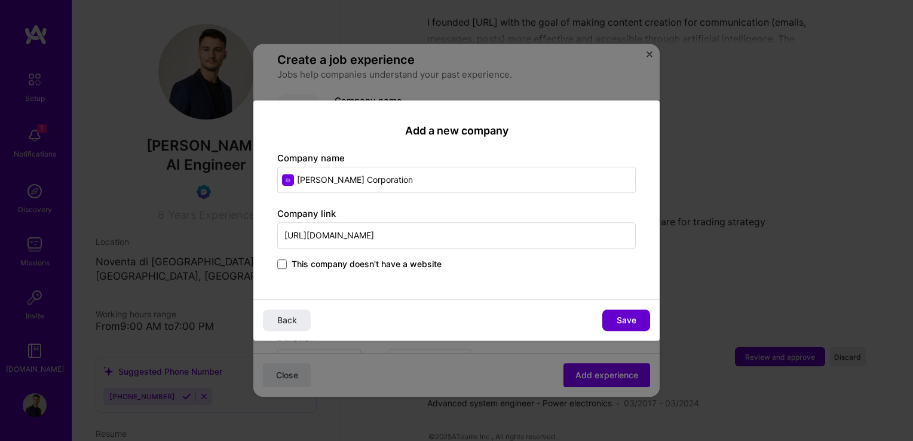
type input "[URL][DOMAIN_NAME]"
click at [613, 319] on button "Save" at bounding box center [626, 320] width 48 height 22
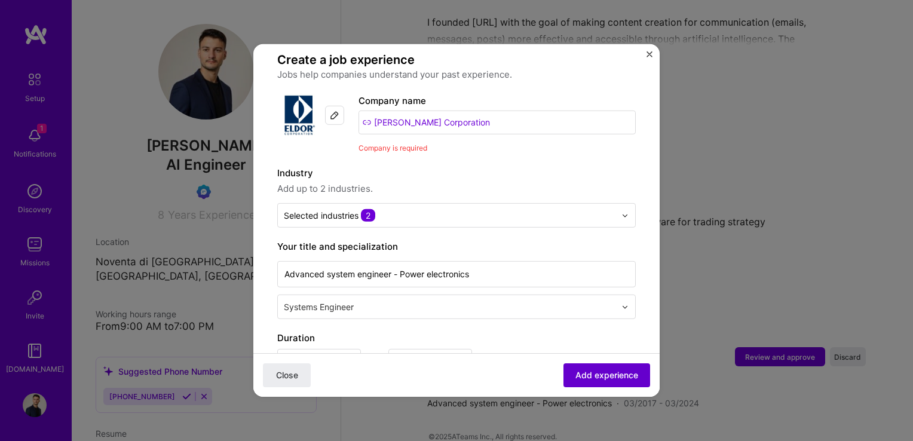
click at [600, 376] on span "Add experience" at bounding box center [606, 375] width 63 height 12
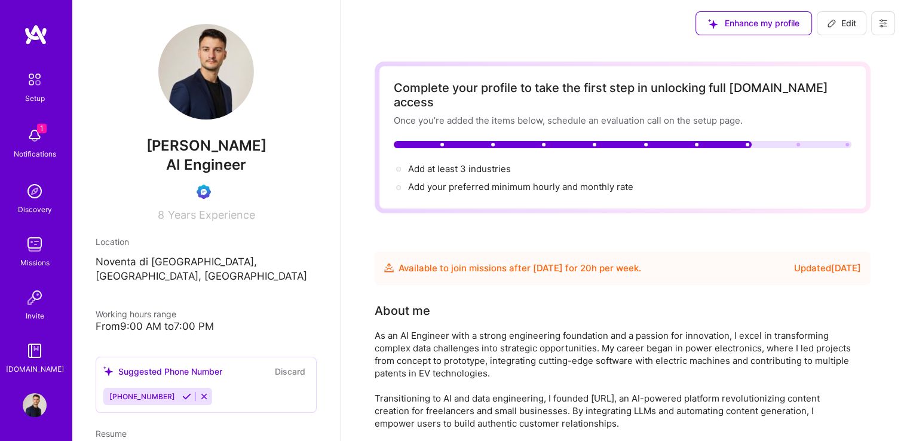
scroll to position [0, 0]
click at [478, 164] on span "Add at least 3 industries →" at bounding box center [464, 169] width 113 height 11
select select "US"
select select "Future Date"
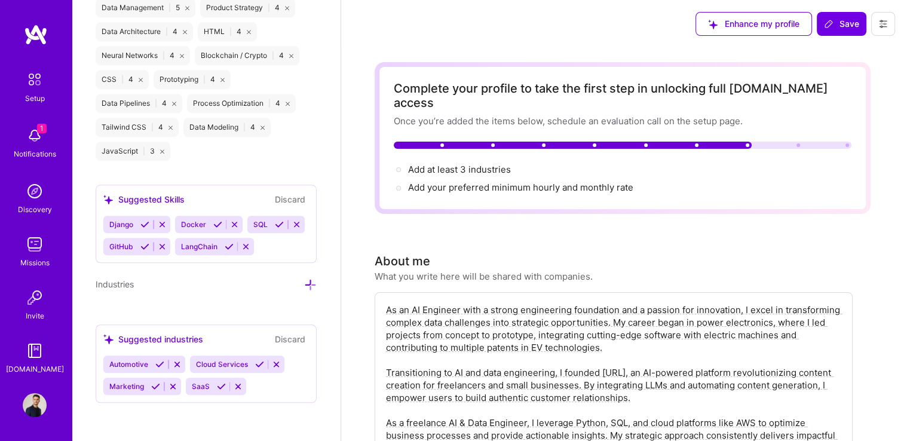
scroll to position [1249, 0]
click at [304, 283] on icon at bounding box center [310, 284] width 13 height 13
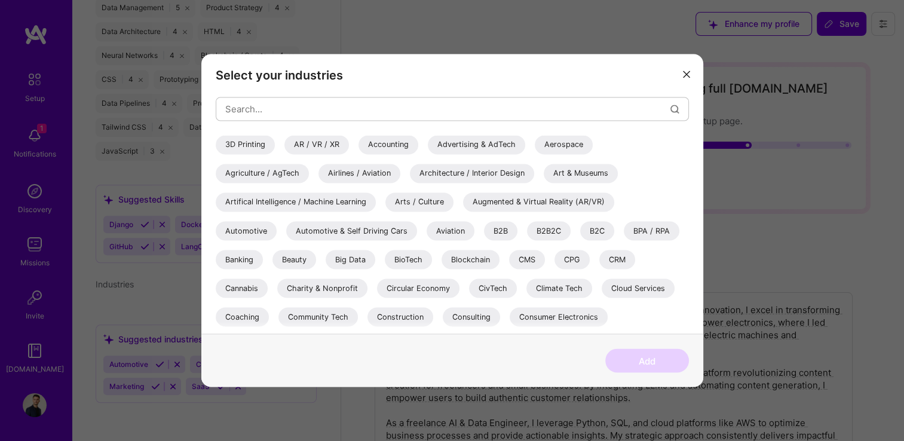
click at [328, 200] on div "Artifical Intelligence / Machine Learning" at bounding box center [296, 201] width 160 height 19
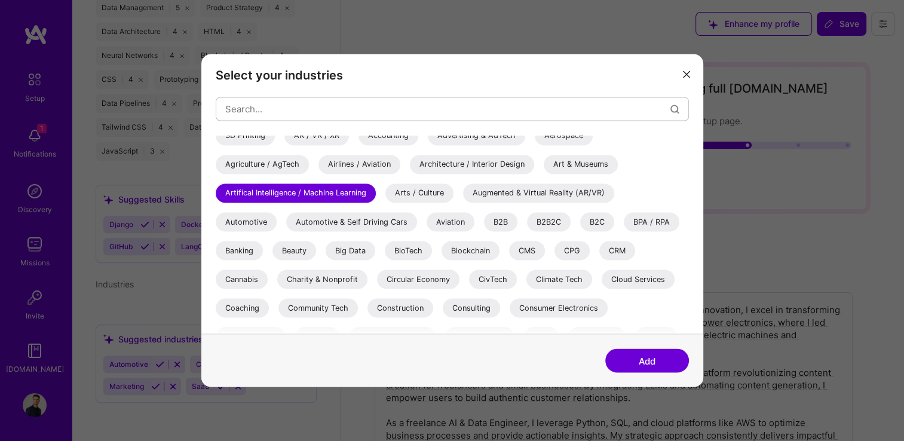
scroll to position [0, 0]
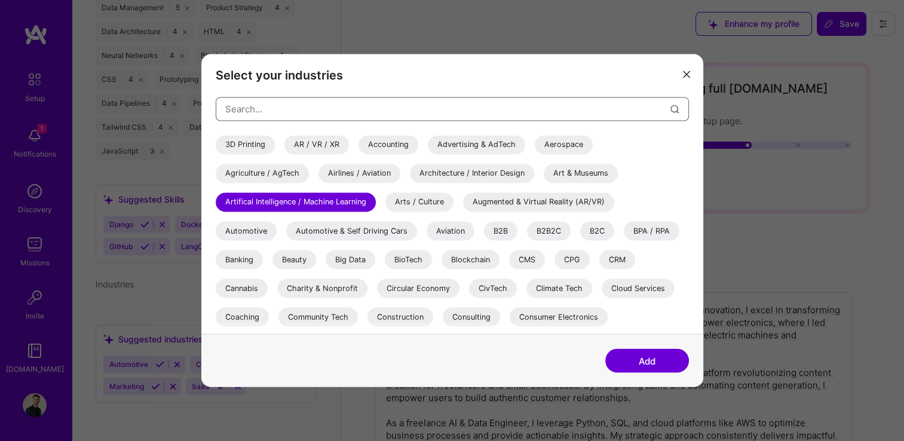
click at [404, 111] on input "modal" at bounding box center [447, 109] width 445 height 30
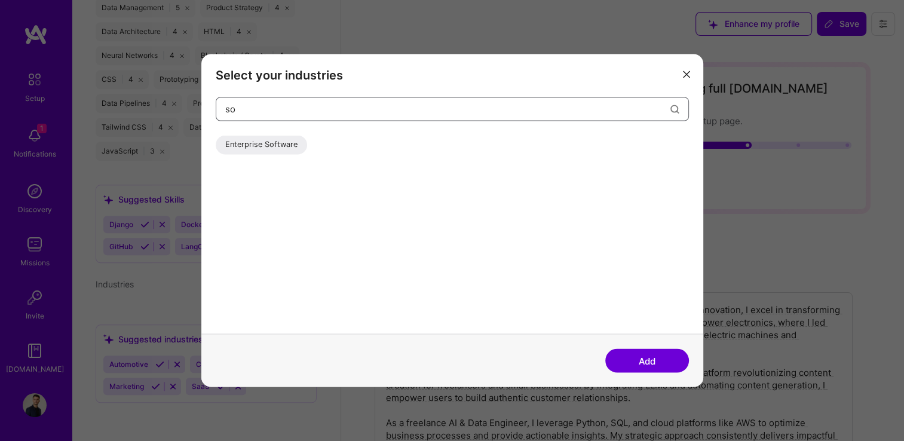
type input "s"
click at [241, 146] on div "Automotive" at bounding box center [246, 144] width 61 height 19
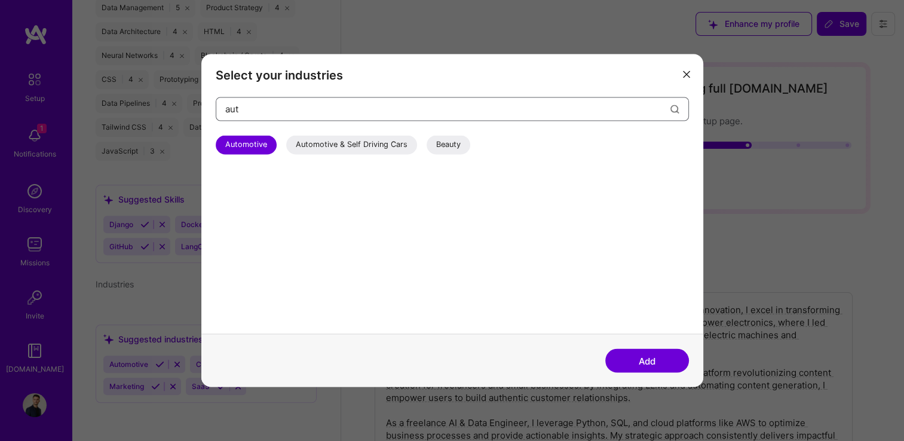
click at [404, 116] on input "aut" at bounding box center [447, 109] width 445 height 30
type input "a"
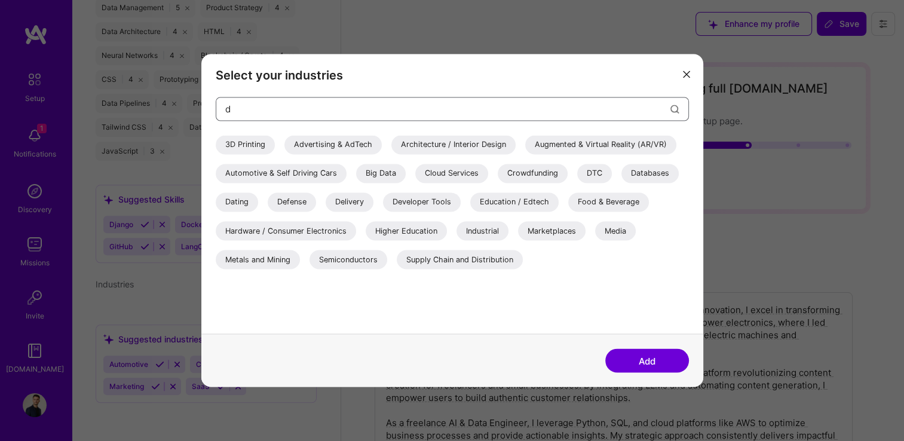
type input "d"
click at [386, 174] on div "Big Data" at bounding box center [381, 173] width 50 height 19
click at [656, 358] on button "Add" at bounding box center [647, 361] width 84 height 24
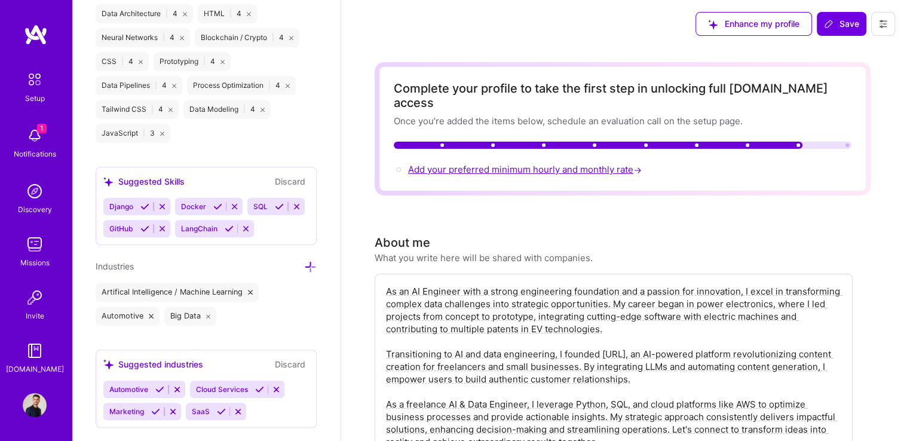
click at [517, 164] on span "Add your preferred minimum hourly and monthly rate →" at bounding box center [526, 169] width 236 height 11
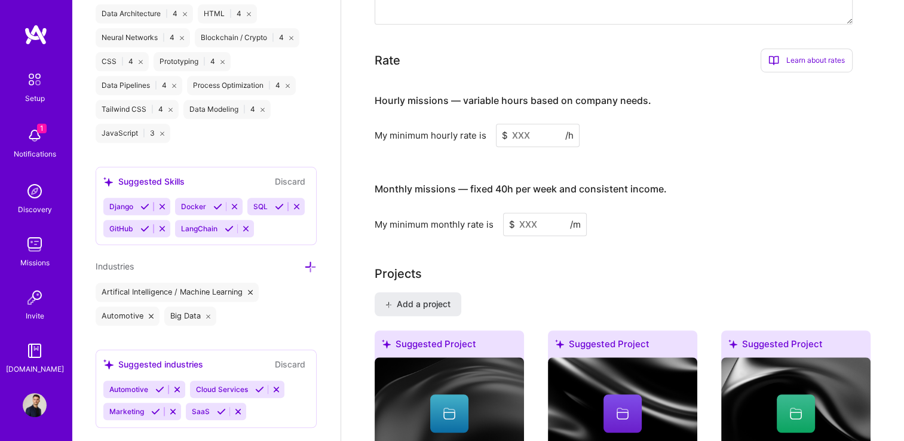
scroll to position [759, 0]
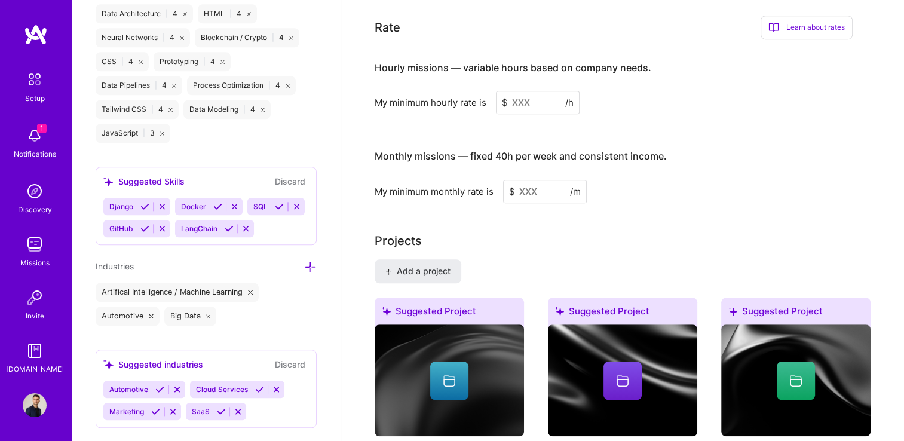
click at [541, 91] on input at bounding box center [538, 102] width 84 height 23
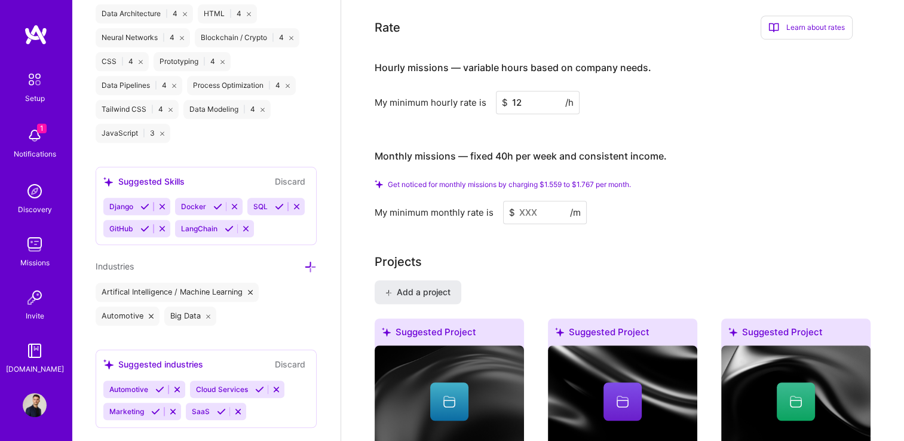
type input "1"
type input "80"
click at [548, 201] on input at bounding box center [545, 212] width 84 height 23
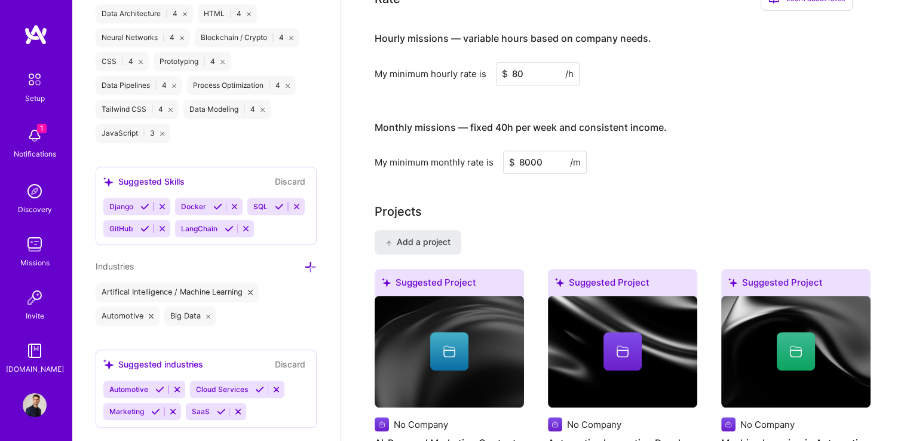
type input "8000"
click at [710, 178] on div "Complete your profile to unlock full [DOMAIN_NAME] access Once you've completed…" at bounding box center [623, 365] width 496 height 2124
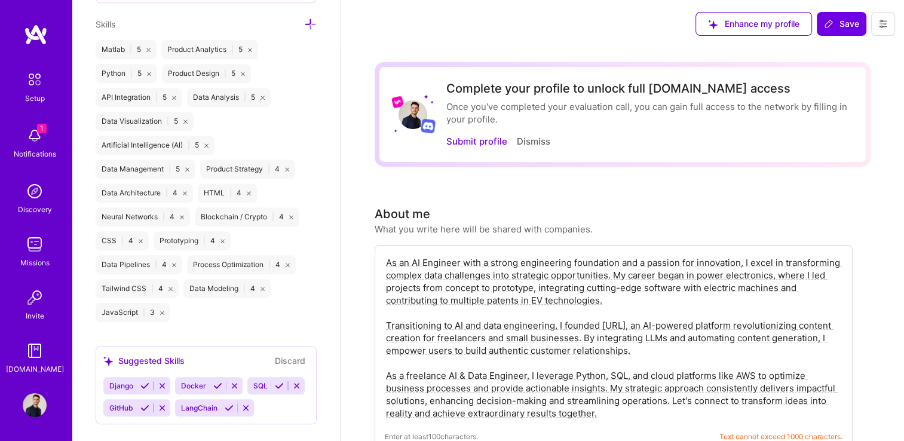
scroll to position [0, 0]
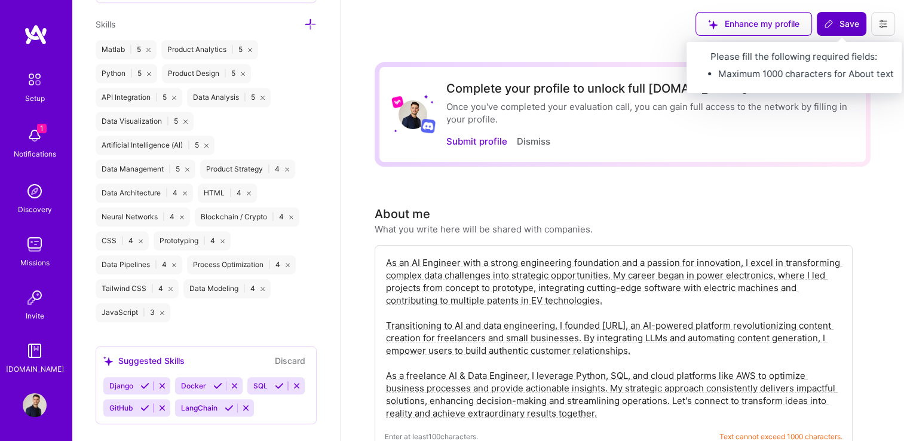
click at [844, 25] on span "Save" at bounding box center [841, 24] width 35 height 12
click at [837, 25] on span "Save" at bounding box center [841, 24] width 35 height 12
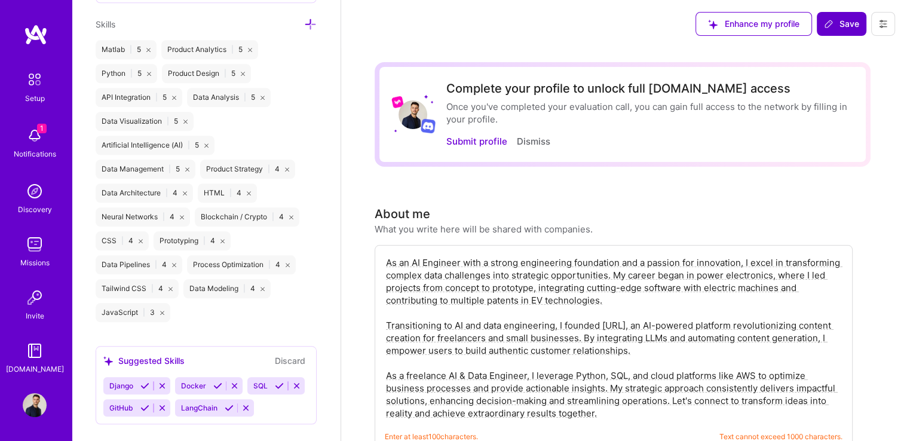
click at [837, 25] on span "Save" at bounding box center [841, 24] width 35 height 12
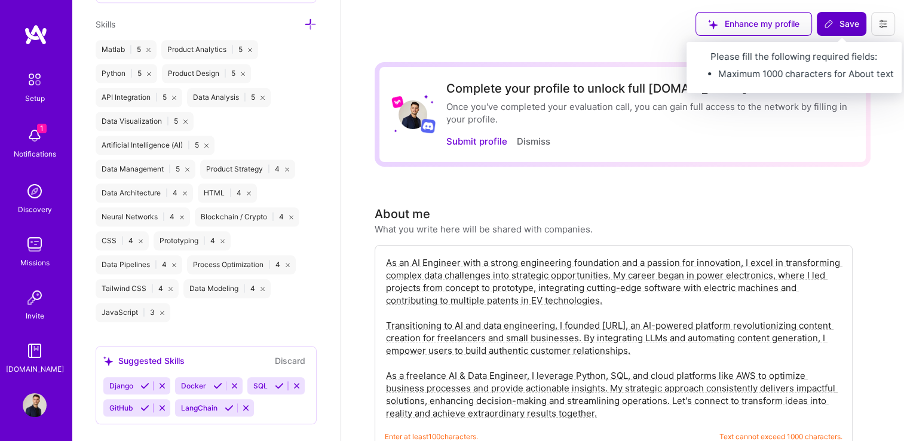
click at [842, 15] on button "Save" at bounding box center [842, 24] width 50 height 24
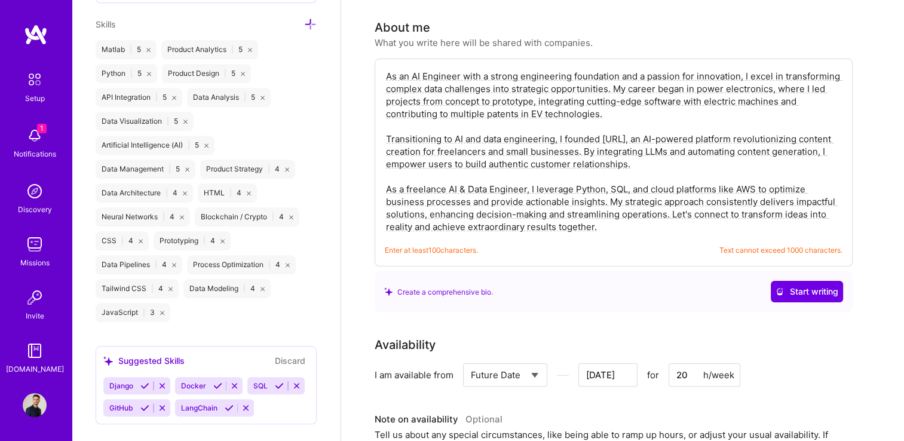
scroll to position [179, 0]
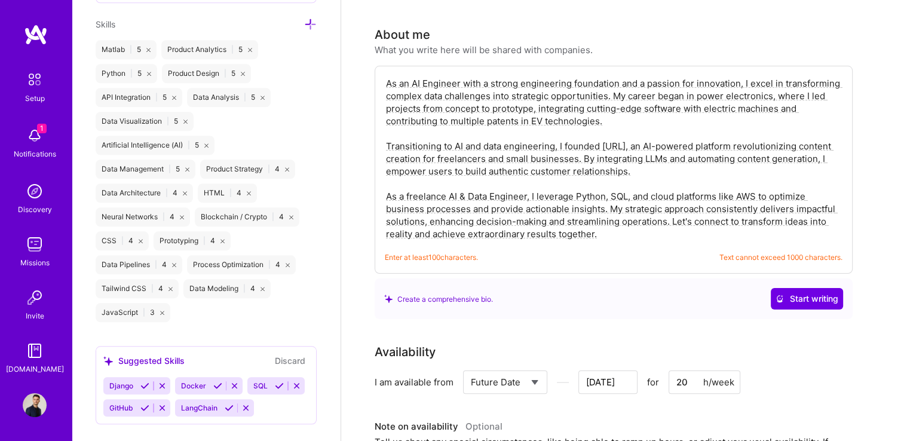
drag, startPoint x: 666, startPoint y: 220, endPoint x: 691, endPoint y: 259, distance: 45.9
click at [691, 259] on div "As an AI Engineer with a strong engineering foundation and a passion for innova…" at bounding box center [614, 170] width 478 height 208
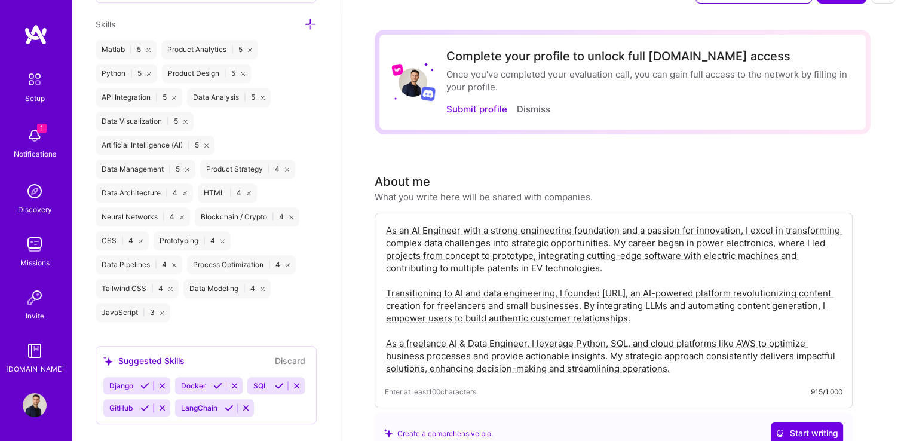
scroll to position [0, 0]
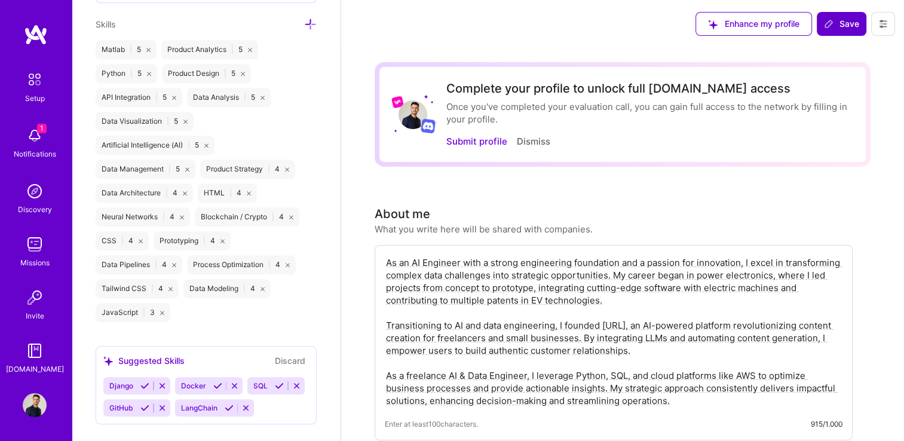
type textarea "As an AI Engineer with a strong engineering foundation and a passion for innova…"
click at [837, 27] on span "Save" at bounding box center [841, 24] width 35 height 12
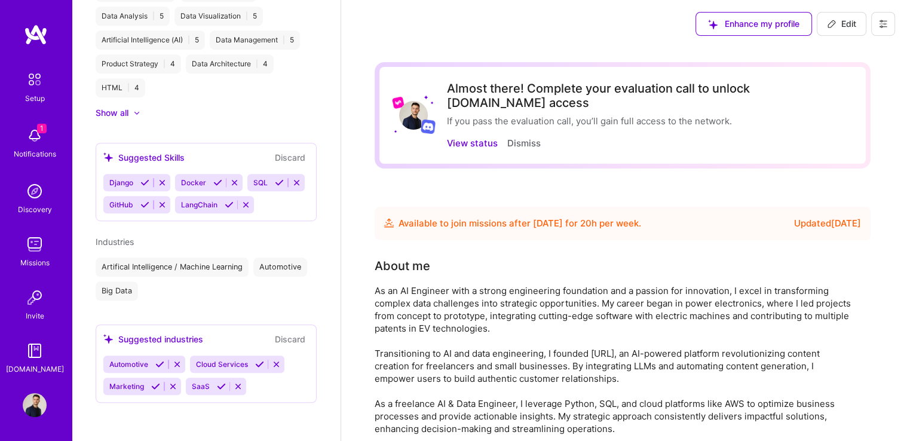
scroll to position [642, 0]
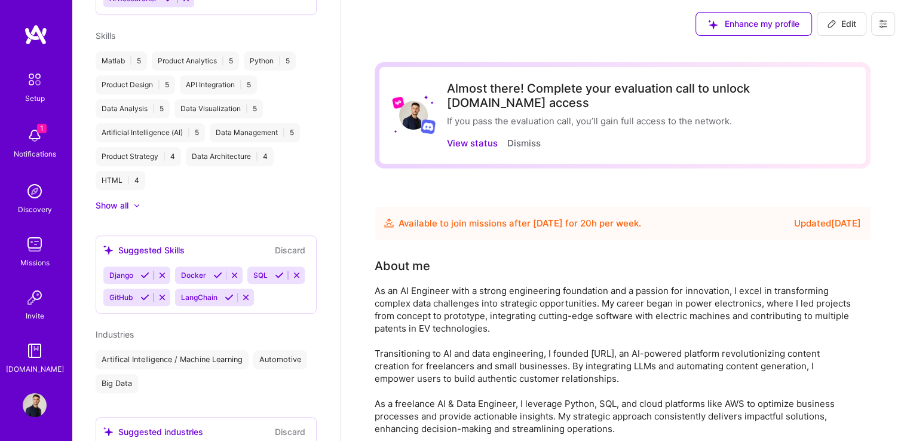
click at [29, 194] on img at bounding box center [35, 191] width 24 height 24
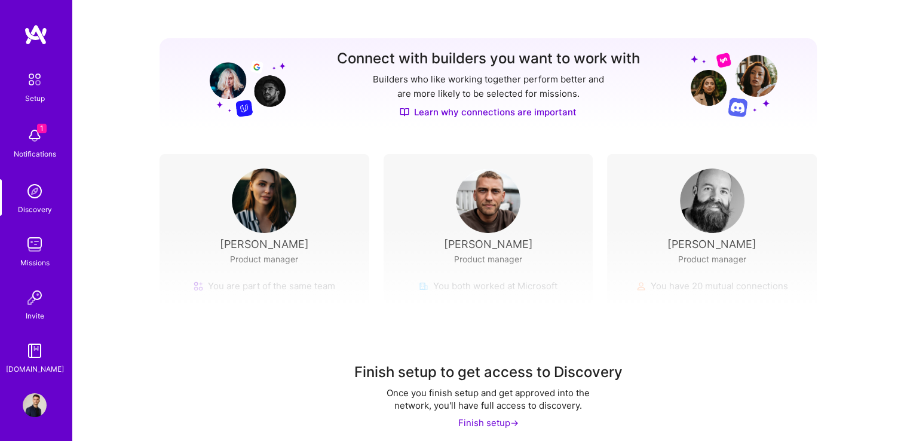
scroll to position [130, 0]
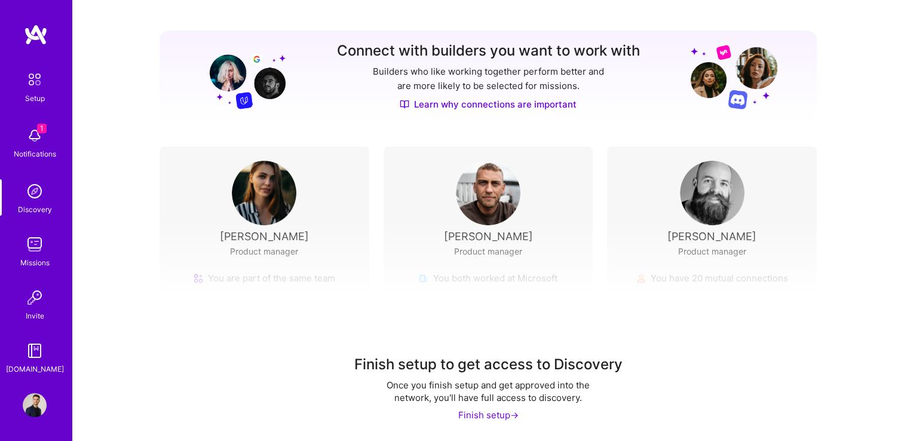
click at [33, 194] on img at bounding box center [35, 191] width 24 height 24
click at [34, 243] on img at bounding box center [35, 244] width 24 height 24
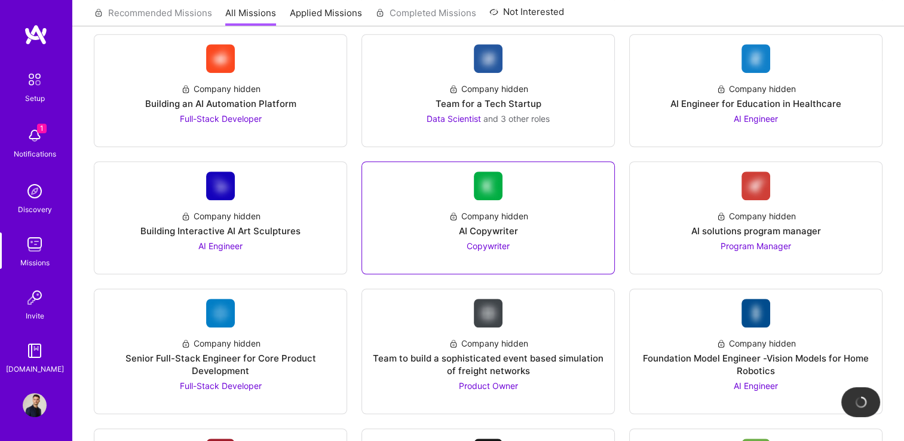
scroll to position [843, 0]
click at [478, 241] on span "Copywriter" at bounding box center [488, 245] width 43 height 10
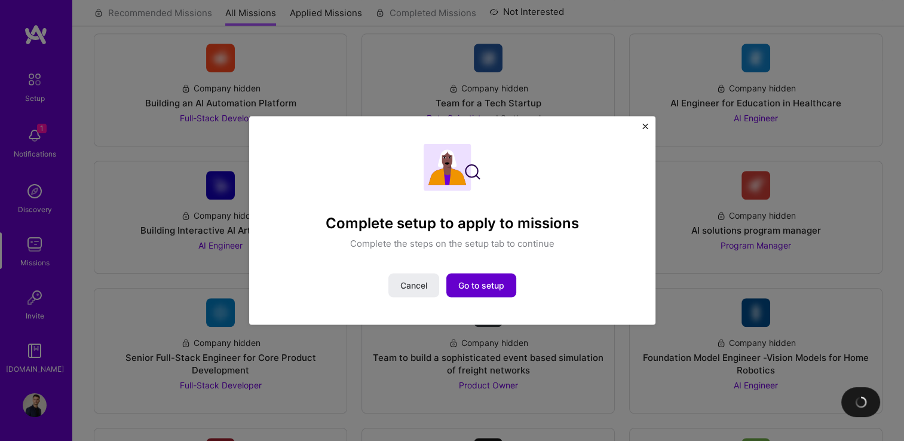
click at [485, 285] on span "Go to setup" at bounding box center [481, 285] width 46 height 12
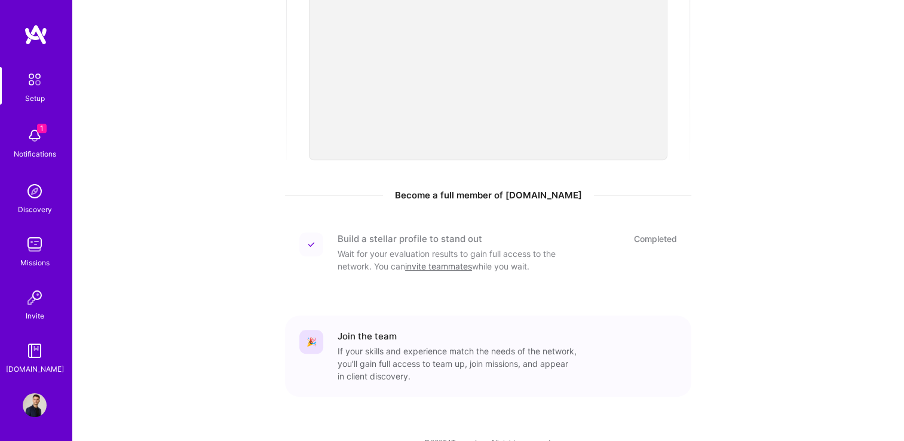
scroll to position [442, 0]
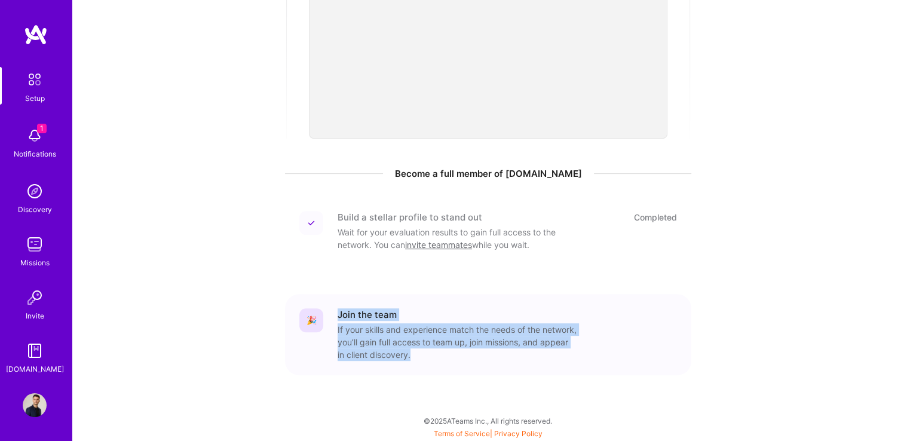
drag, startPoint x: 330, startPoint y: 320, endPoint x: 480, endPoint y: 352, distance: 153.5
click at [480, 352] on div "🎉 Join the team If your skills and experience match the needs of the network, y…" at bounding box center [488, 334] width 378 height 53
drag, startPoint x: 480, startPoint y: 352, endPoint x: 411, endPoint y: 318, distance: 76.9
click at [411, 318] on div "Join the team" at bounding box center [506, 314] width 339 height 13
click at [35, 137] on img at bounding box center [35, 136] width 24 height 24
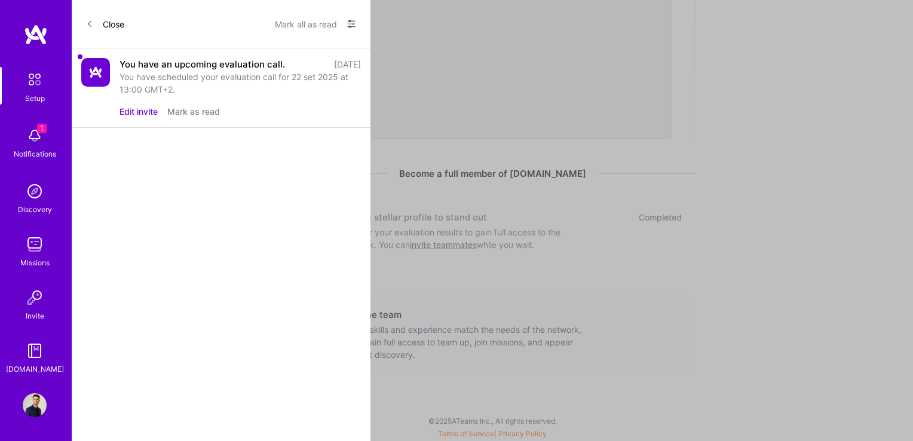
click at [198, 65] on div "You have an upcoming evaluation call." at bounding box center [201, 64] width 165 height 13
click at [198, 112] on button "Mark as read" at bounding box center [193, 111] width 53 height 13
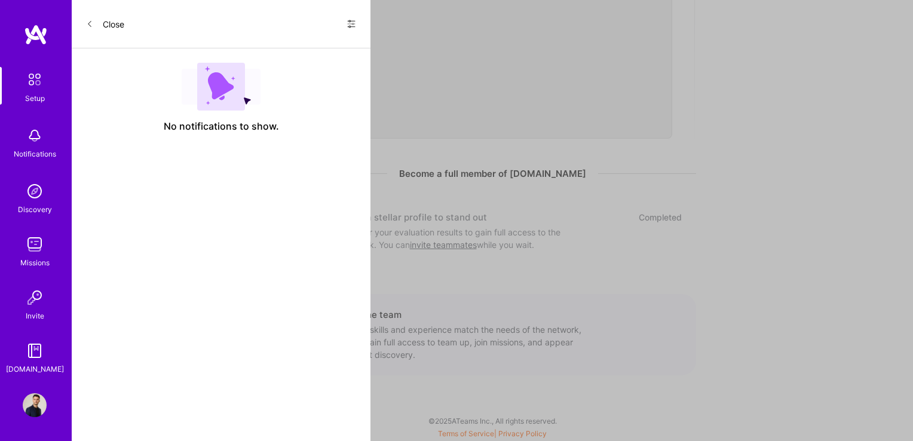
click at [96, 20] on button "Close" at bounding box center [105, 23] width 38 height 19
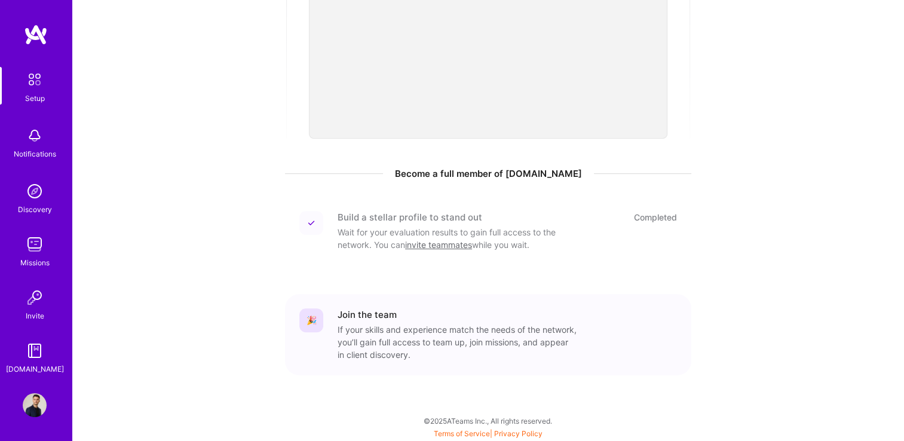
click at [29, 98] on div "Setup" at bounding box center [35, 98] width 20 height 13
click at [29, 30] on img at bounding box center [36, 35] width 24 height 22
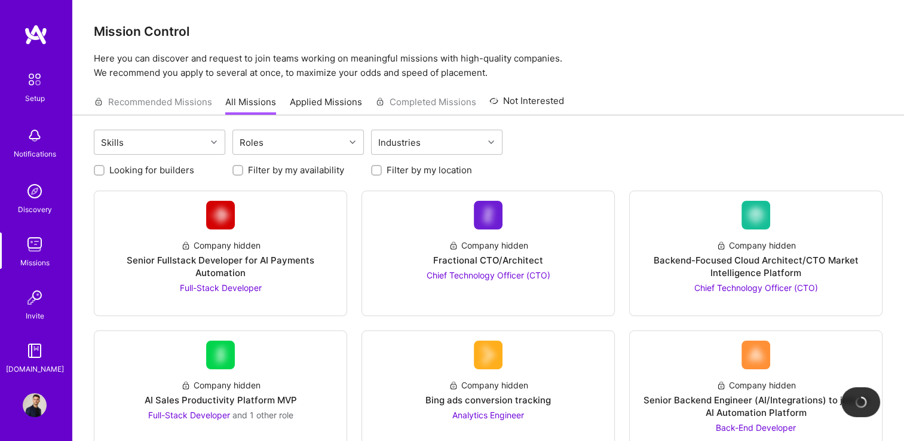
click at [541, 97] on link "Not Interested" at bounding box center [526, 105] width 75 height 22
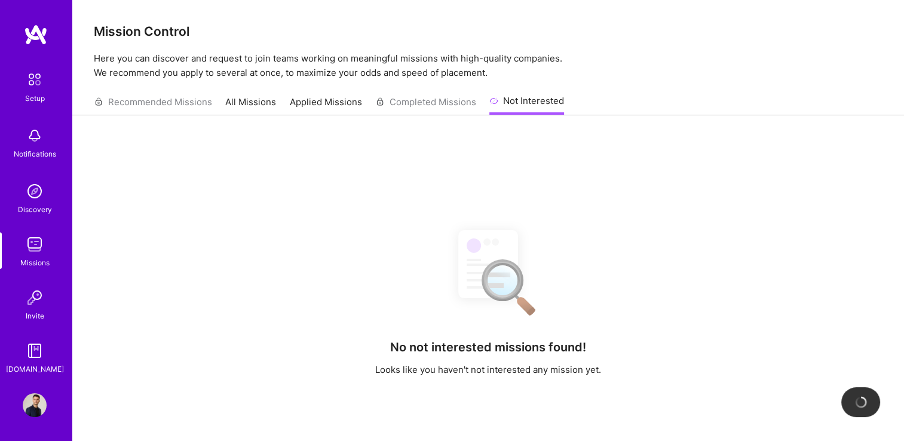
click at [285, 108] on div "Recommended Missions All Missions Applied Missions Completed Missions Not Inter…" at bounding box center [329, 102] width 470 height 26
click at [258, 106] on link "All Missions" at bounding box center [250, 106] width 51 height 20
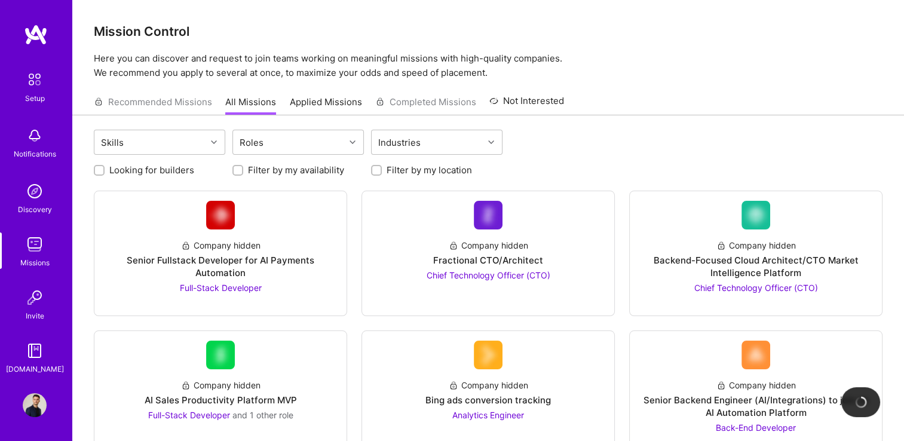
click at [323, 102] on link "Applied Missions" at bounding box center [326, 106] width 72 height 20
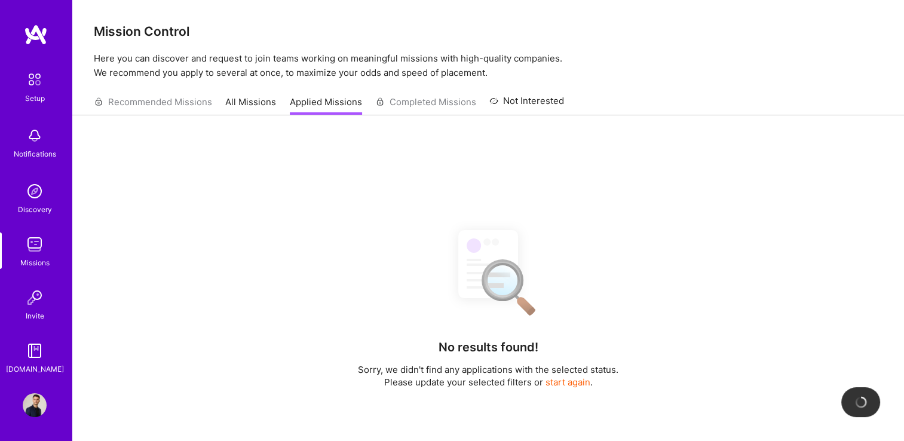
click at [263, 105] on link "All Missions" at bounding box center [250, 106] width 51 height 20
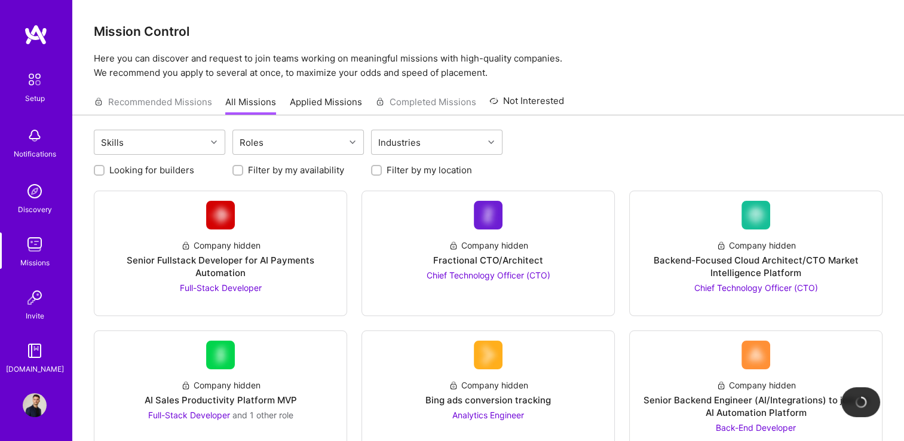
click at [173, 105] on div "Recommended Missions All Missions Applied Missions Completed Missions Not Inter…" at bounding box center [329, 102] width 470 height 26
click at [31, 408] on img at bounding box center [35, 405] width 24 height 24
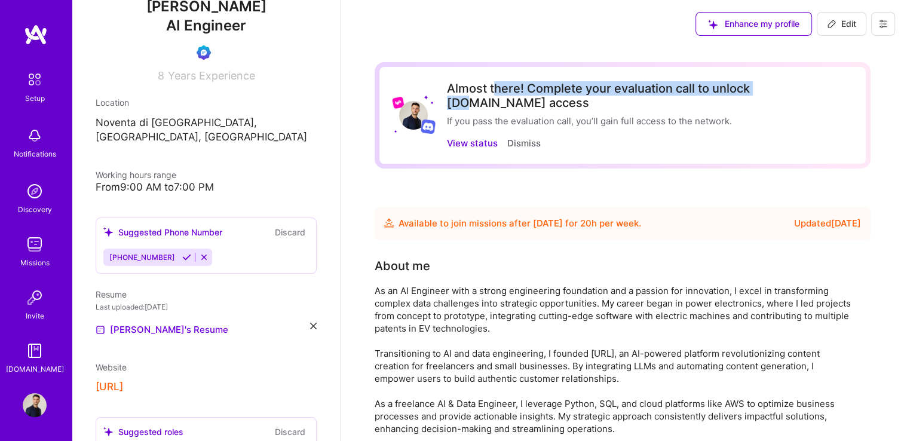
drag, startPoint x: 501, startPoint y: 92, endPoint x: 778, endPoint y: 83, distance: 276.7
click at [778, 83] on div "Almost there! Complete your evaluation call to unlock [DOMAIN_NAME] access" at bounding box center [649, 95] width 404 height 29
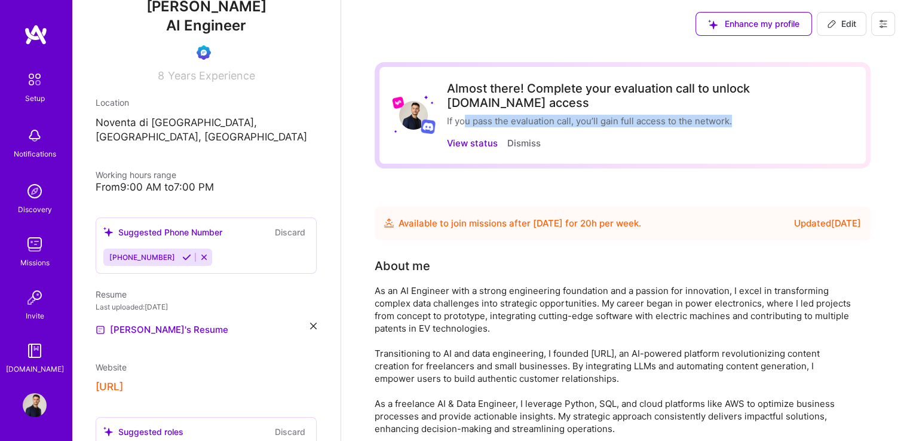
drag, startPoint x: 471, startPoint y: 106, endPoint x: 744, endPoint y: 99, distance: 273.7
click at [744, 99] on div "Almost there! Complete your evaluation call to unlock [DOMAIN_NAME] access If y…" at bounding box center [649, 115] width 404 height 68
click at [478, 137] on button "View status" at bounding box center [472, 143] width 51 height 13
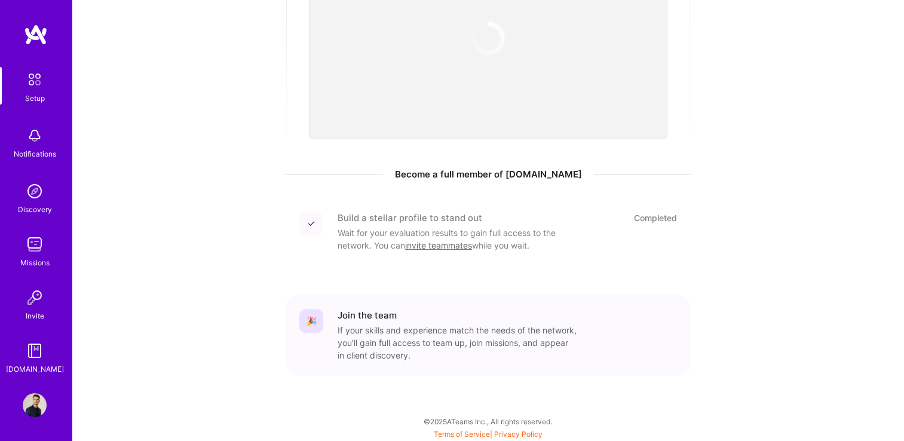
scroll to position [442, 0]
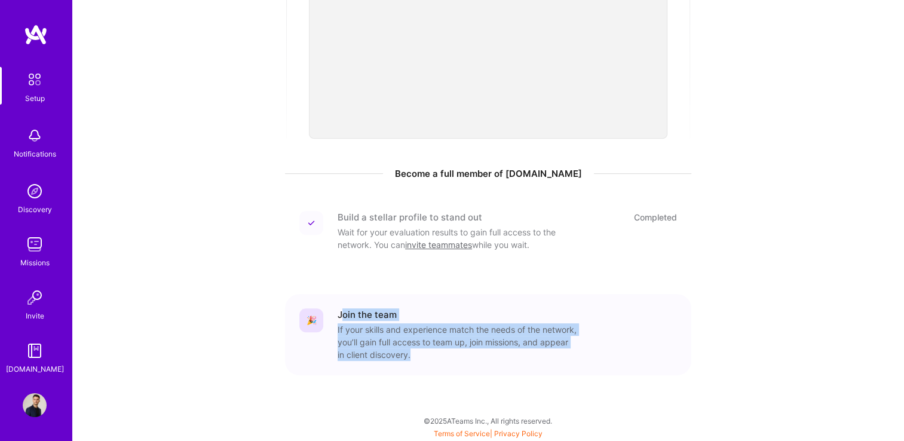
drag, startPoint x: 342, startPoint y: 313, endPoint x: 471, endPoint y: 362, distance: 137.5
click at [471, 362] on div "🎉 Join the team If your skills and experience match the needs of the network, y…" at bounding box center [488, 334] width 406 height 81
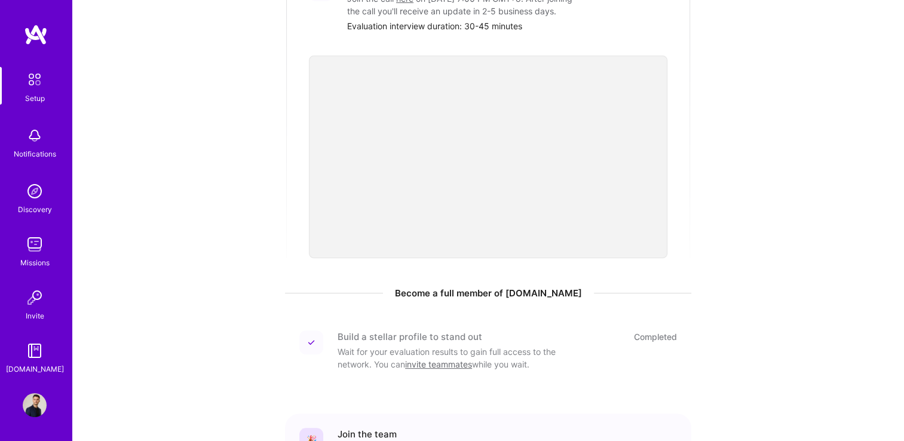
click at [251, 274] on div "We think you’d be a great fit for the following mission [DOMAIN_NAME] is a cura…" at bounding box center [488, 119] width 741 height 866
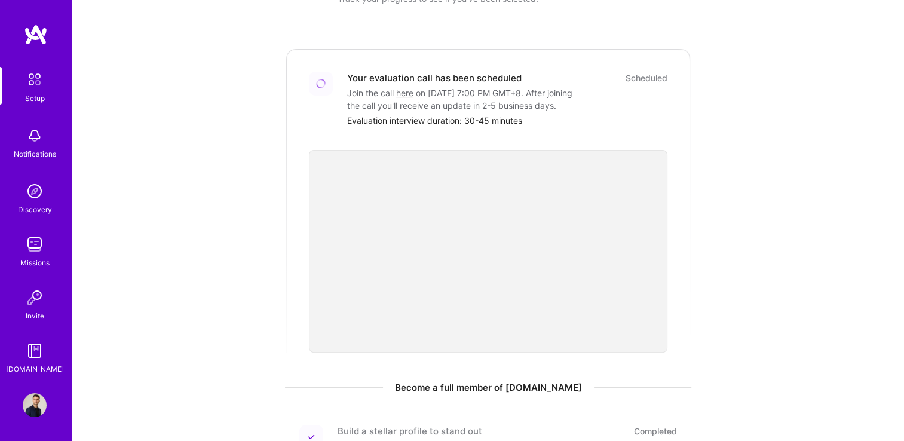
scroll to position [223, 0]
